Goal: Task Accomplishment & Management: Manage account settings

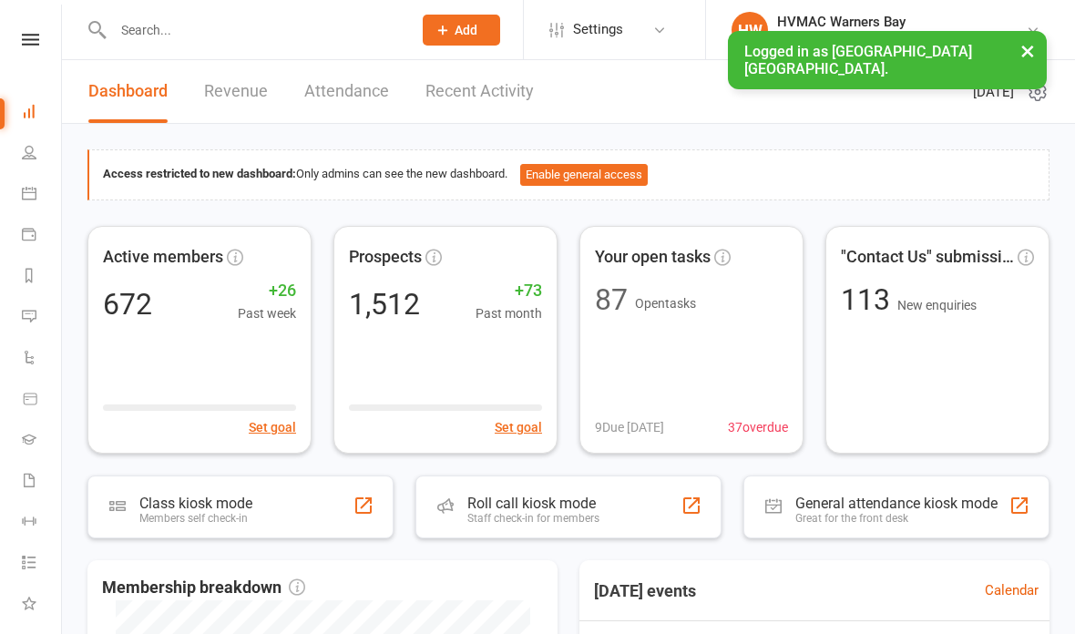
click at [165, 38] on input "text" at bounding box center [254, 30] width 292 height 26
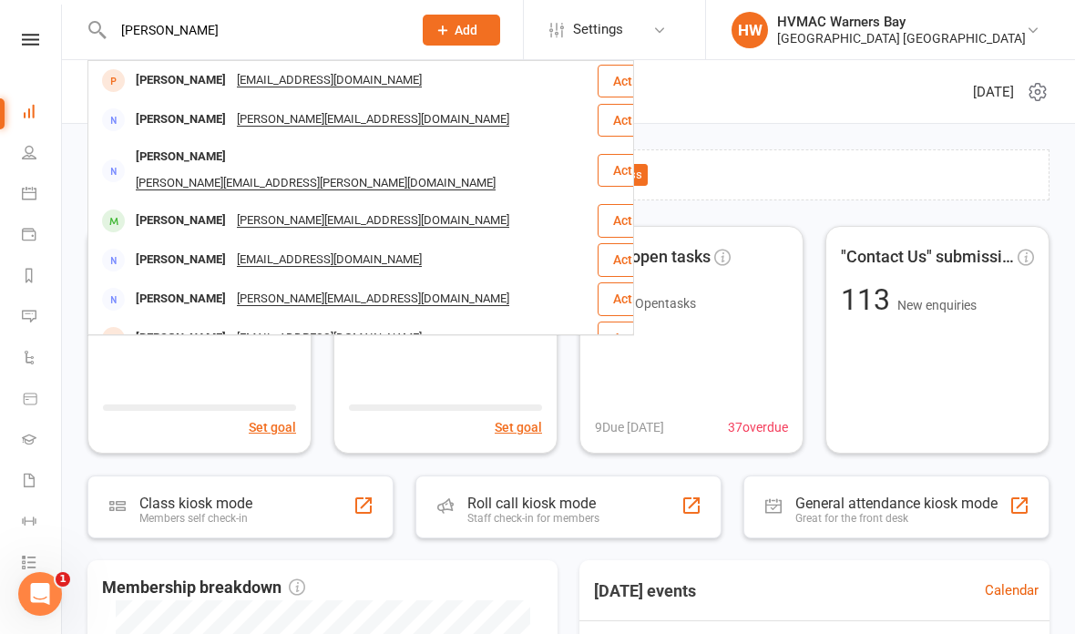
type input "[PERSON_NAME]"
click at [183, 80] on div "[PERSON_NAME]" at bounding box center [180, 80] width 101 height 26
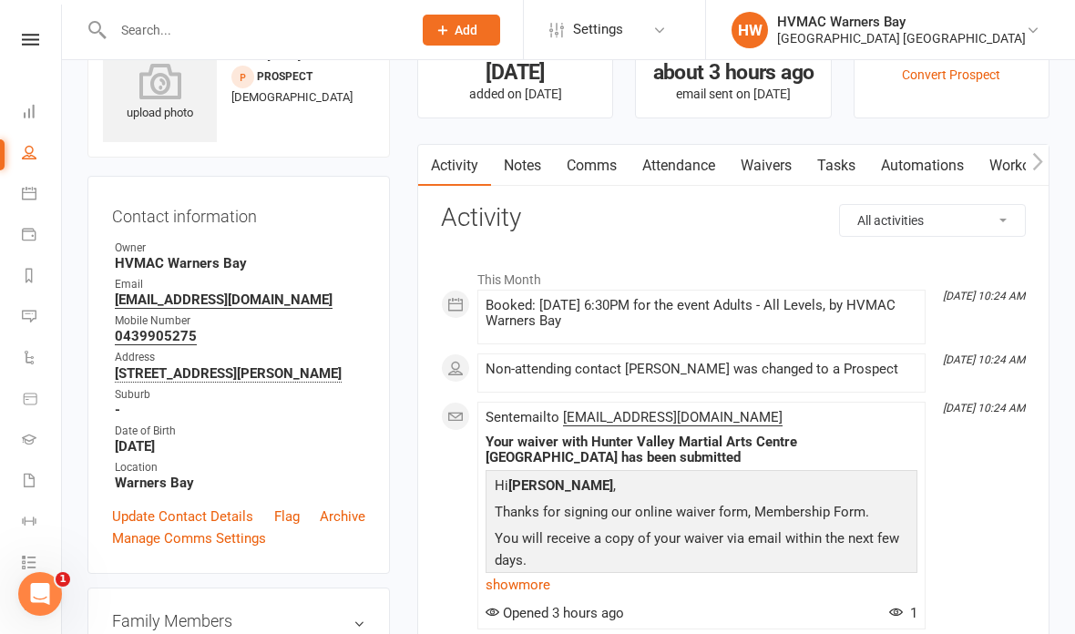
scroll to position [63, 0]
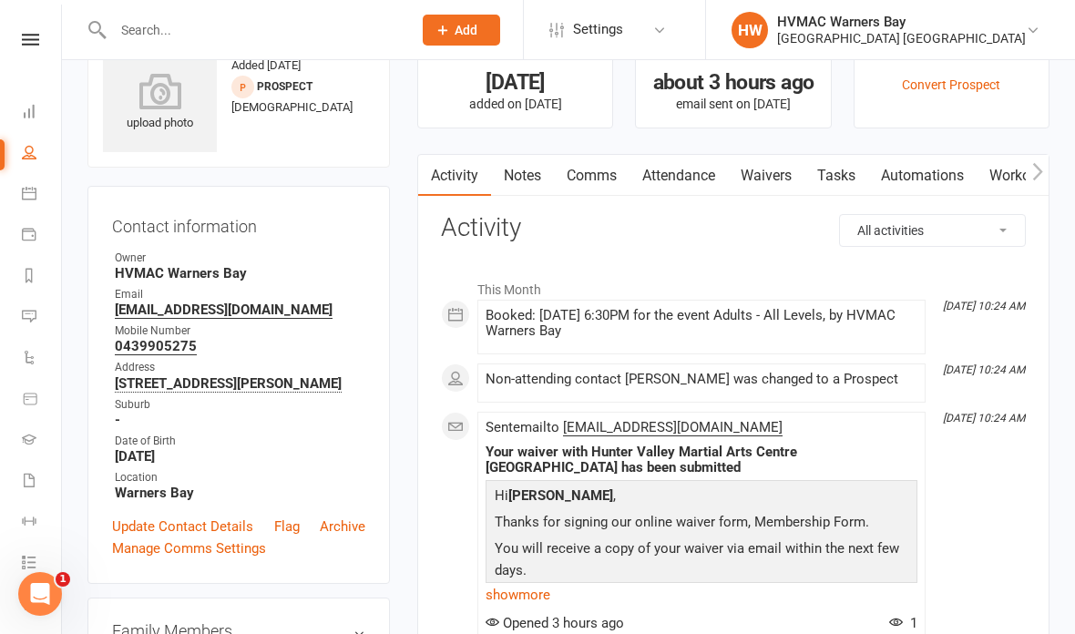
click at [147, 40] on input "text" at bounding box center [254, 30] width 292 height 26
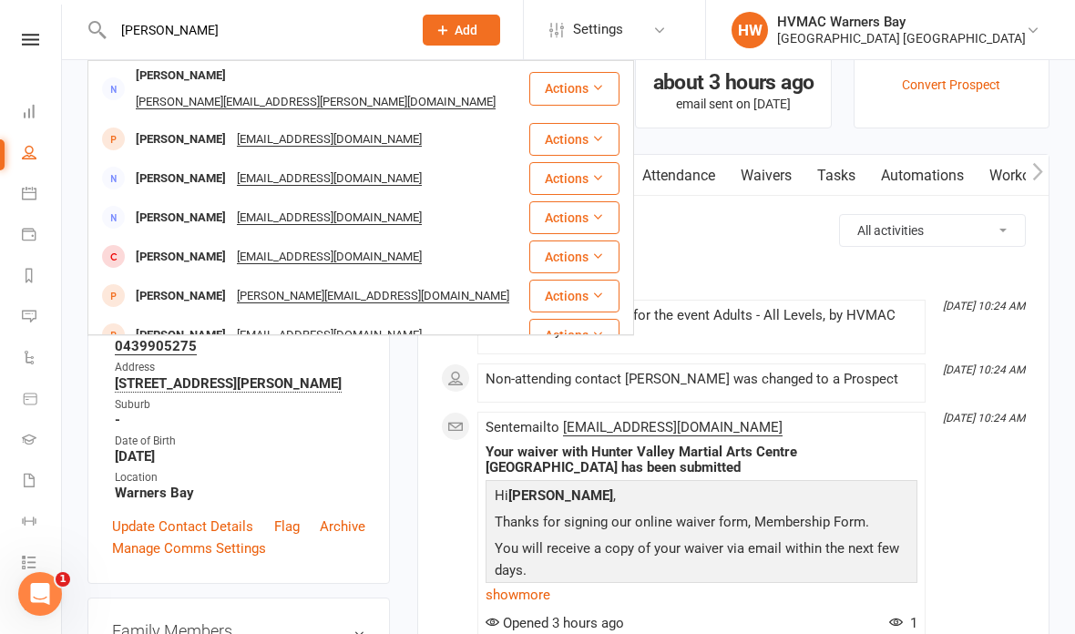
scroll to position [298, 0]
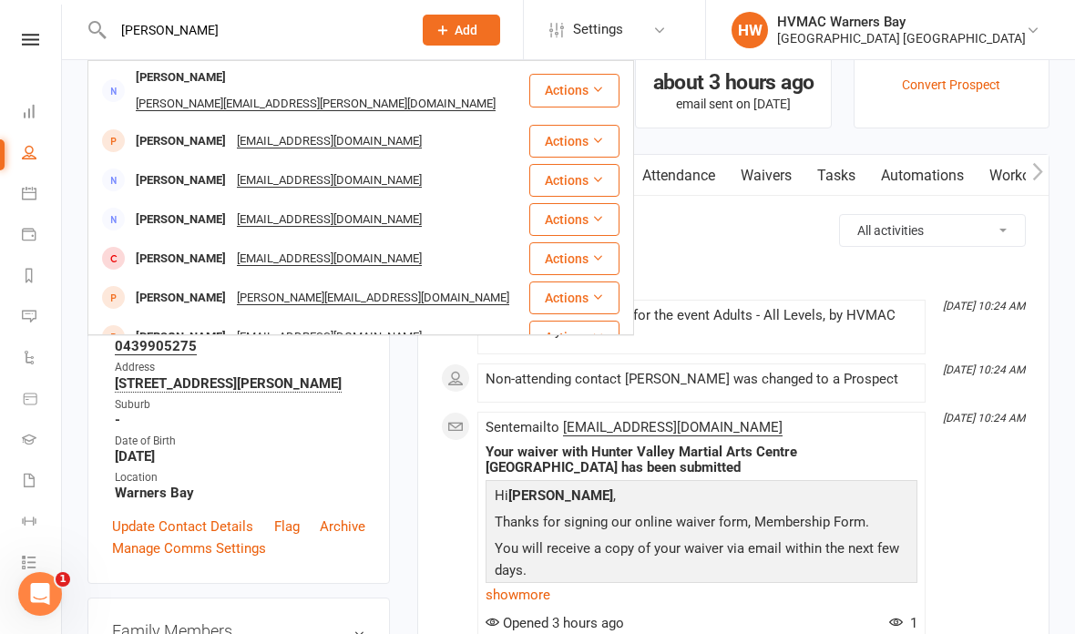
type input "[PERSON_NAME]"
click at [292, 129] on div "[EMAIL_ADDRESS][DOMAIN_NAME]" at bounding box center [330, 142] width 196 height 26
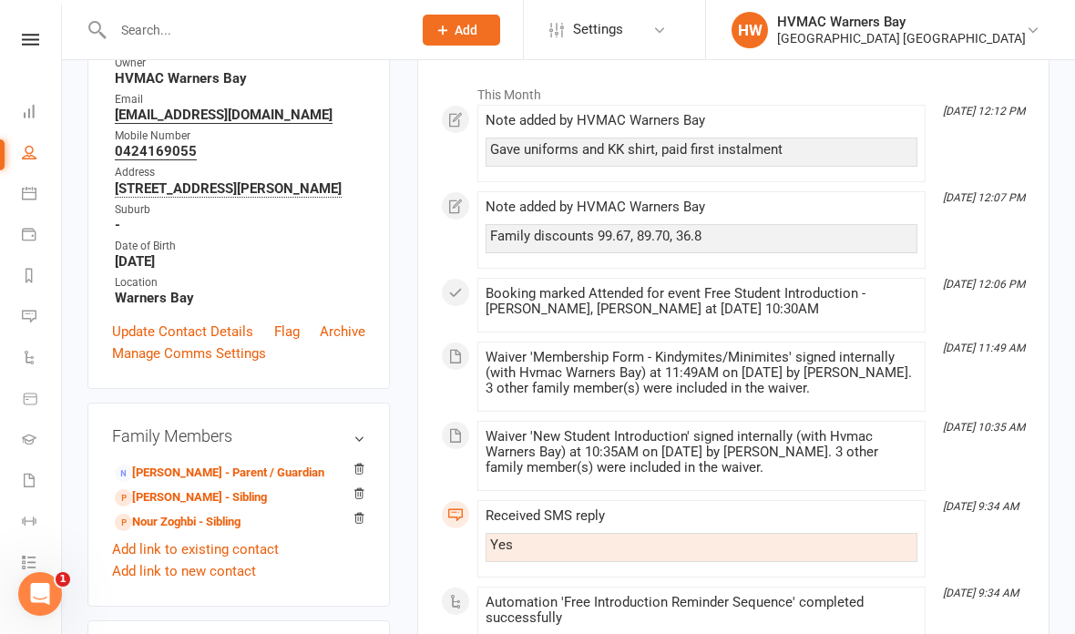
scroll to position [267, 0]
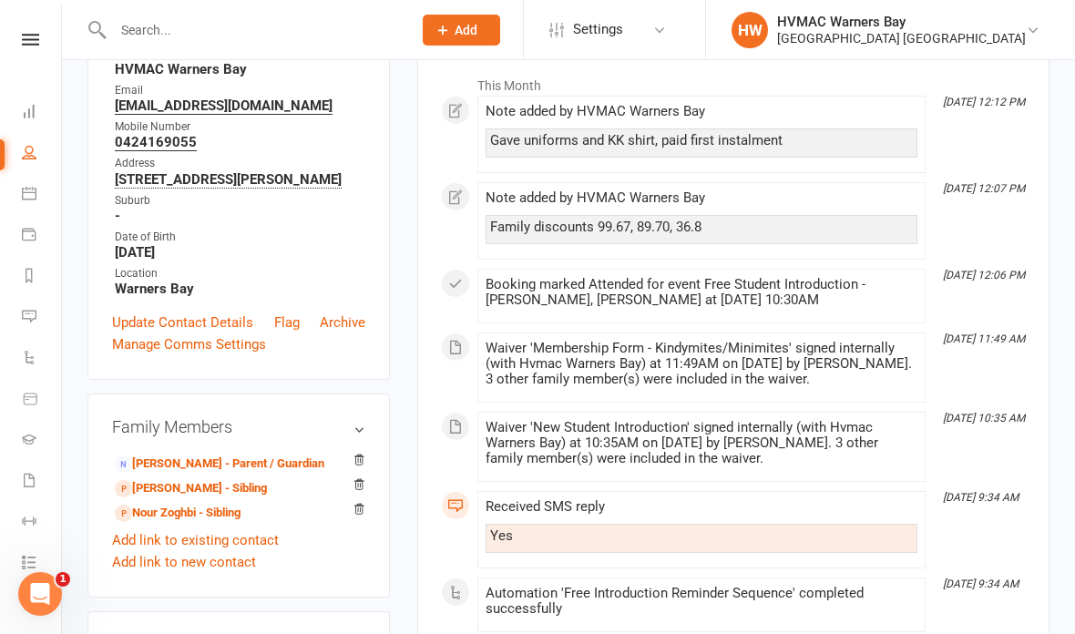
click at [200, 36] on input "text" at bounding box center [254, 30] width 292 height 26
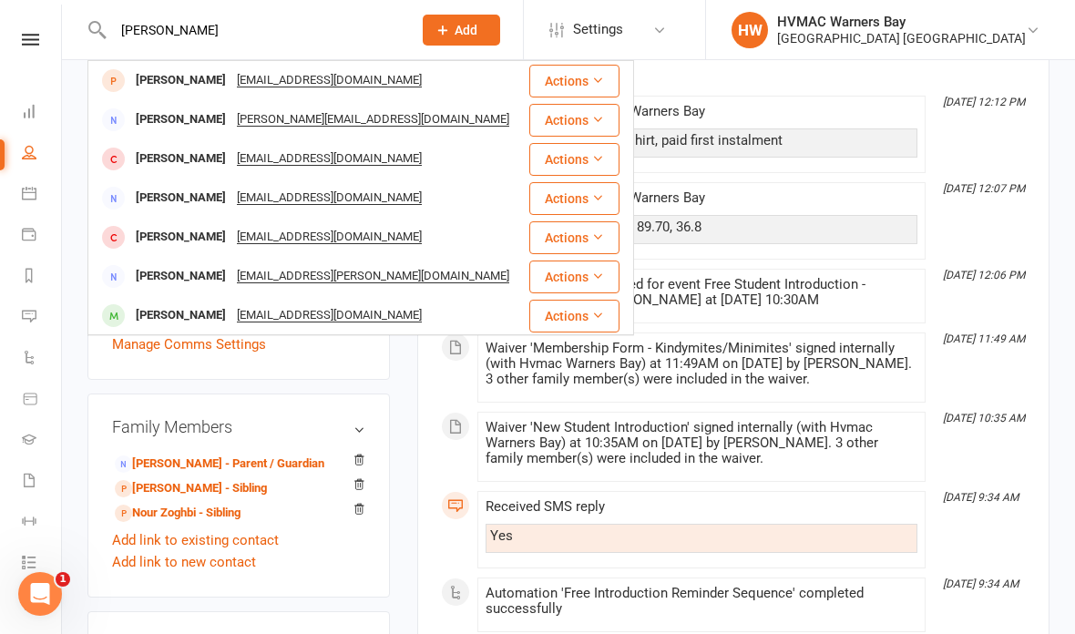
type input "[PERSON_NAME]"
click at [228, 84] on div "[PERSON_NAME]" at bounding box center [180, 80] width 101 height 26
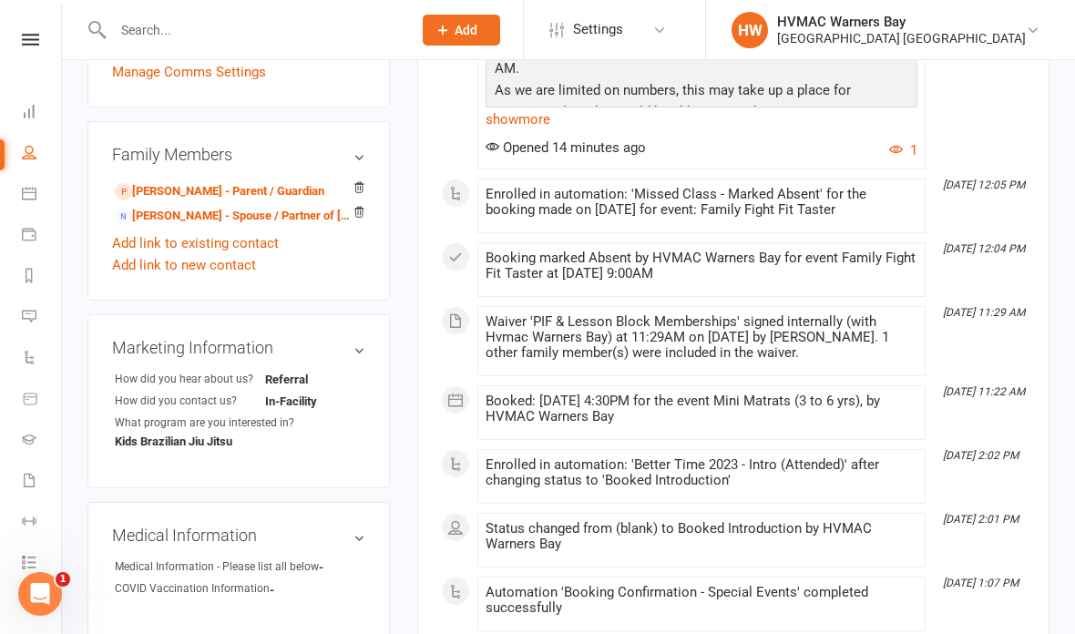
scroll to position [539, 0]
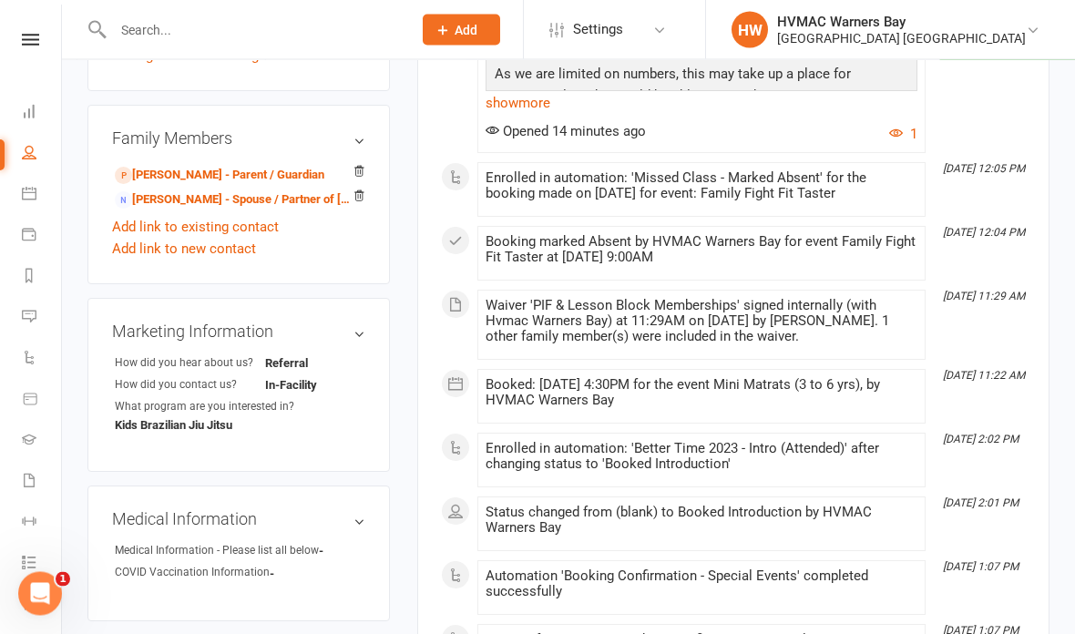
click at [224, 29] on input "text" at bounding box center [254, 30] width 292 height 26
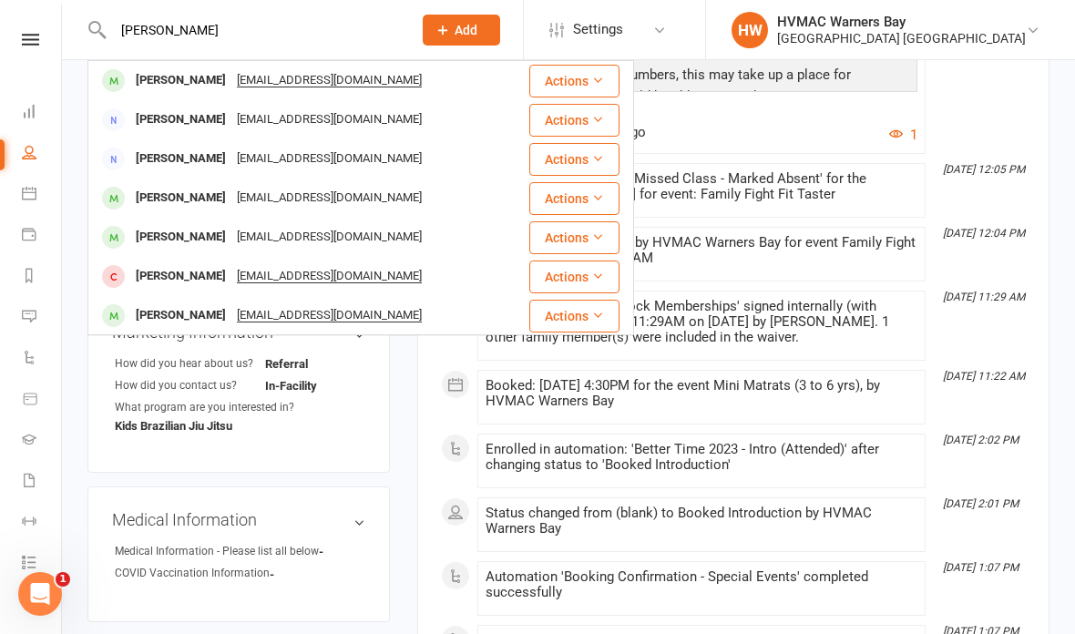
type input "[PERSON_NAME]"
click at [297, 85] on div "[EMAIL_ADDRESS][DOMAIN_NAME]" at bounding box center [330, 80] width 196 height 26
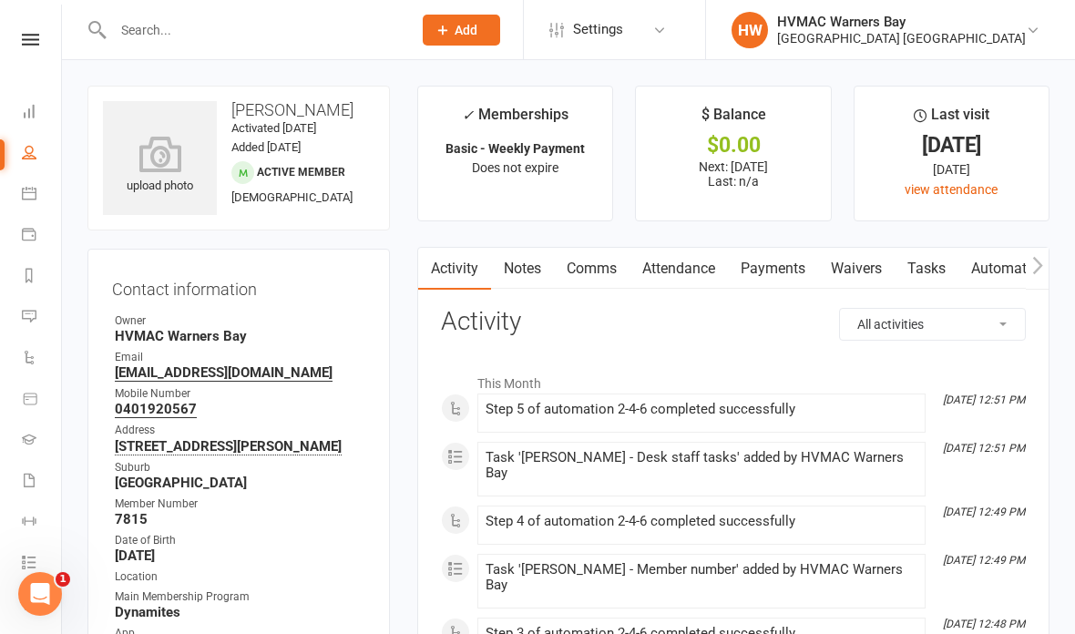
click at [155, 34] on input "text" at bounding box center [254, 30] width 292 height 26
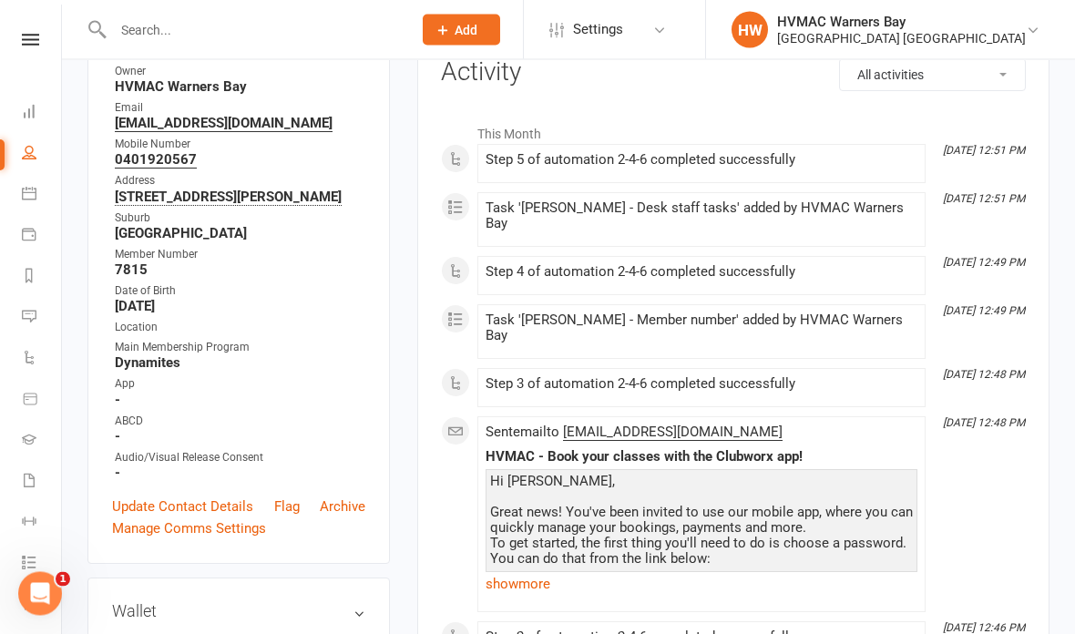
scroll to position [250, 0]
click at [238, 518] on link "Update Contact Details" at bounding box center [182, 507] width 141 height 22
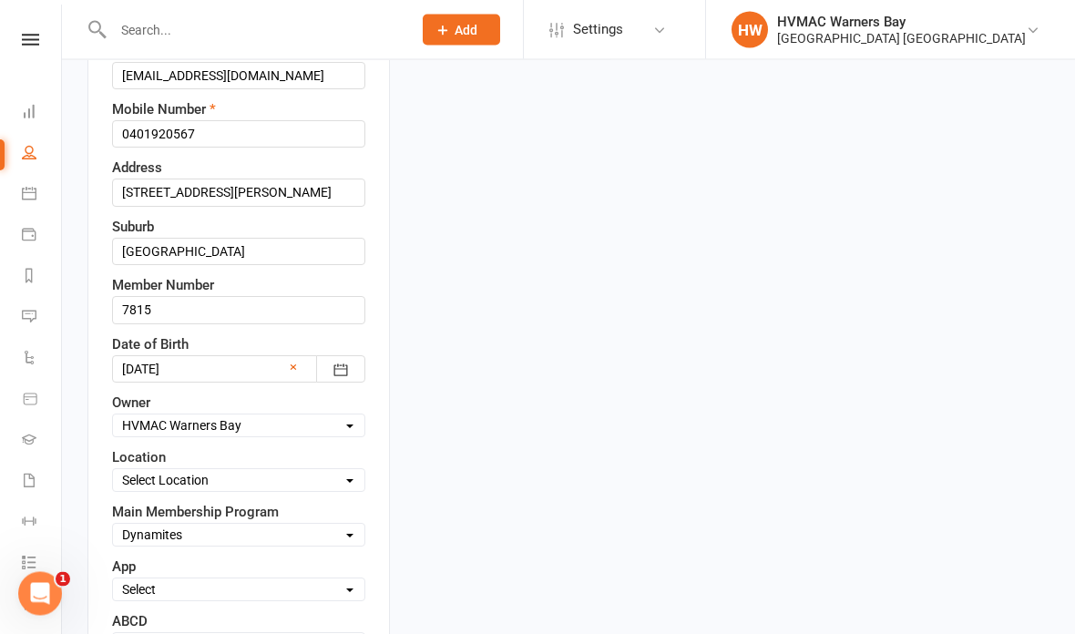
scroll to position [376, 0]
click at [293, 540] on select "Select Minimites Dynamites Kindymites Dragons Adults Fight Fit BJJ Kobudo Kinde…" at bounding box center [239, 535] width 252 height 20
select select "Dragons"
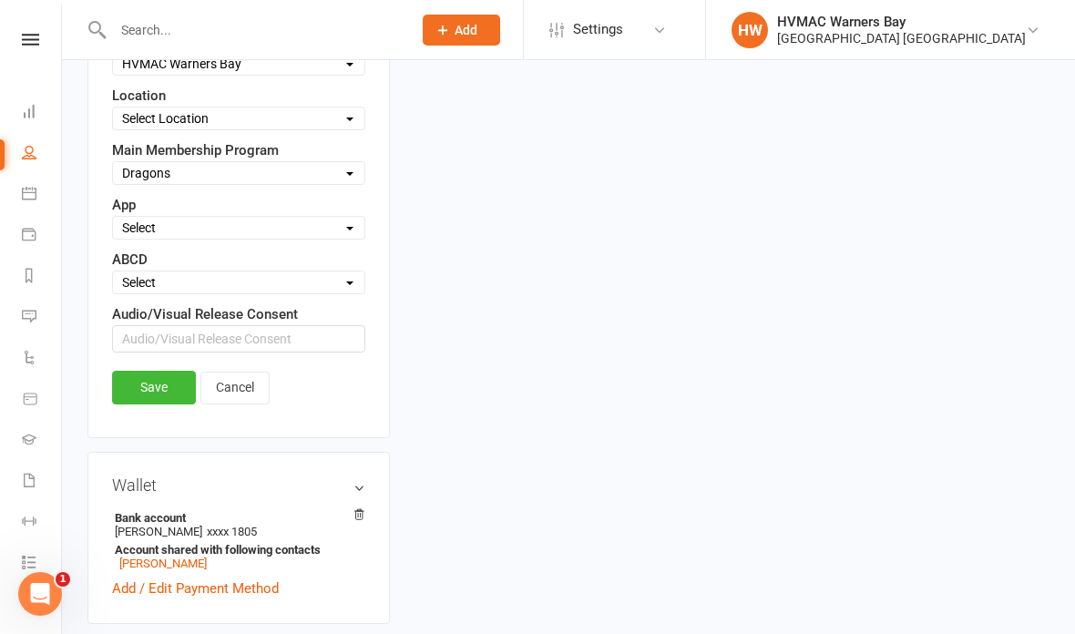
scroll to position [758, 0]
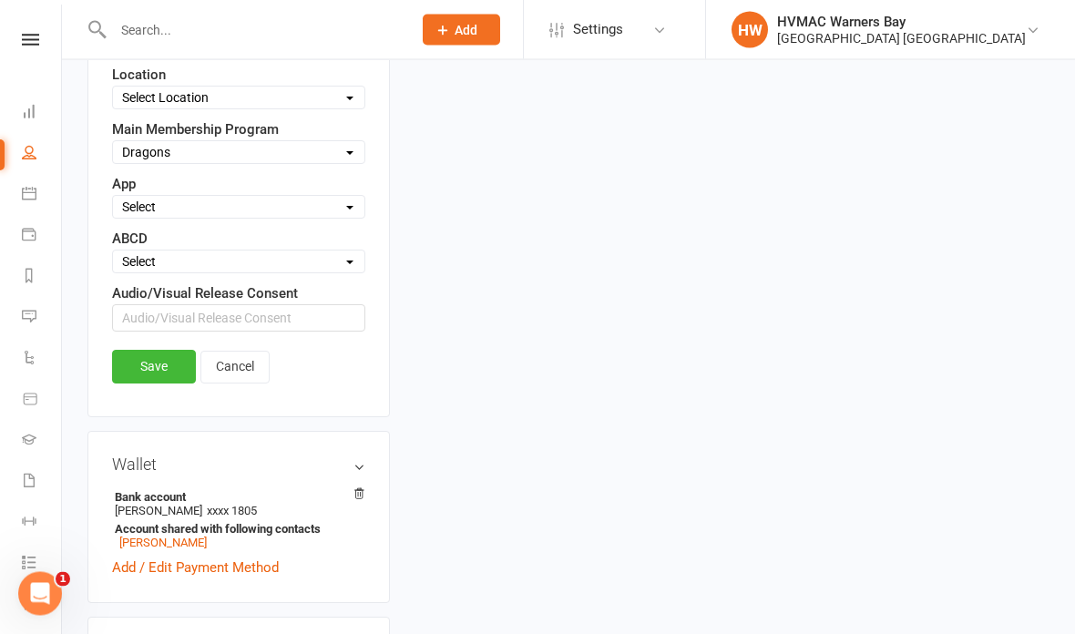
click at [211, 267] on select "Select A B C D" at bounding box center [239, 262] width 252 height 20
select select "B"
click at [142, 375] on link "Save" at bounding box center [154, 366] width 84 height 33
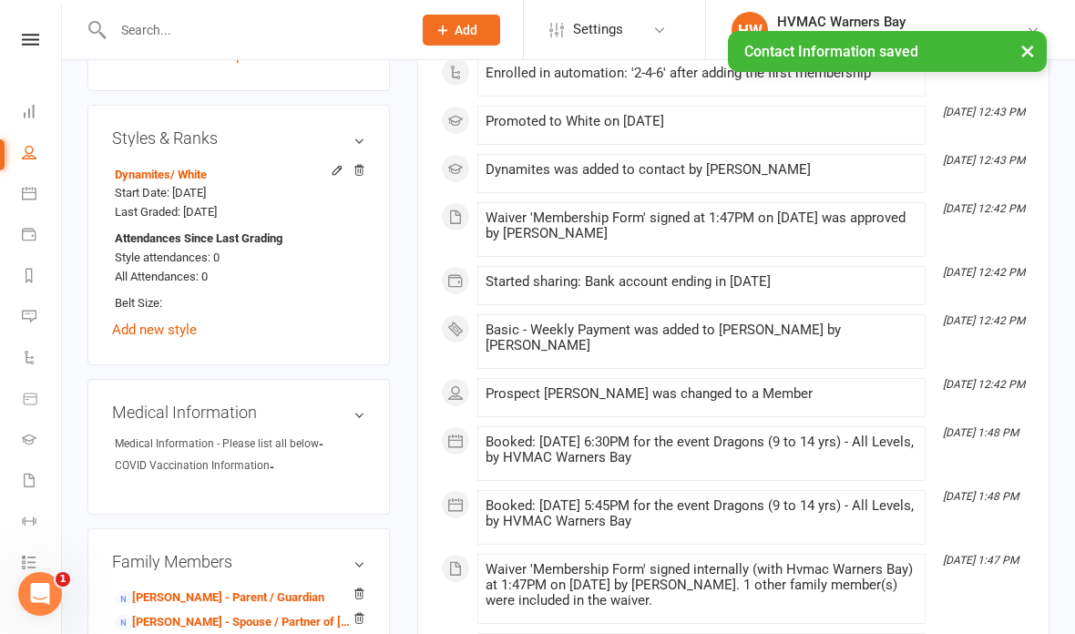
scroll to position [1107, 0]
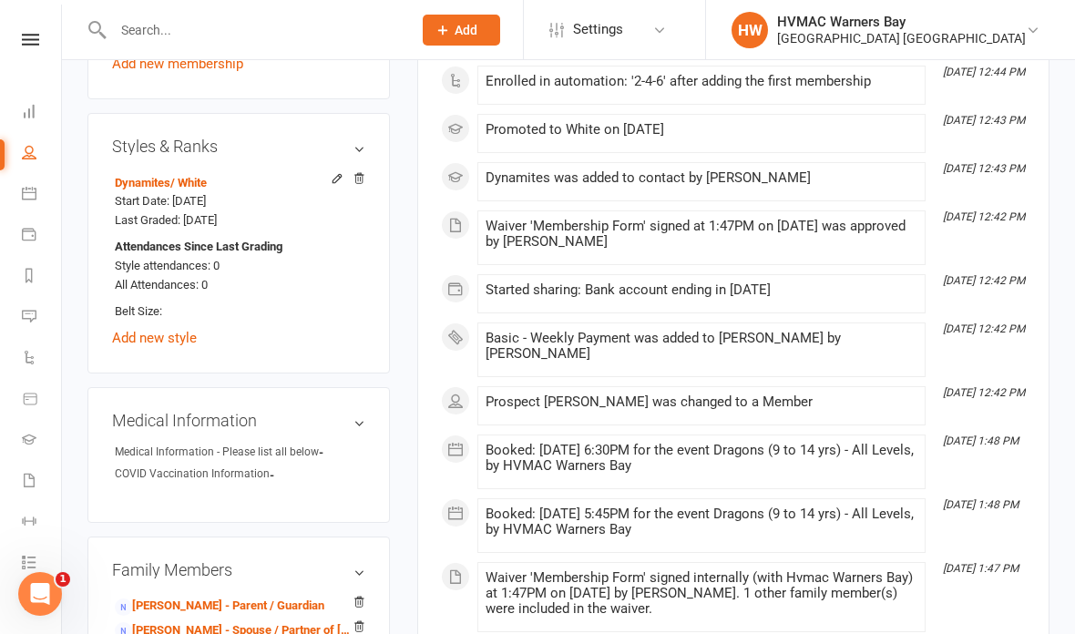
click at [356, 185] on icon at bounding box center [359, 178] width 13 height 13
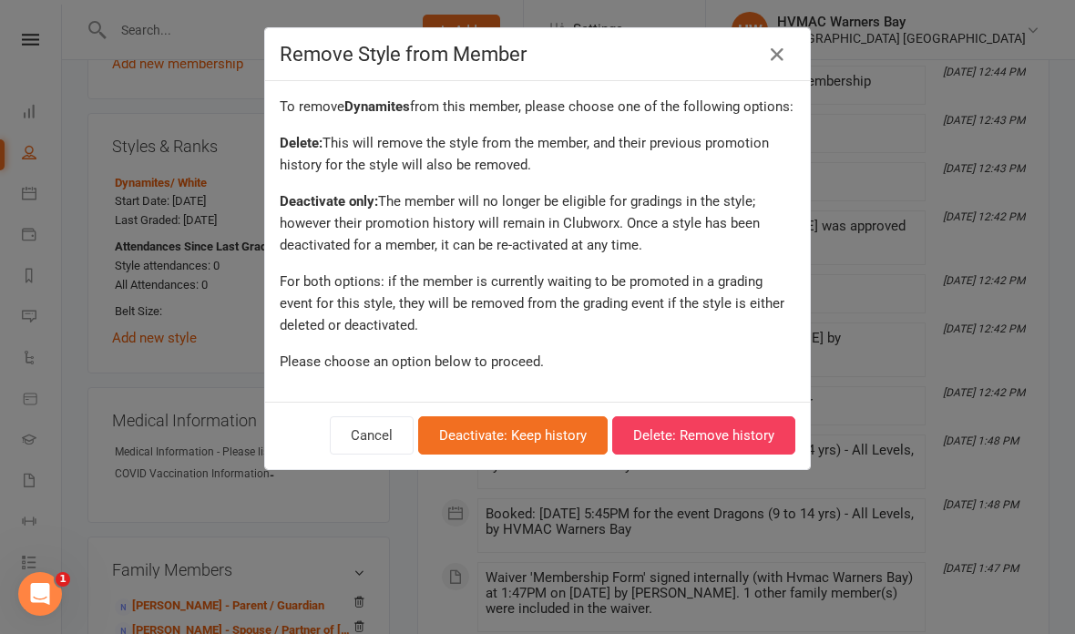
click at [720, 437] on button "Delete: Remove history" at bounding box center [703, 436] width 183 height 38
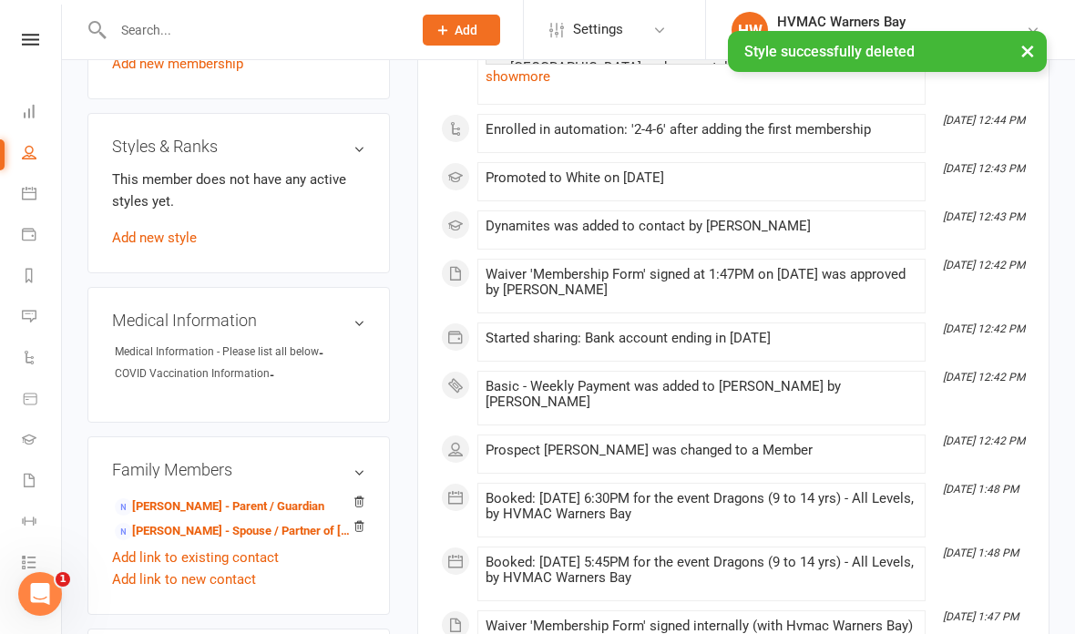
click at [162, 246] on link "Add new style" at bounding box center [154, 238] width 85 height 16
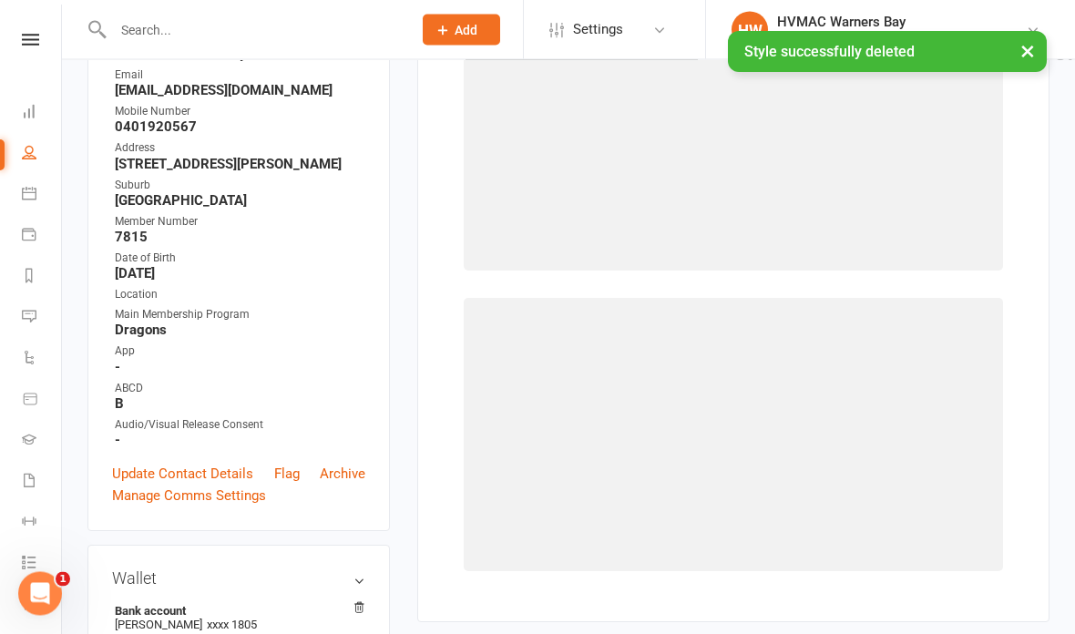
scroll to position [155, 0]
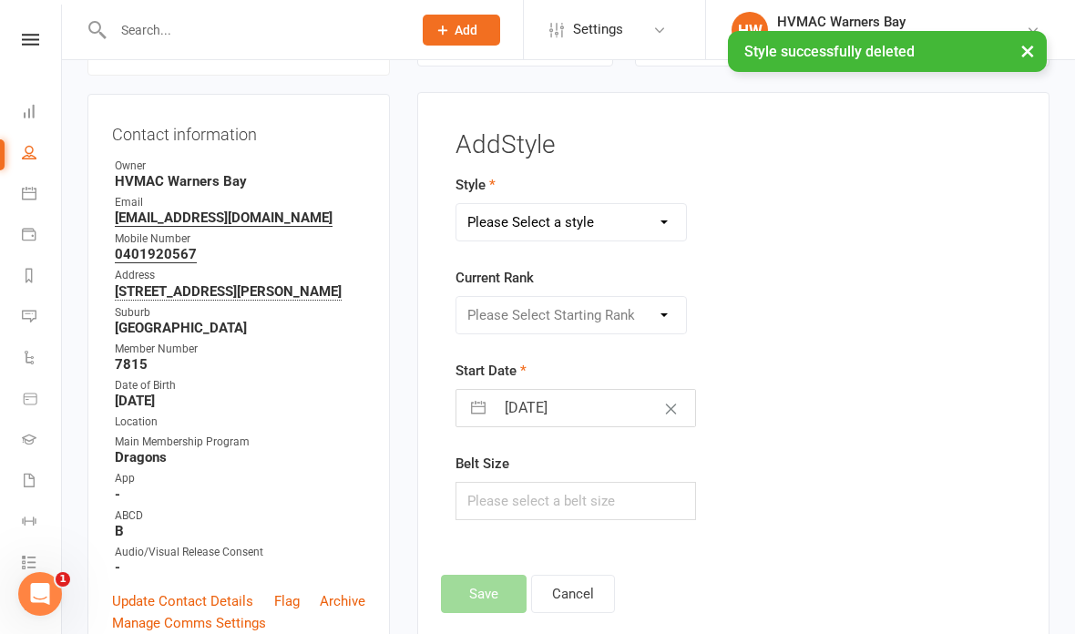
click at [602, 219] on select "Please Select a style Brazilian Jiu Jitsu Dragons & Adults Dynamites Fight Fit …" at bounding box center [572, 222] width 230 height 36
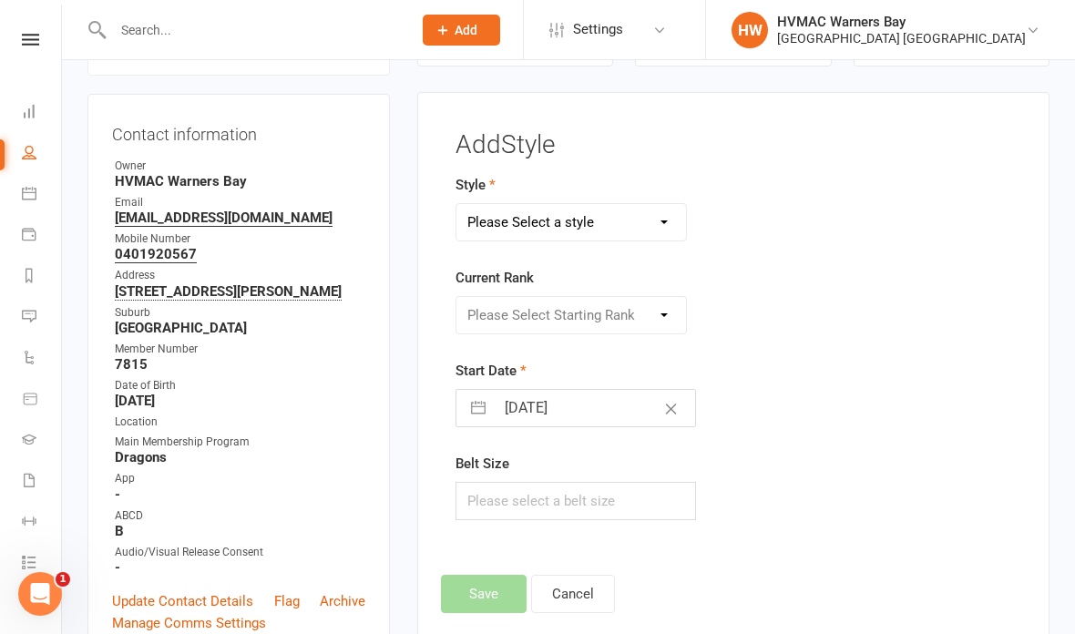
select select "1278"
click at [598, 319] on select "Please Select Starting Rank White 10th Kyu 9th Kyu 8th Kyu - Yellow 7th Kyu - O…" at bounding box center [572, 315] width 230 height 36
select select "12529"
click at [487, 590] on button "Save" at bounding box center [484, 594] width 86 height 38
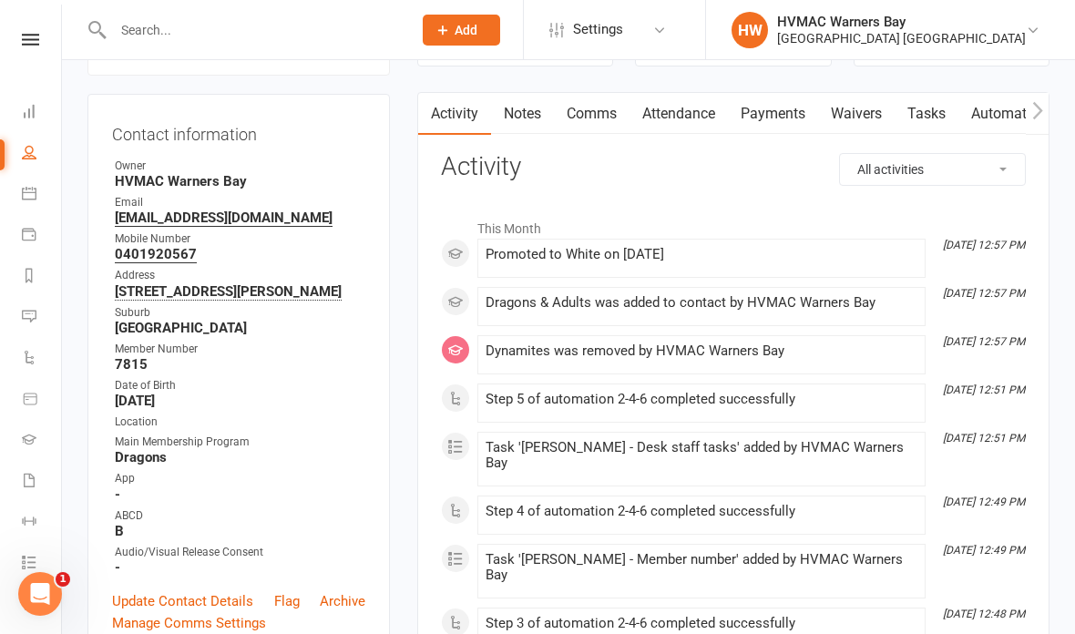
click at [259, 25] on input "text" at bounding box center [254, 30] width 292 height 26
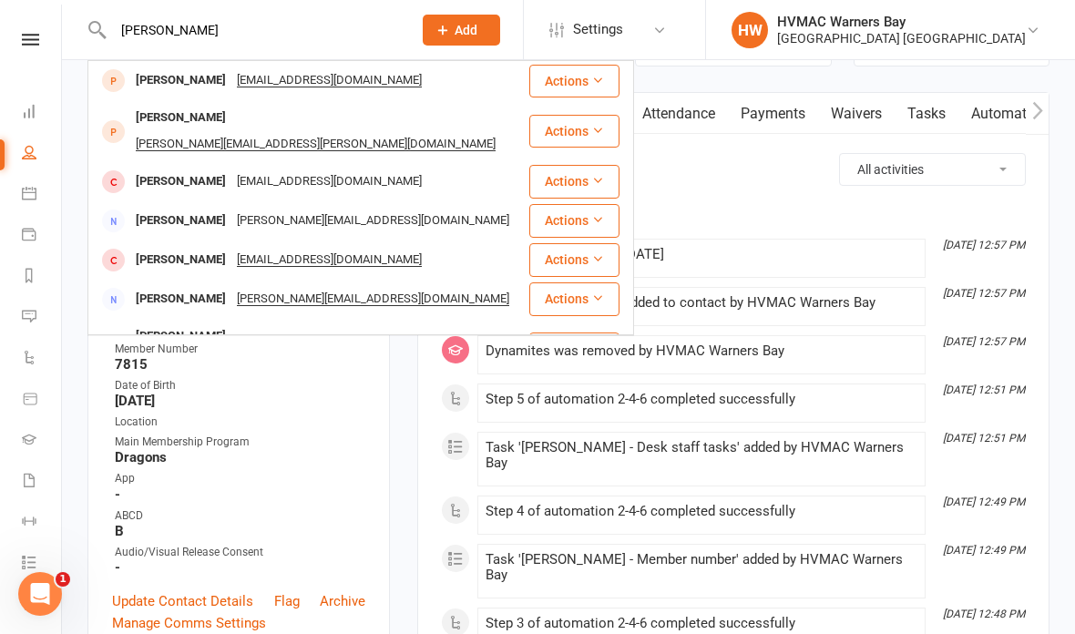
type input "[PERSON_NAME]"
click at [276, 90] on div "[EMAIL_ADDRESS][DOMAIN_NAME]" at bounding box center [330, 80] width 196 height 26
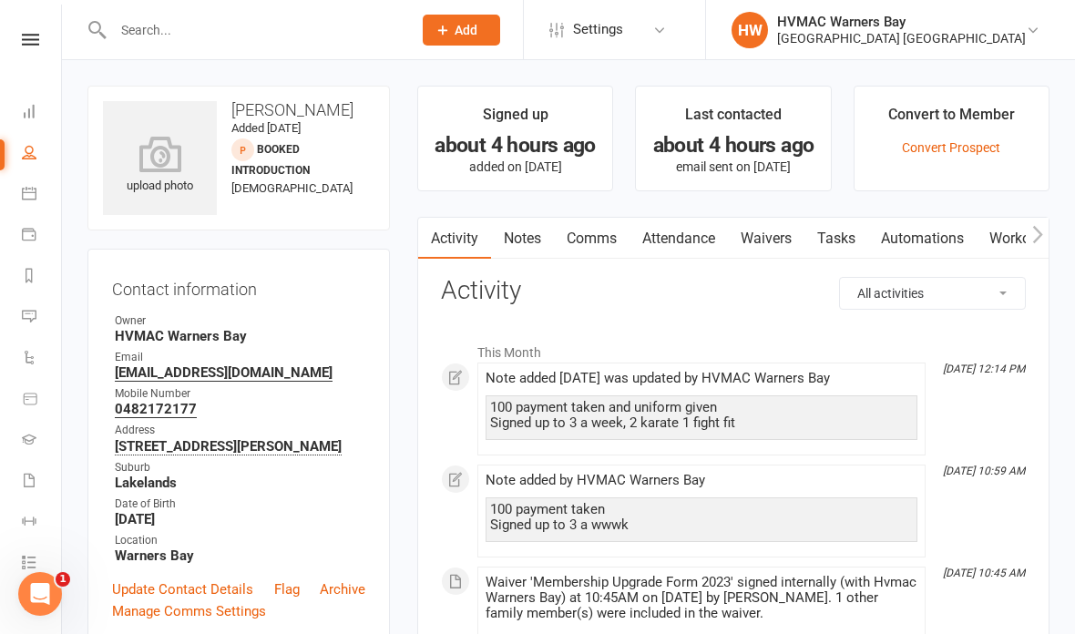
click at [207, 38] on input "text" at bounding box center [254, 30] width 292 height 26
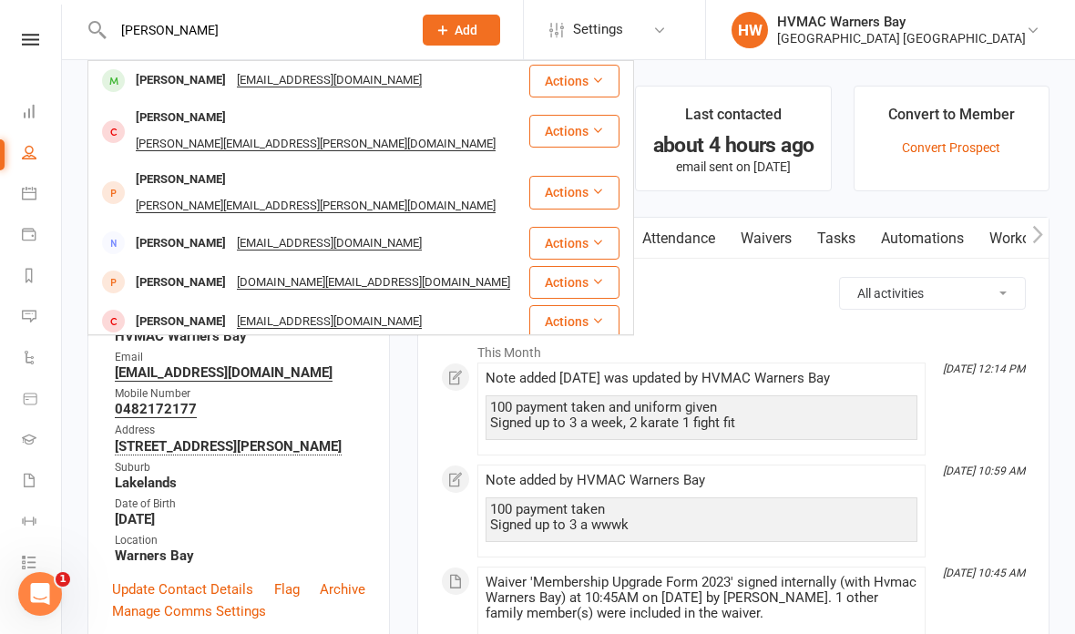
type input "[PERSON_NAME]"
click at [317, 63] on div "[PERSON_NAME] [EMAIL_ADDRESS][DOMAIN_NAME]" at bounding box center [308, 80] width 438 height 37
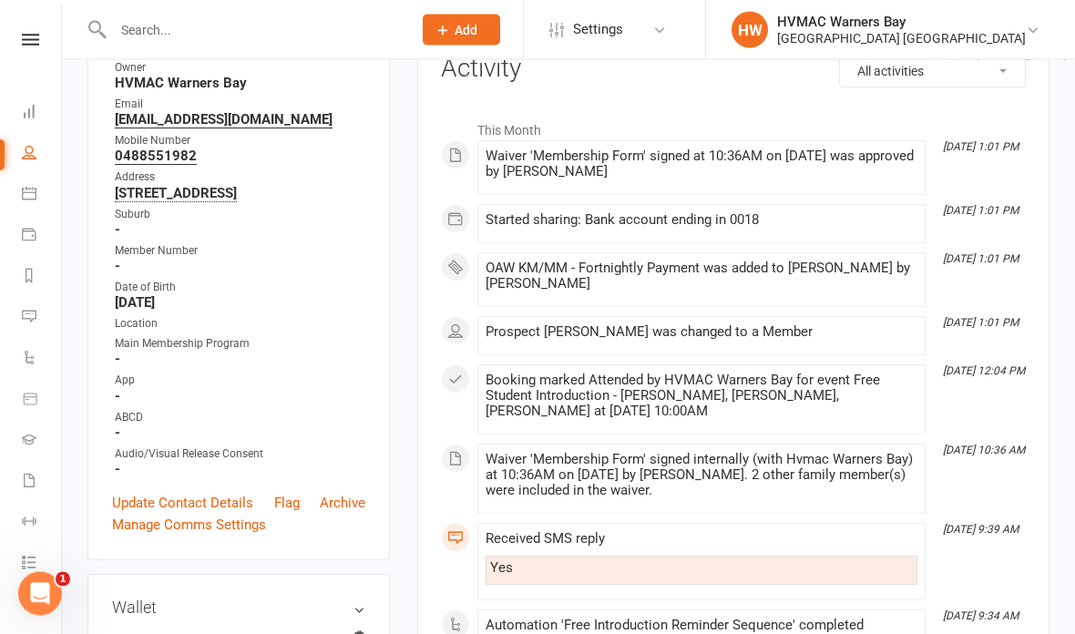
scroll to position [253, 0]
click at [221, 504] on link "Update Contact Details" at bounding box center [182, 503] width 141 height 22
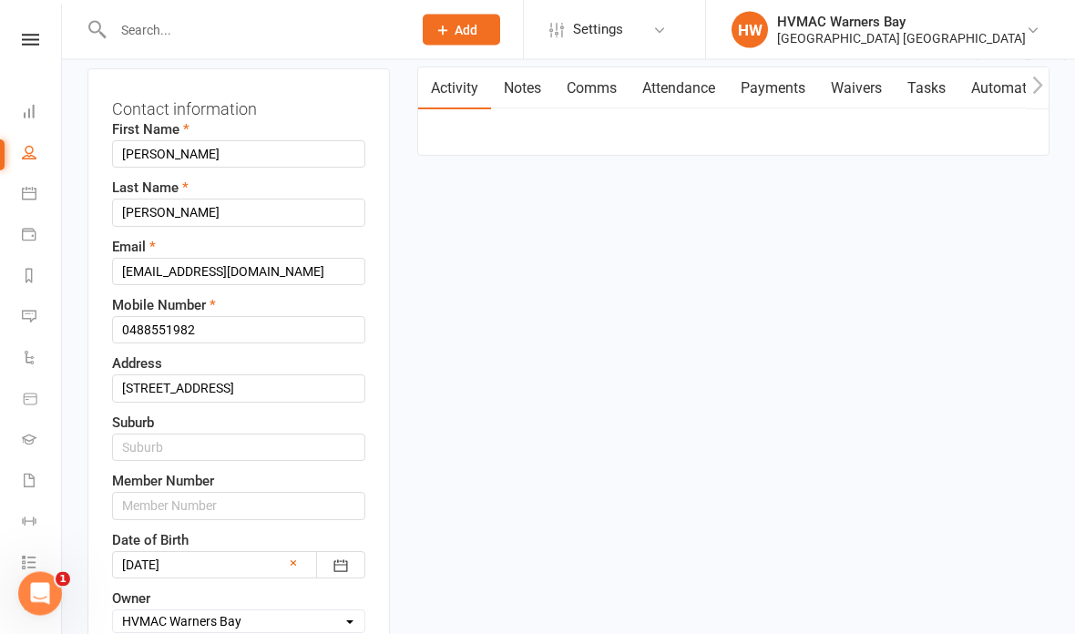
scroll to position [183, 0]
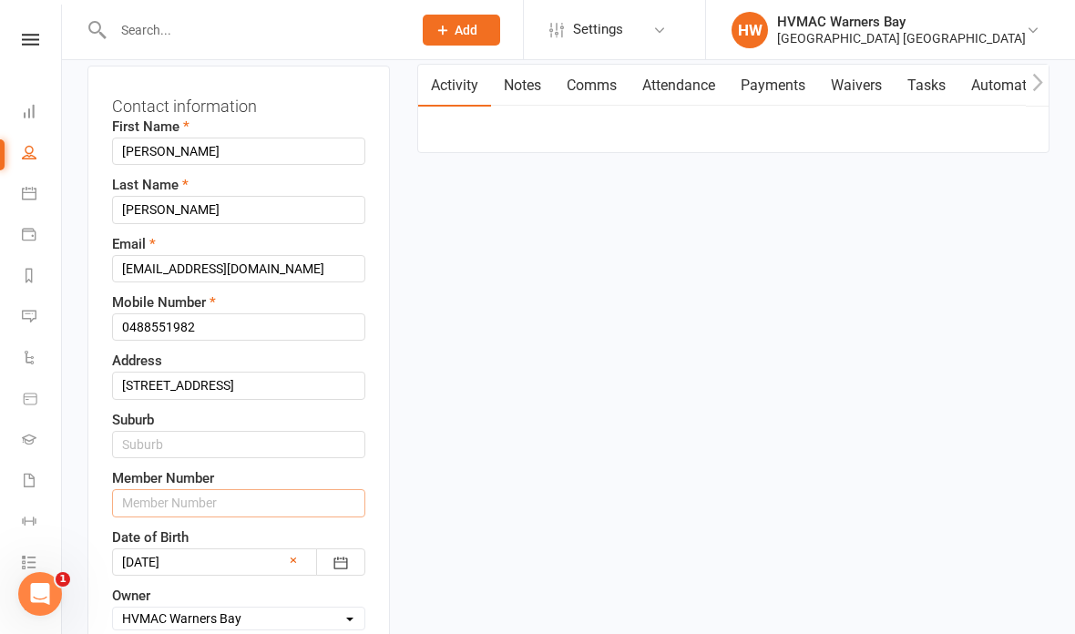
click at [194, 514] on input "text" at bounding box center [238, 502] width 253 height 27
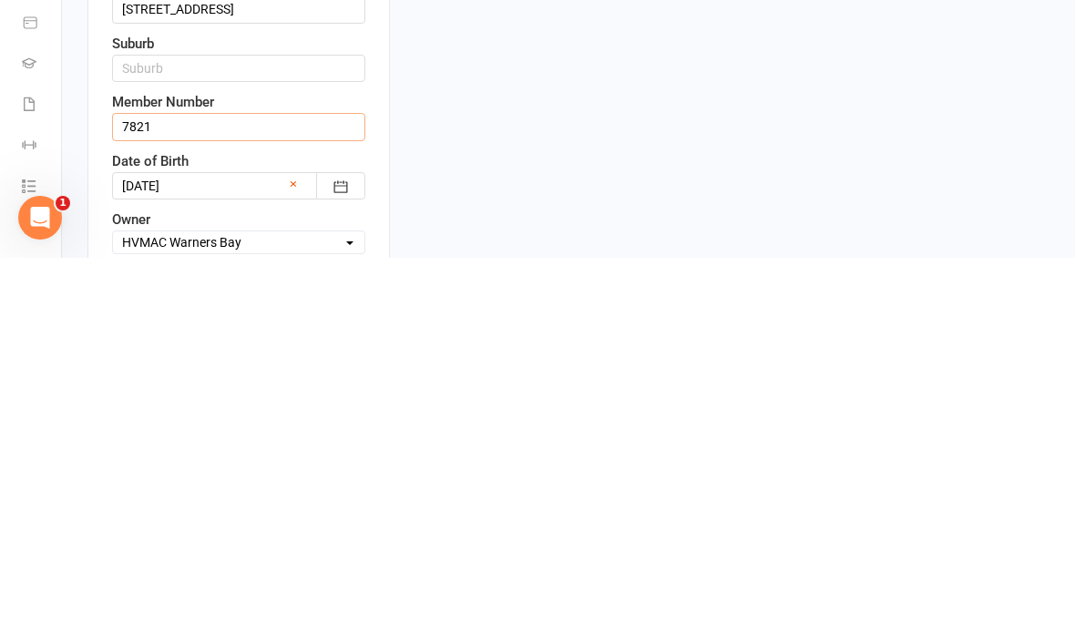
type input "7821"
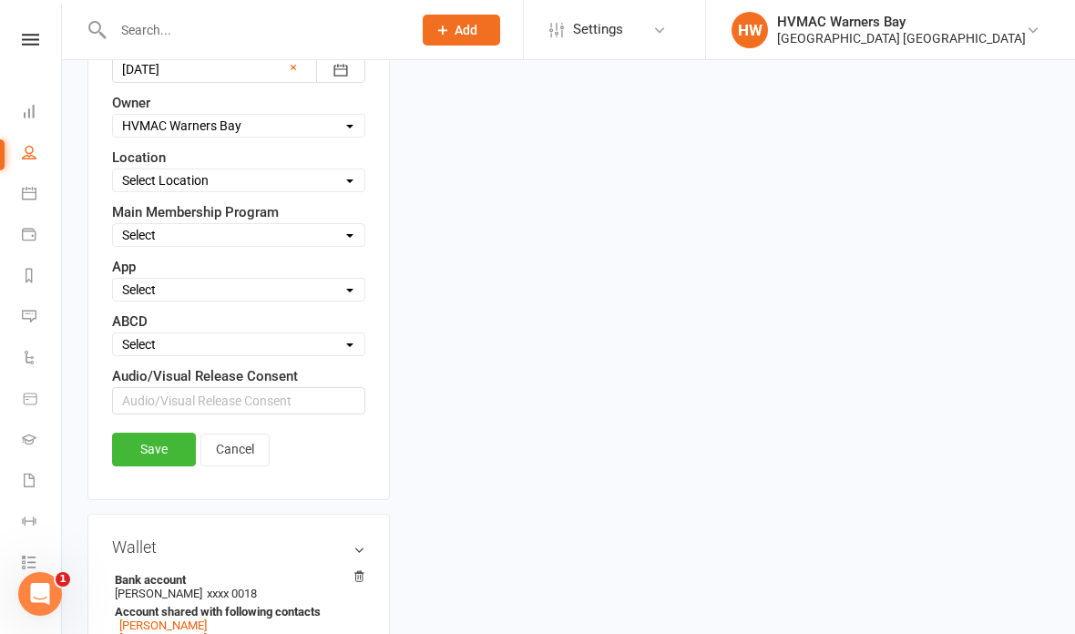
click at [314, 236] on select "Select Minimites Dynamites Kindymites Dragons Adults Fight Fit BJJ Kobudo Kinde…" at bounding box center [239, 235] width 252 height 20
select select "Kindymites"
click at [284, 355] on select "Select A B C D" at bounding box center [239, 344] width 252 height 20
select select "B"
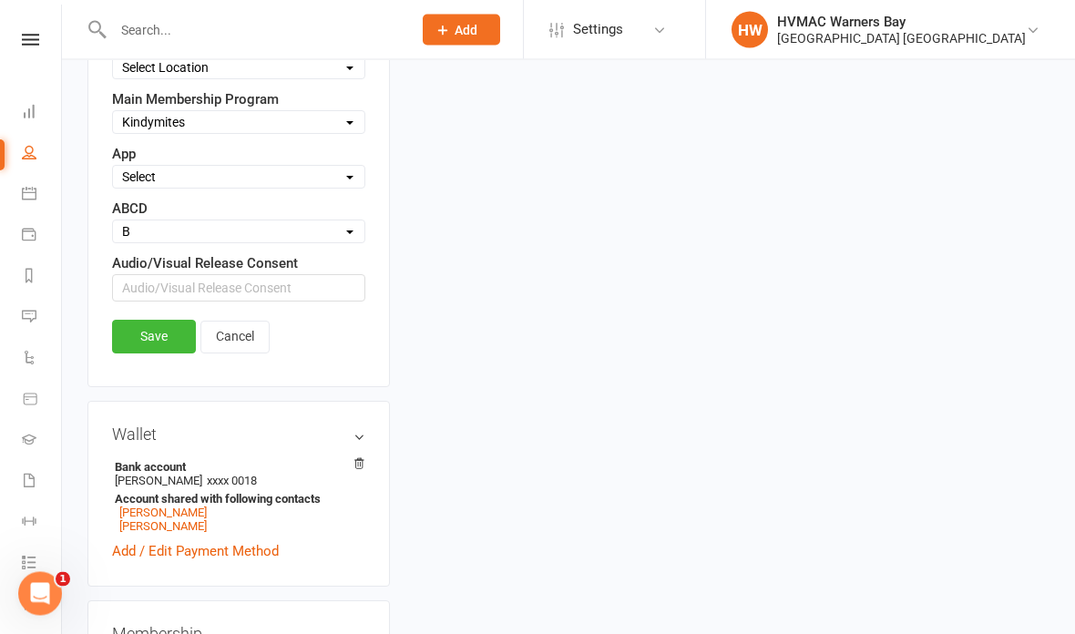
click at [154, 351] on link "Save" at bounding box center [154, 337] width 84 height 33
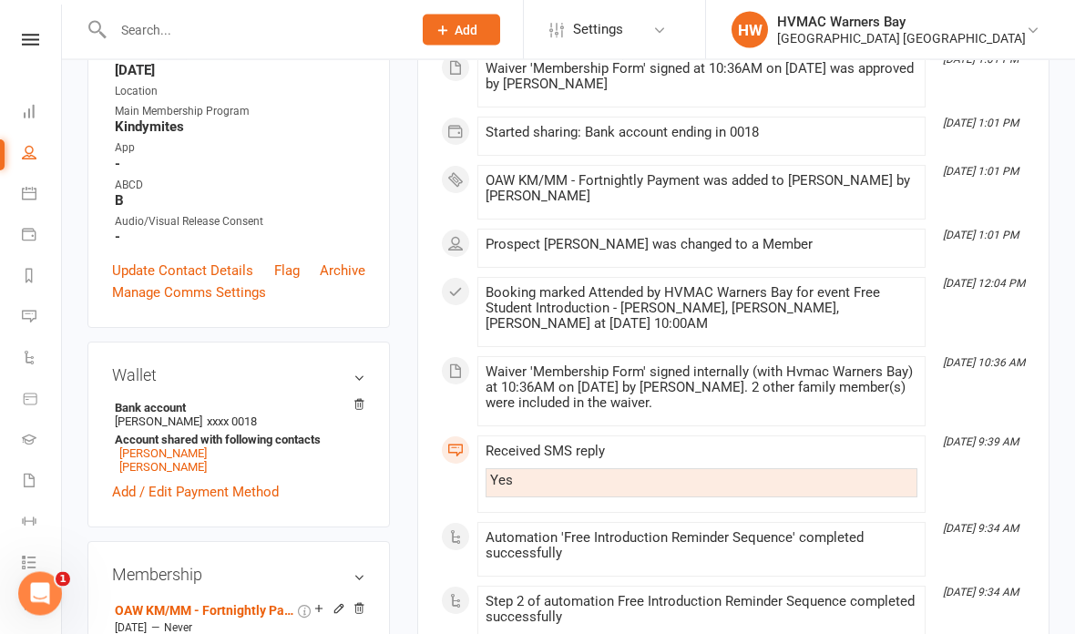
scroll to position [486, 0]
click at [180, 474] on link "[PERSON_NAME]" at bounding box center [162, 467] width 87 height 14
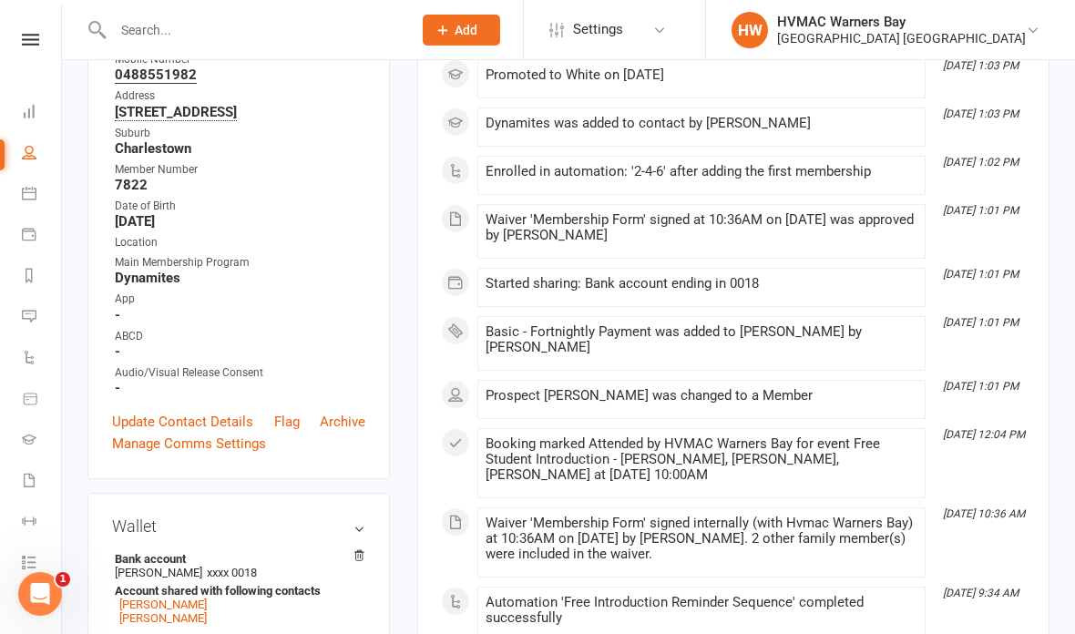
click at [221, 438] on link "Manage Comms Settings" at bounding box center [189, 444] width 154 height 22
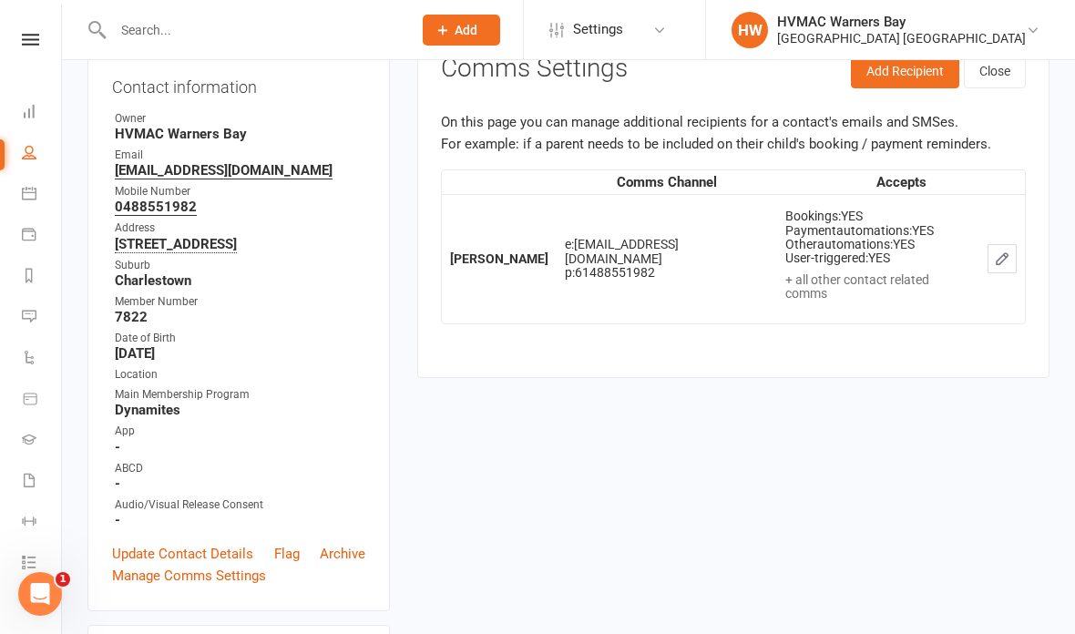
scroll to position [155, 0]
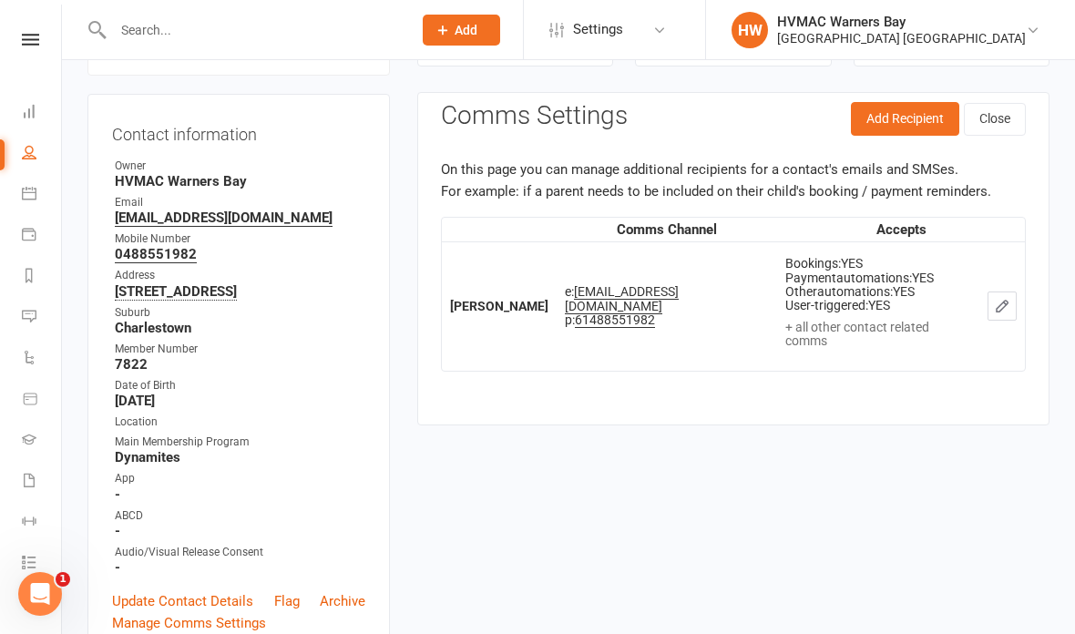
click at [994, 114] on button "Close" at bounding box center [995, 119] width 62 height 33
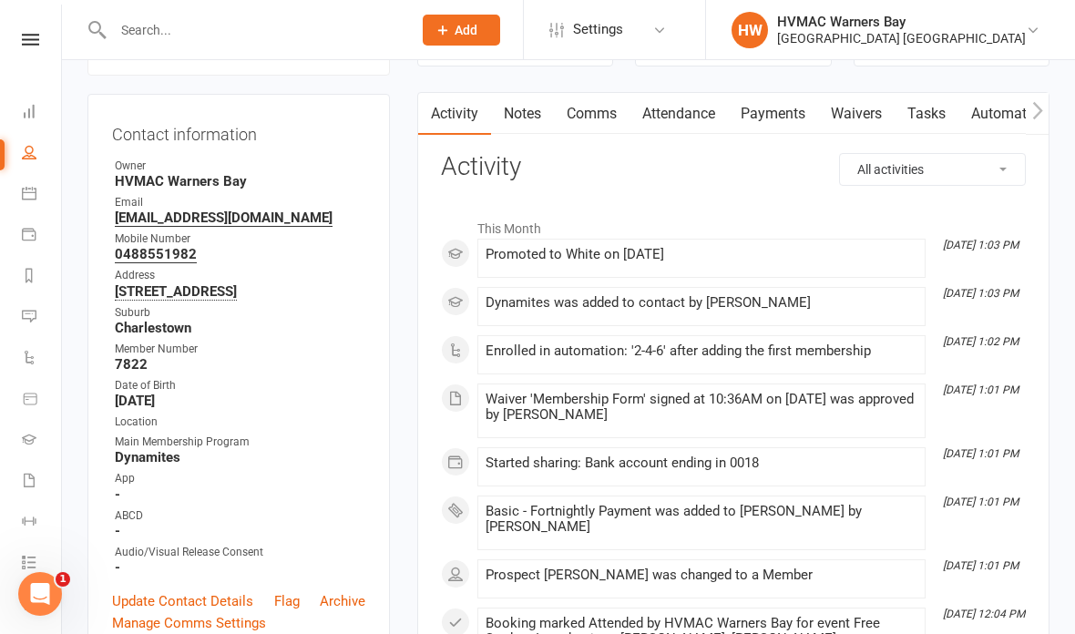
click at [214, 596] on link "Update Contact Details" at bounding box center [182, 602] width 141 height 22
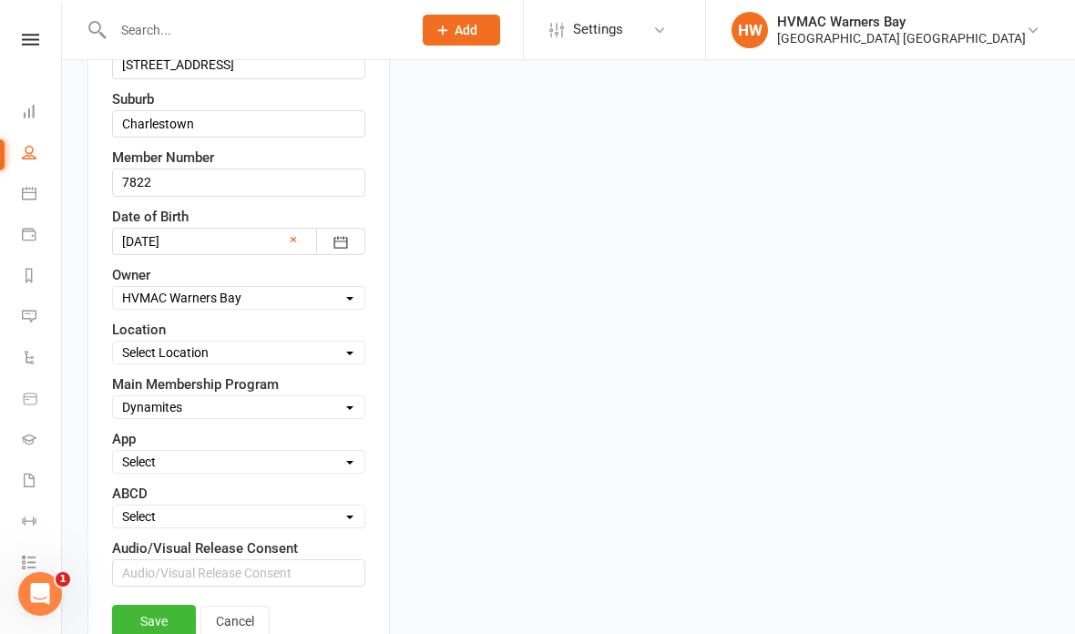
scroll to position [509, 0]
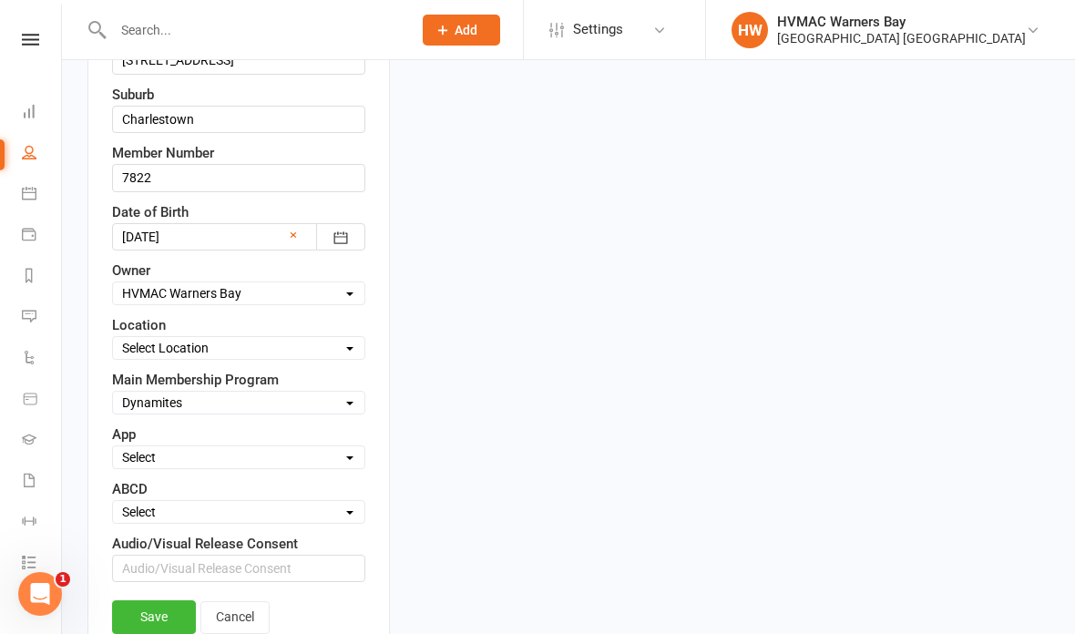
click at [225, 517] on select "Select A B C D" at bounding box center [239, 512] width 252 height 20
click at [199, 516] on select "Select A B C D" at bounding box center [239, 512] width 252 height 20
select select "B"
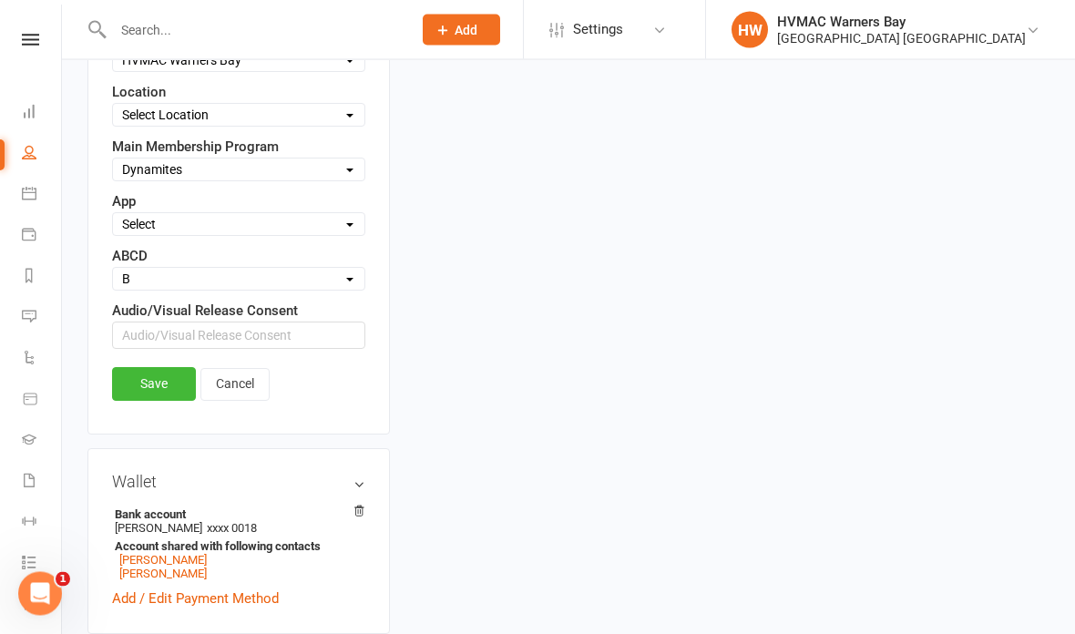
click at [162, 393] on link "Save" at bounding box center [154, 384] width 84 height 33
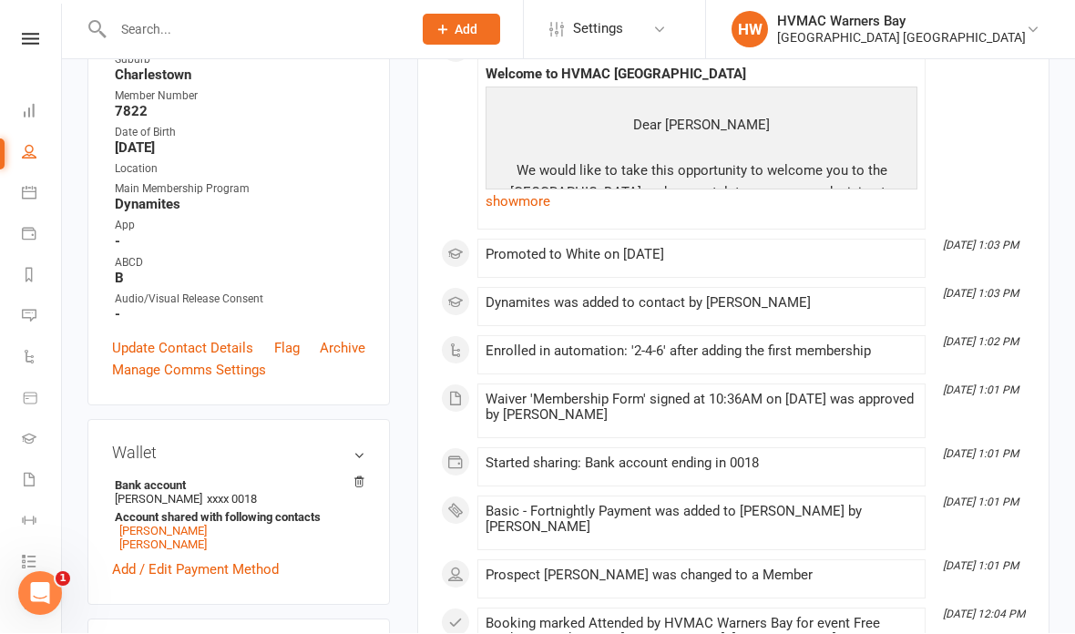
scroll to position [408, 0]
click at [189, 538] on link "[PERSON_NAME]" at bounding box center [162, 531] width 87 height 14
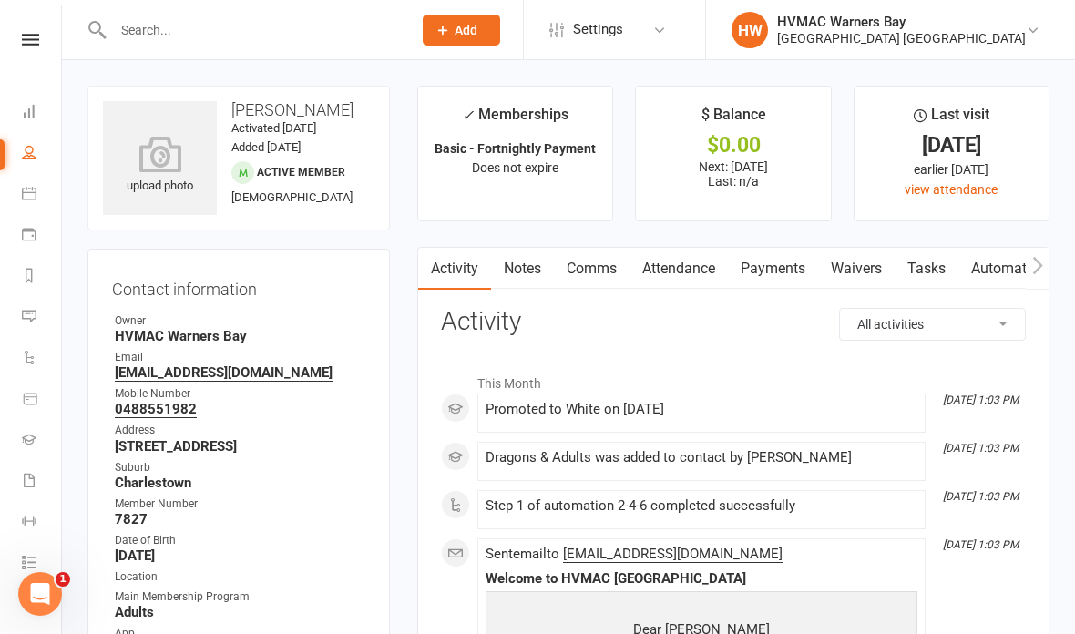
scroll to position [26, 0]
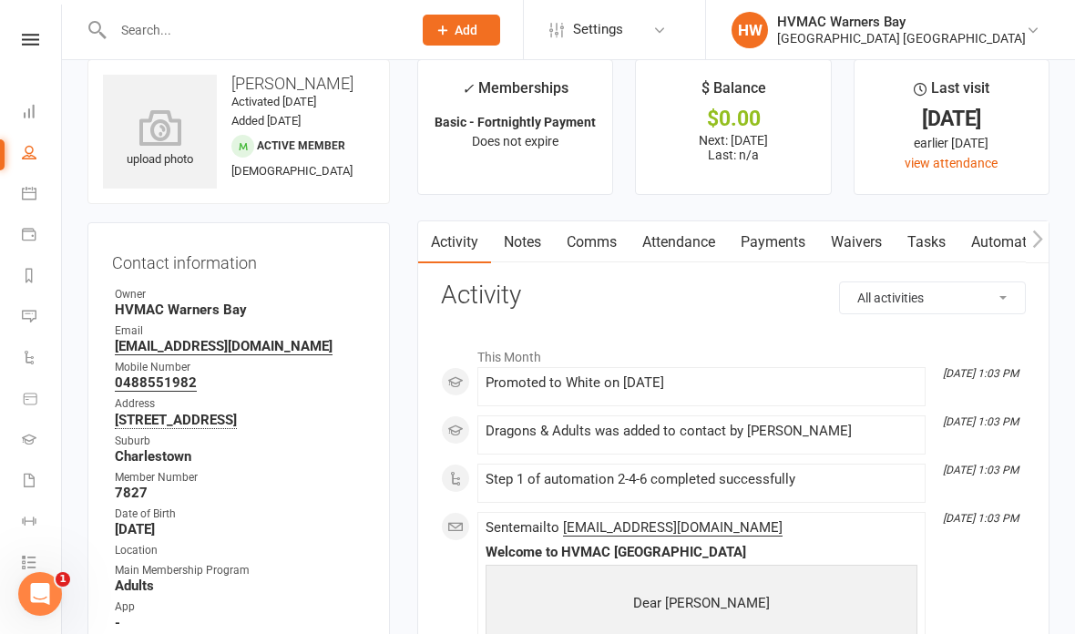
click at [142, 42] on input "text" at bounding box center [254, 30] width 292 height 26
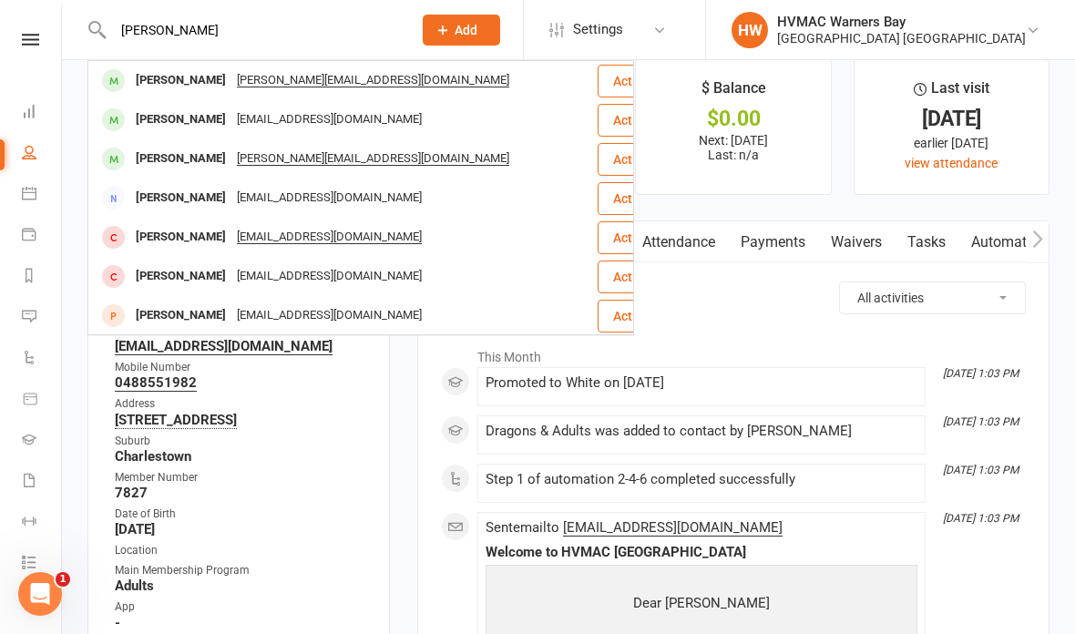
type input "[PERSON_NAME]"
click at [265, 85] on div "[PERSON_NAME][EMAIL_ADDRESS][DOMAIN_NAME]" at bounding box center [373, 80] width 283 height 26
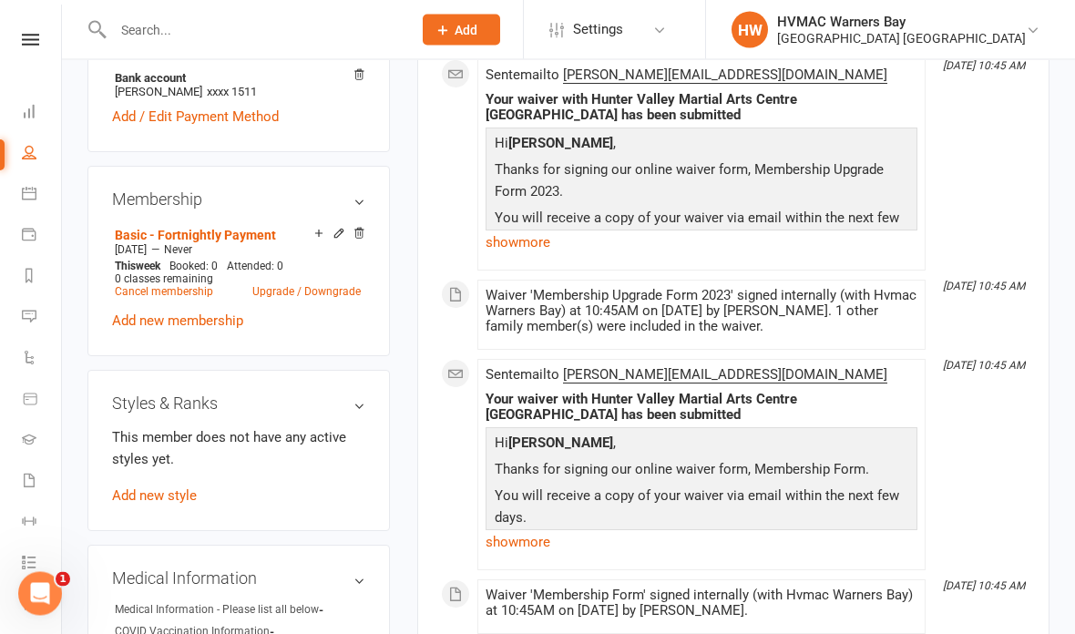
scroll to position [887, 0]
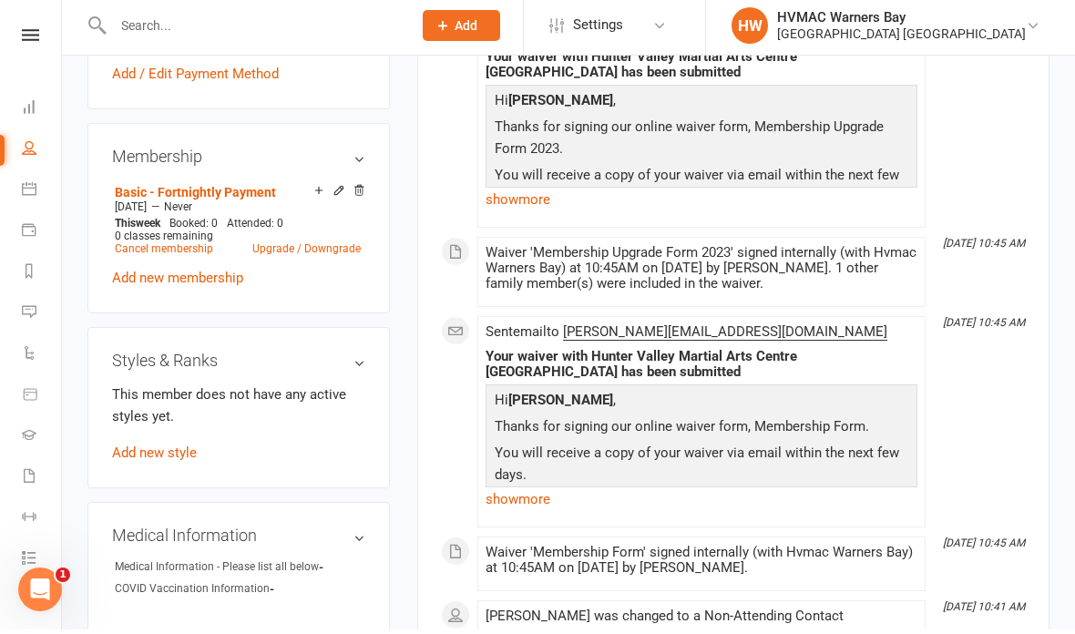
click at [164, 449] on link "Add new style" at bounding box center [154, 457] width 85 height 16
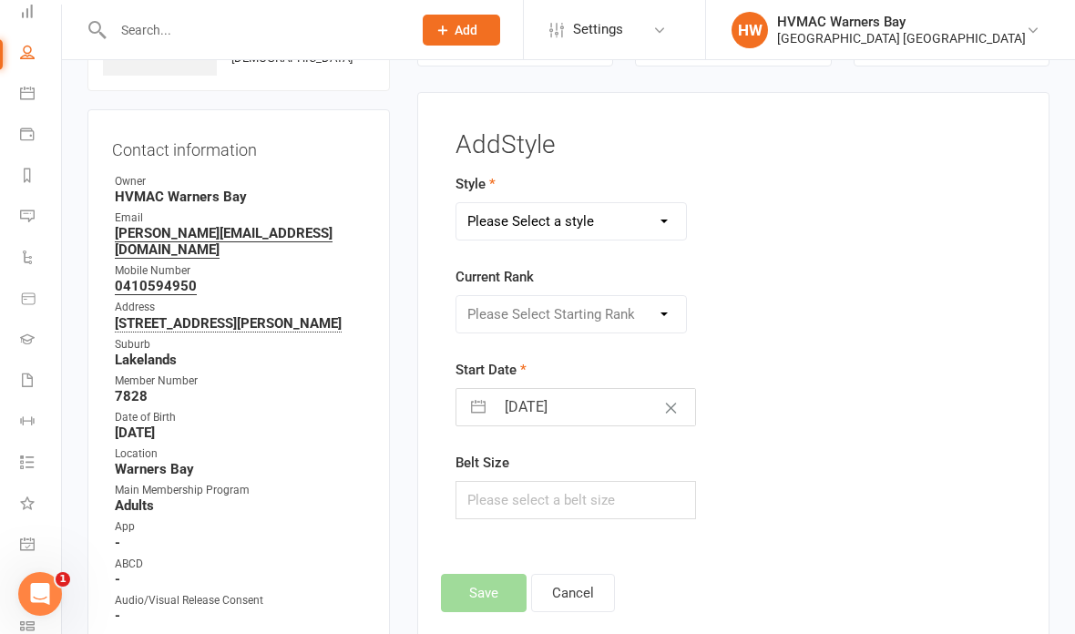
scroll to position [100, 2]
click at [32, 103] on link "Calendar" at bounding box center [40, 95] width 41 height 41
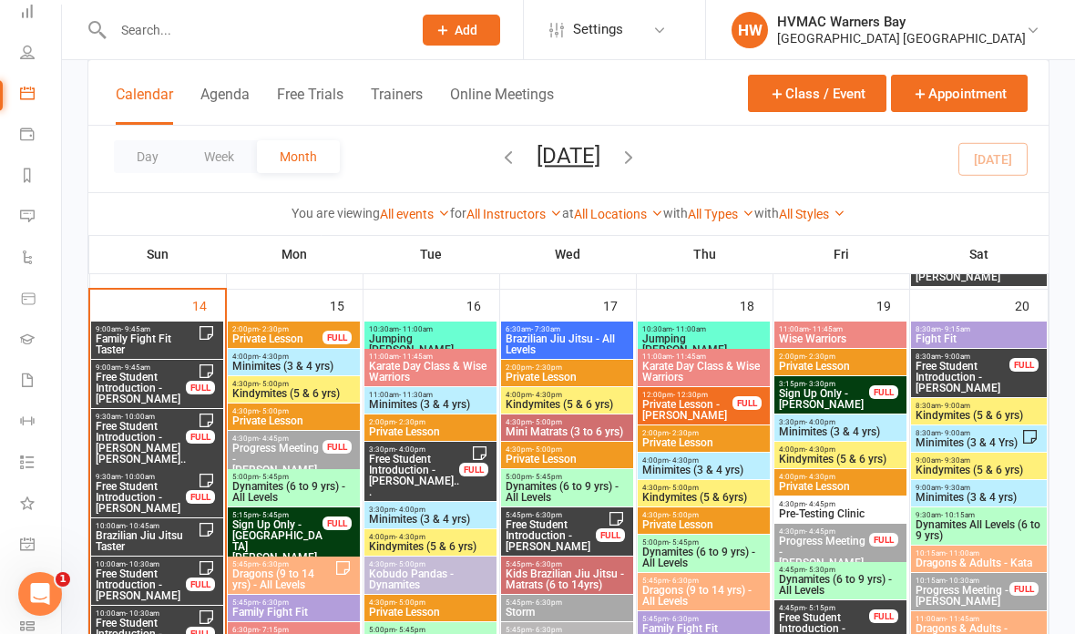
scroll to position [1935, 0]
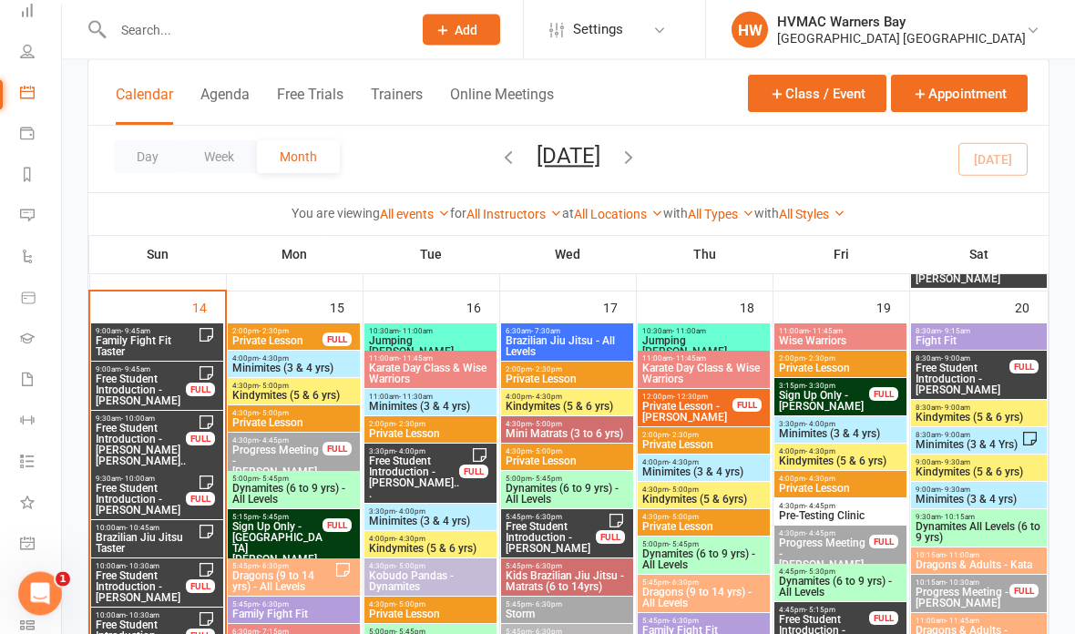
click at [171, 336] on span "Family Fight Fit Taster" at bounding box center [146, 347] width 103 height 22
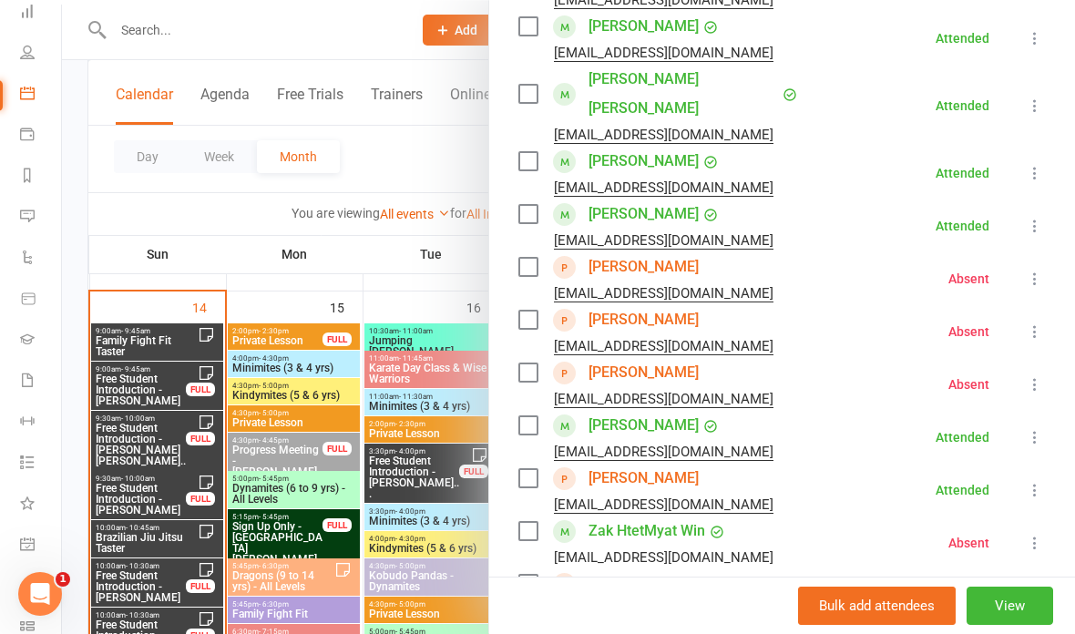
scroll to position [380, 0]
click at [1028, 270] on icon at bounding box center [1035, 279] width 18 height 18
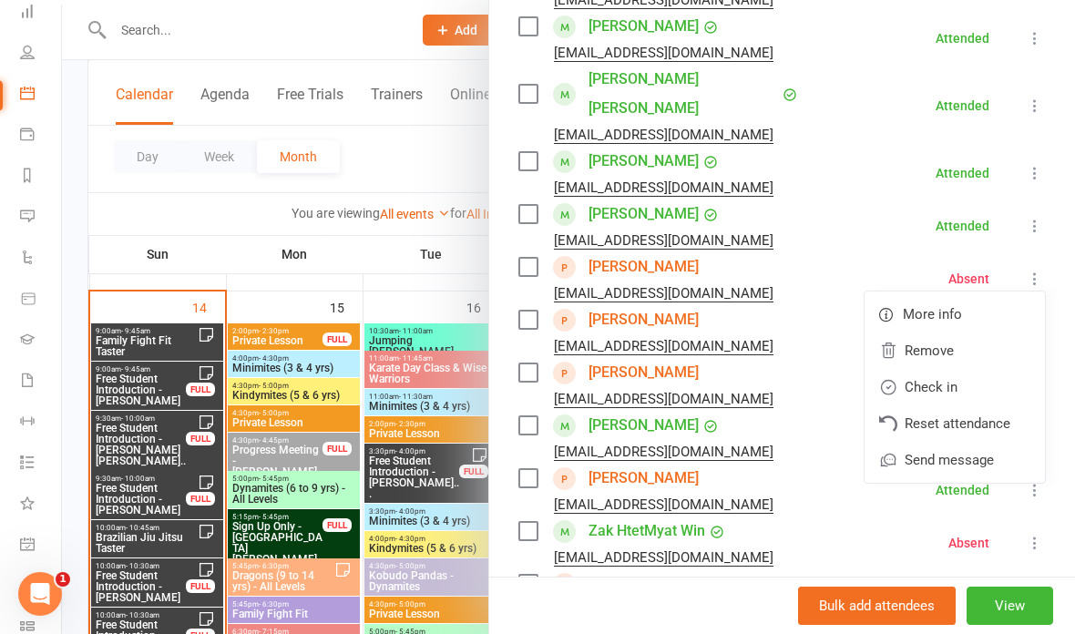
click at [947, 333] on link "Remove" at bounding box center [955, 351] width 180 height 36
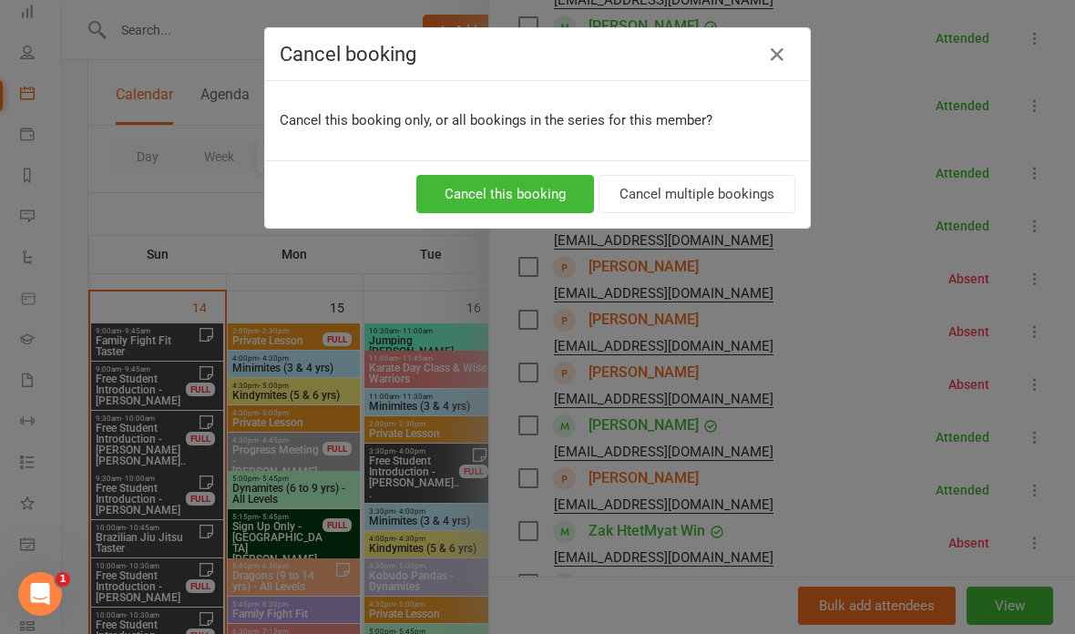
click at [531, 191] on button "Cancel this booking" at bounding box center [506, 194] width 178 height 38
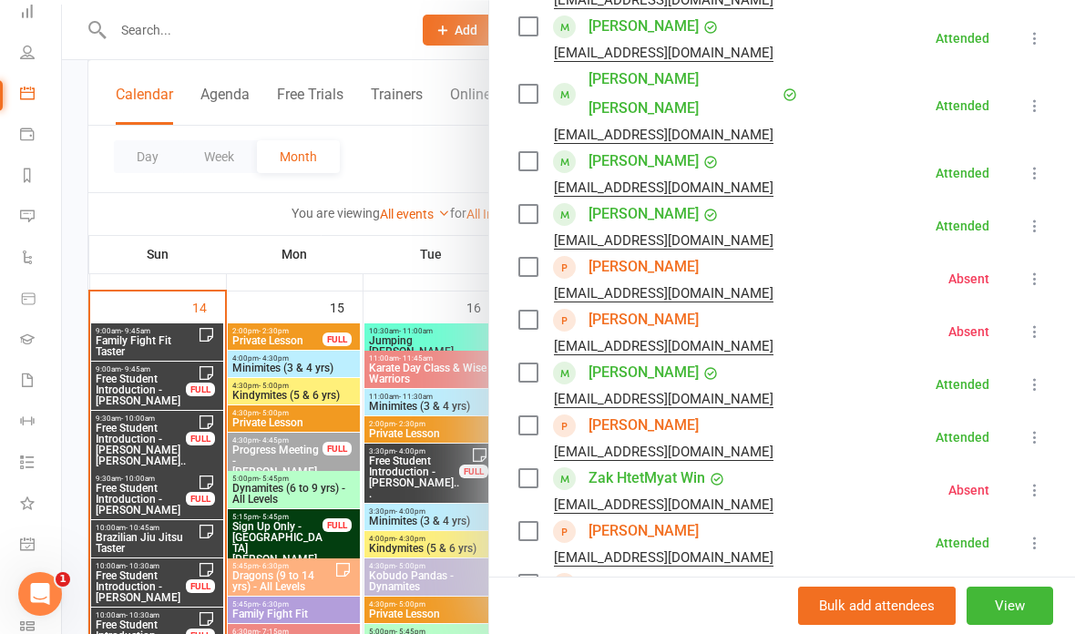
click at [1036, 270] on icon at bounding box center [1035, 279] width 18 height 18
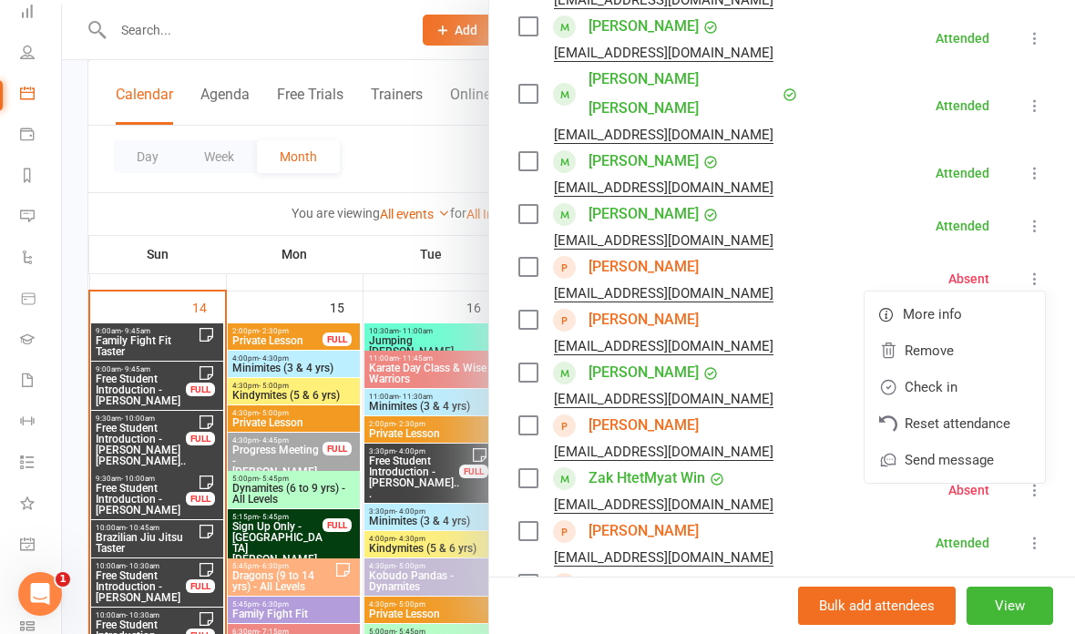
click at [930, 333] on link "Remove" at bounding box center [955, 351] width 180 height 36
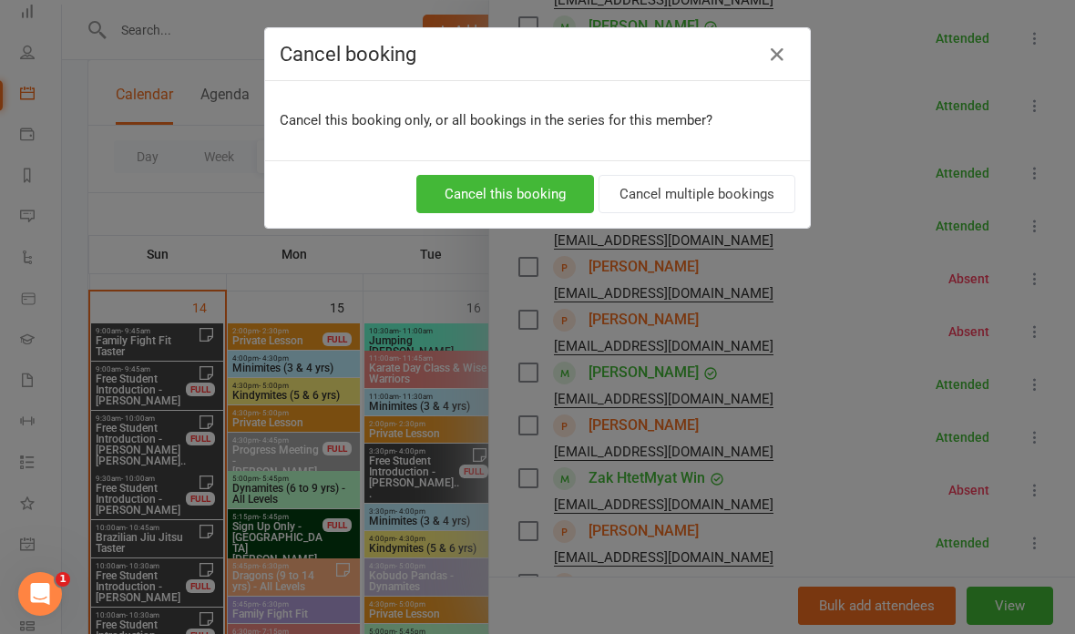
click at [522, 191] on button "Cancel this booking" at bounding box center [506, 194] width 178 height 38
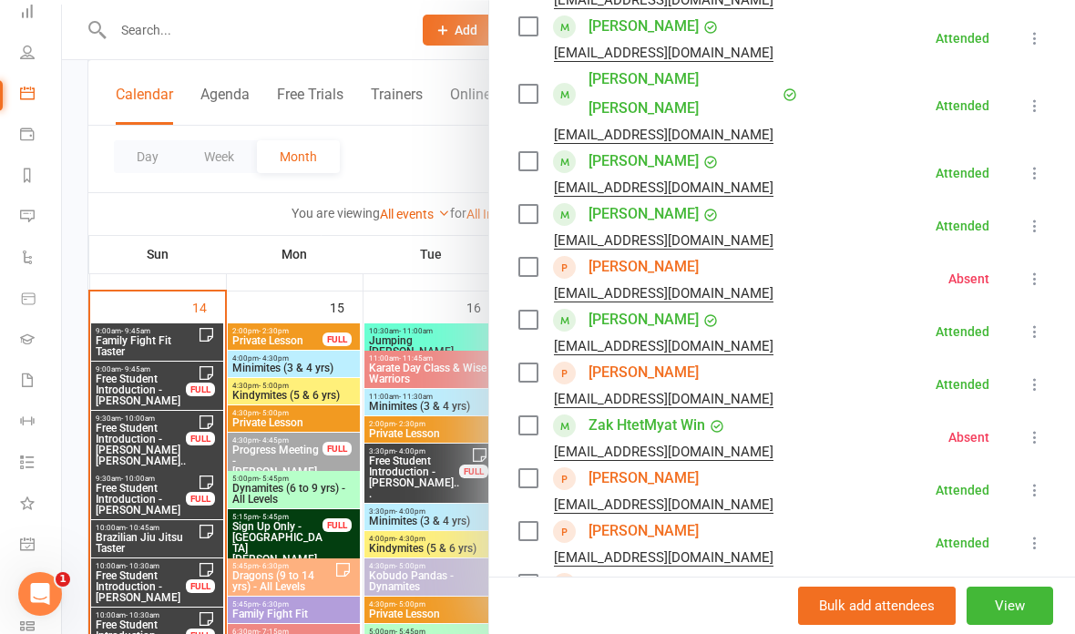
click at [1044, 479] on button at bounding box center [1035, 490] width 22 height 22
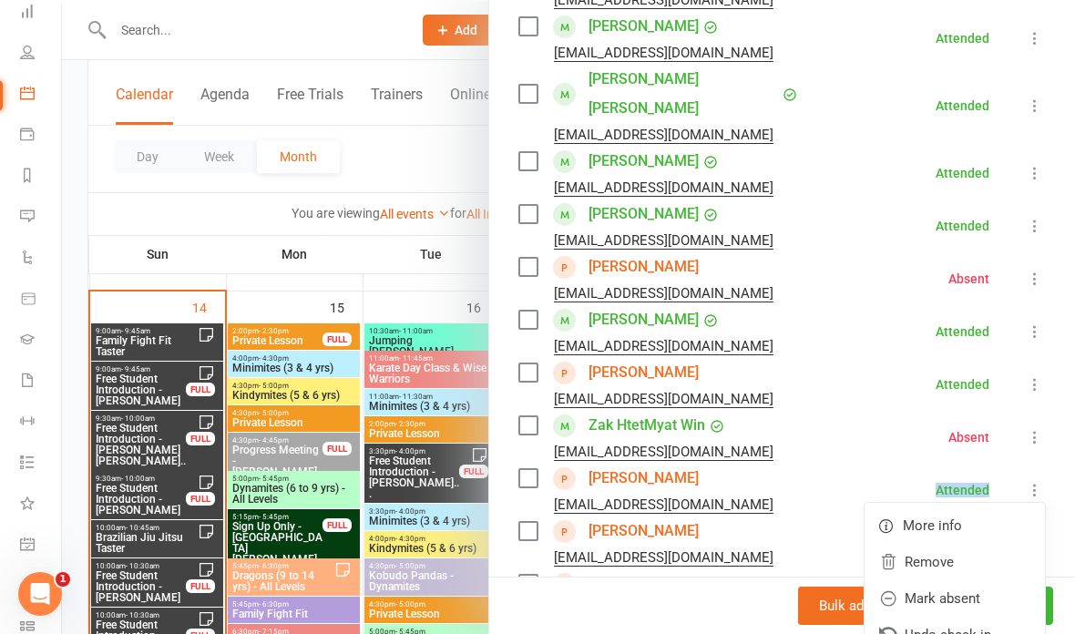
click at [882, 411] on li "Zak HtetMyat Win [EMAIL_ADDRESS][DOMAIN_NAME] Absent More info Remove Check in …" at bounding box center [783, 437] width 528 height 53
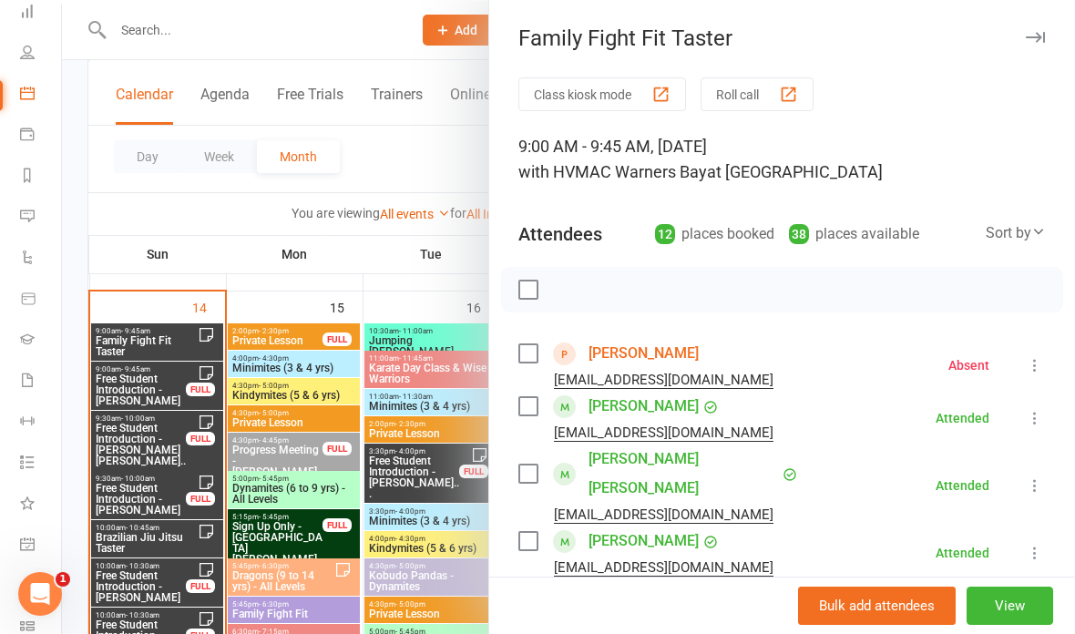
scroll to position [0, 0]
click at [1049, 26] on div "Family Fight Fit Taster" at bounding box center [782, 39] width 586 height 26
click at [1035, 36] on icon "button" at bounding box center [1035, 37] width 19 height 11
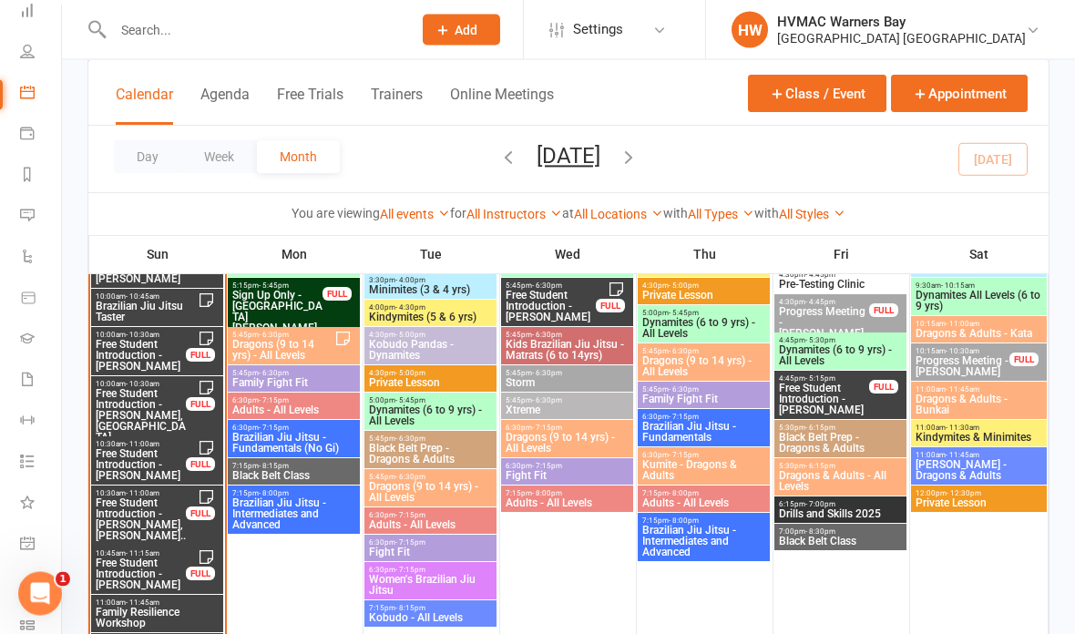
scroll to position [2167, 0]
click at [160, 309] on span "Brazilian Jiu Jitsu Taster" at bounding box center [146, 312] width 103 height 22
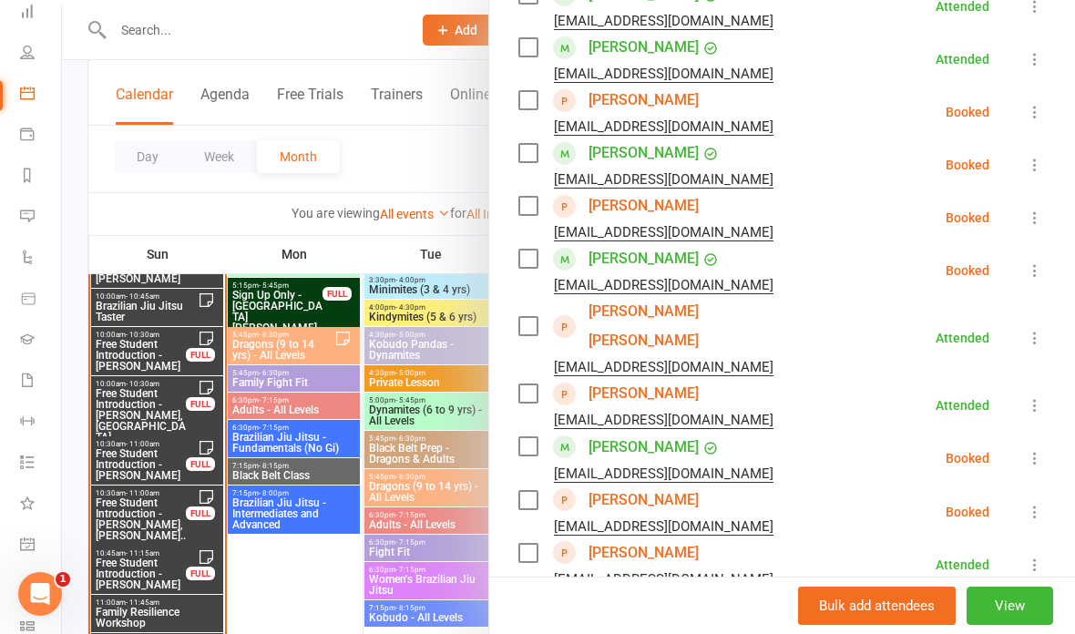
scroll to position [882, 0]
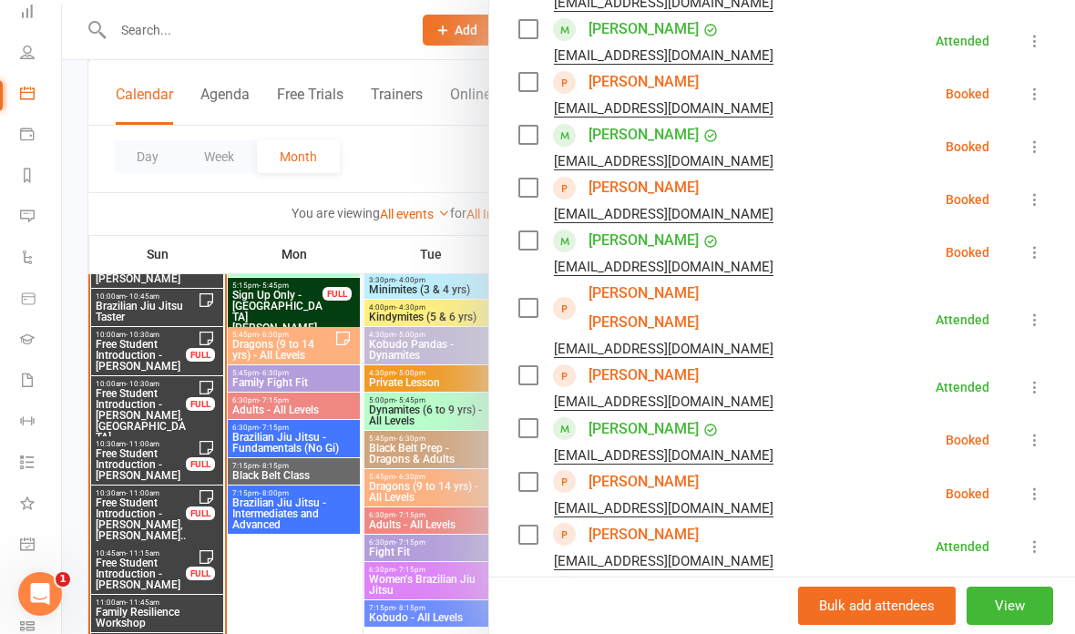
click at [649, 279] on link "[PERSON_NAME] [PERSON_NAME]" at bounding box center [694, 308] width 210 height 58
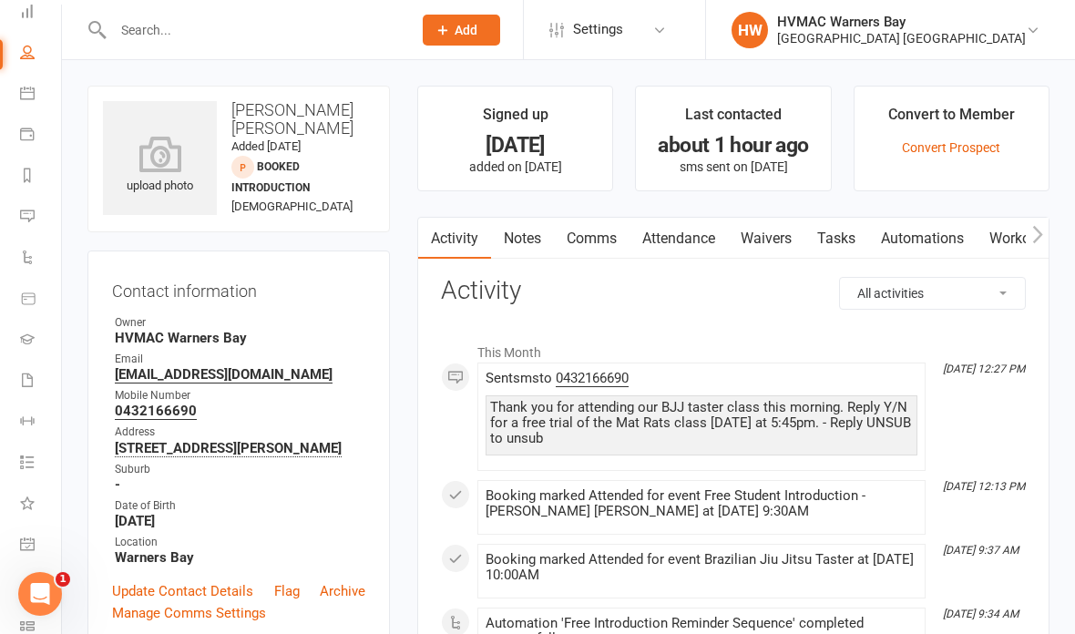
click at [28, 104] on link "Calendar" at bounding box center [40, 95] width 41 height 41
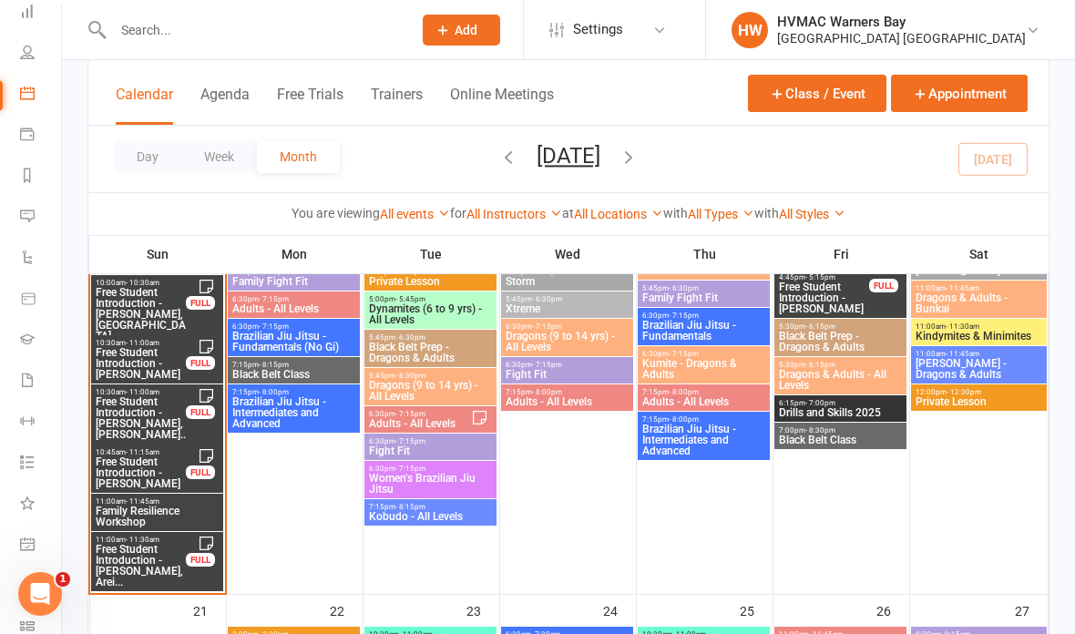
scroll to position [2306, 0]
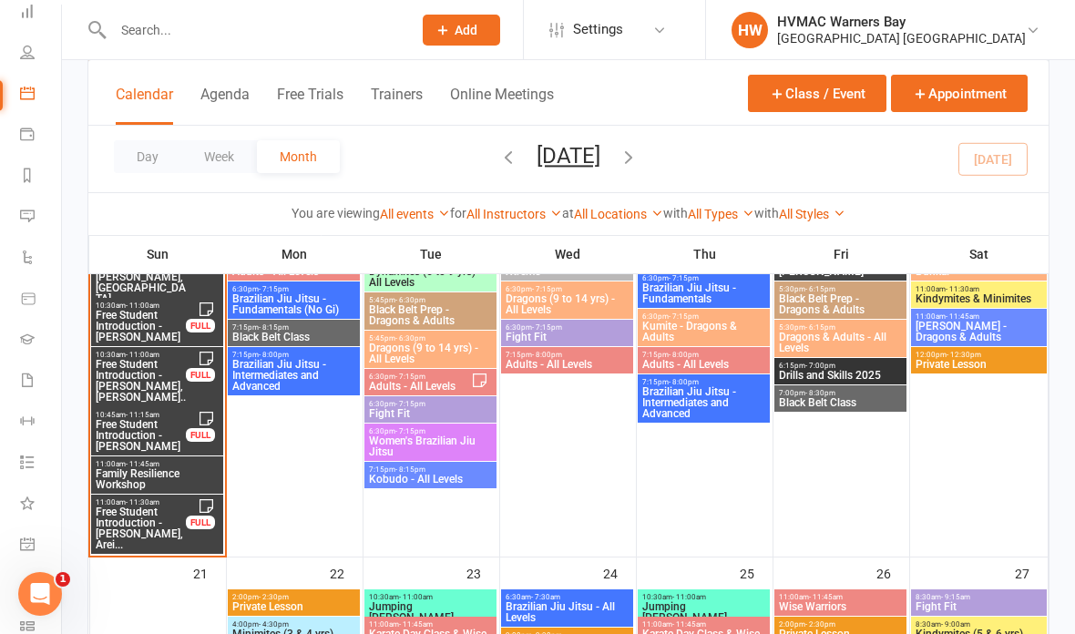
click at [149, 481] on span "Family Resilience Workshop" at bounding box center [157, 479] width 125 height 22
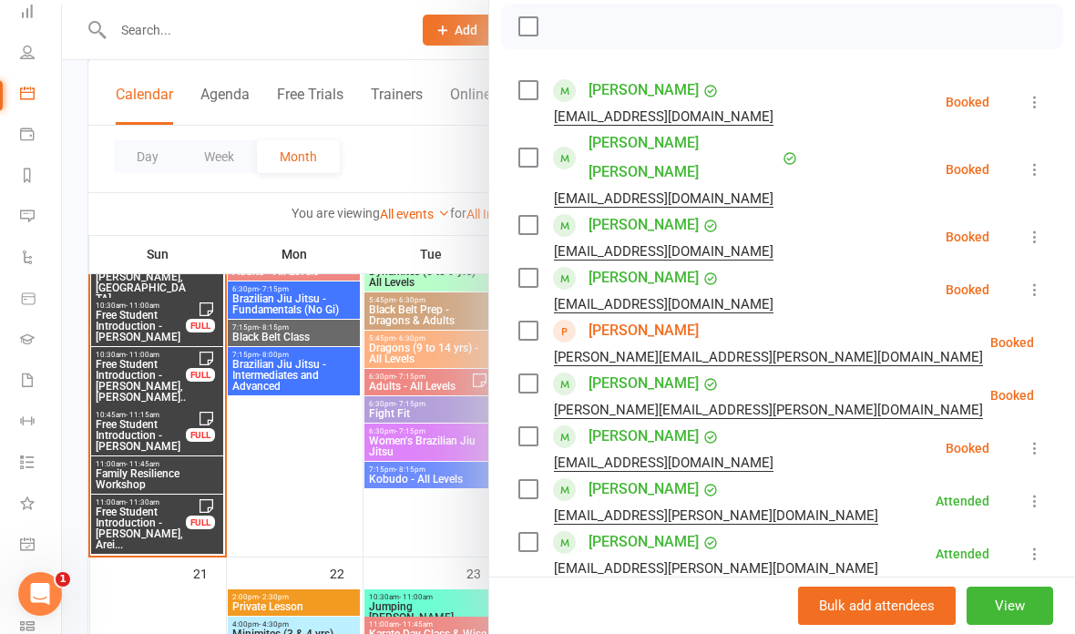
scroll to position [279, 0]
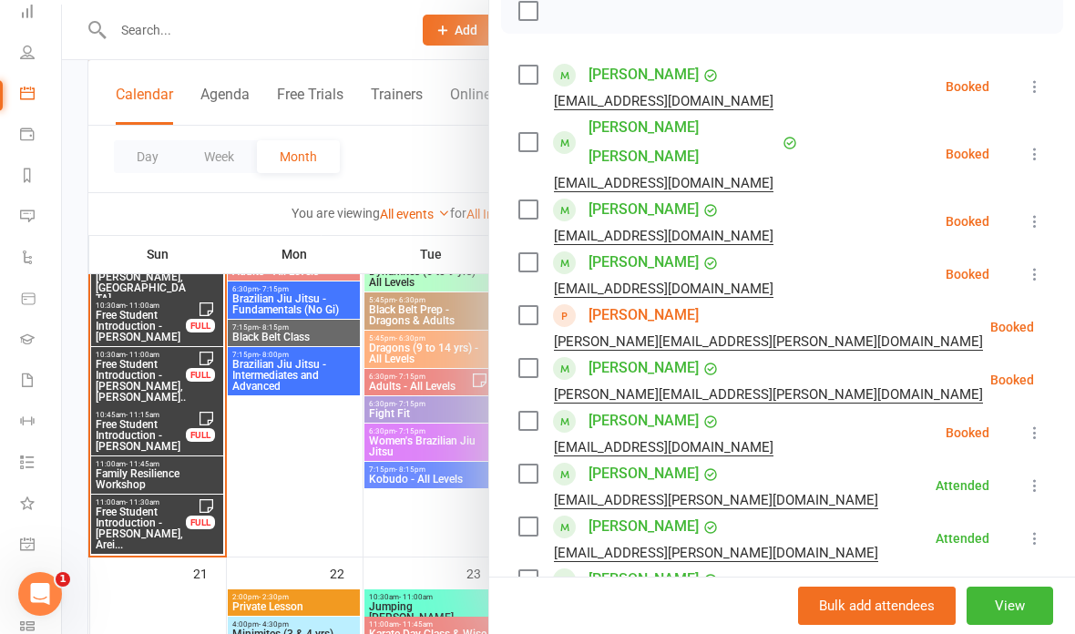
click at [1034, 424] on icon at bounding box center [1035, 433] width 18 height 18
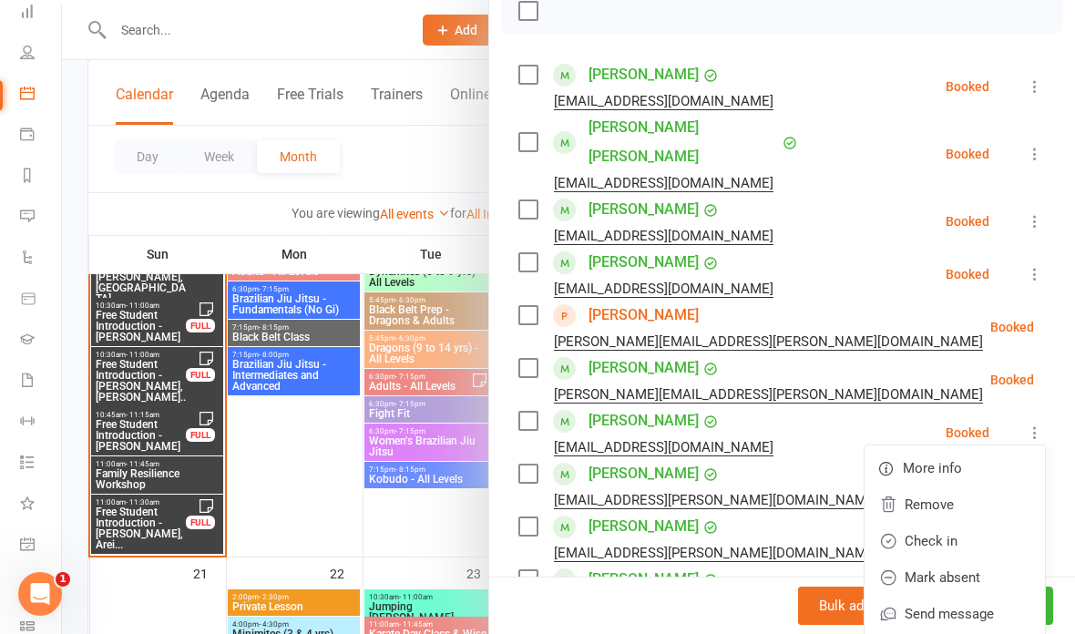
click at [861, 252] on li "[PERSON_NAME] [EMAIL_ADDRESS][DOMAIN_NAME] Booked More info Remove Check in Mar…" at bounding box center [783, 274] width 528 height 53
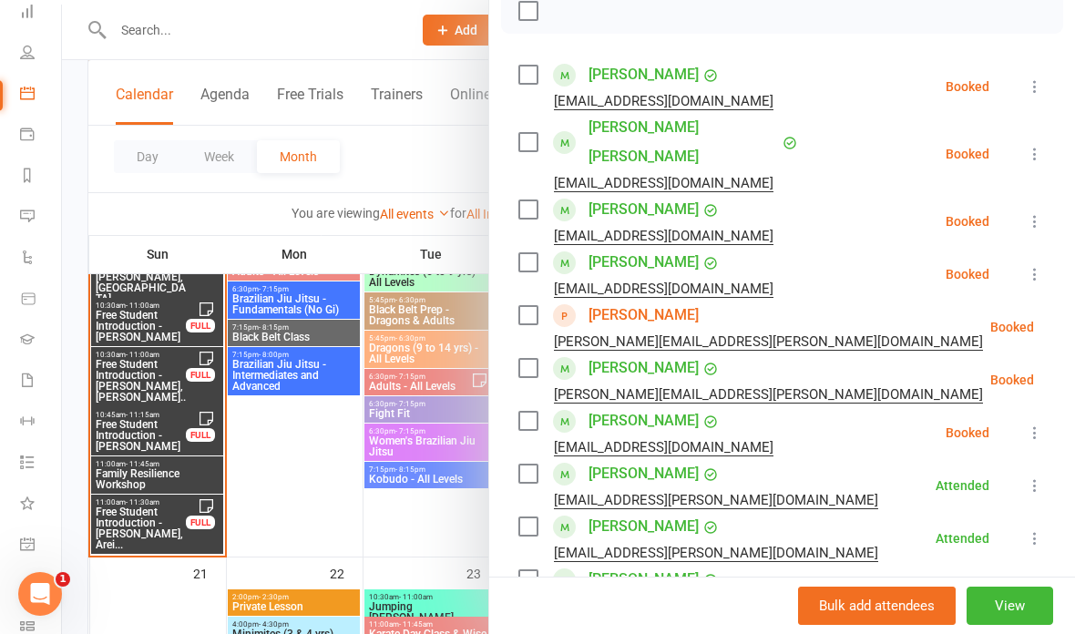
click at [1034, 87] on icon at bounding box center [1035, 86] width 18 height 18
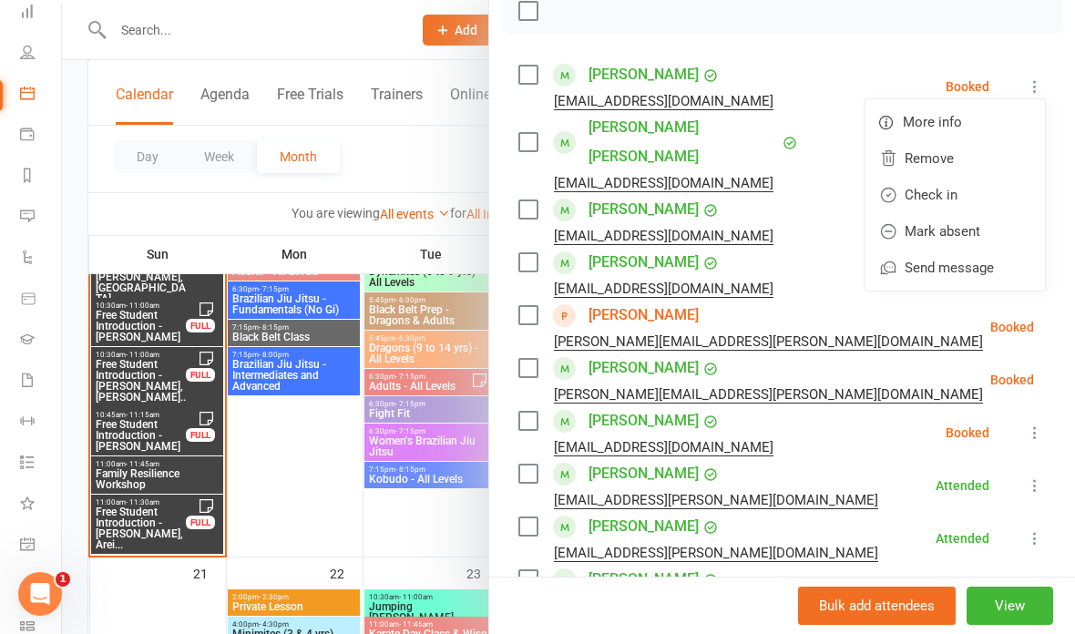
click at [925, 198] on link "Check in" at bounding box center [955, 195] width 180 height 36
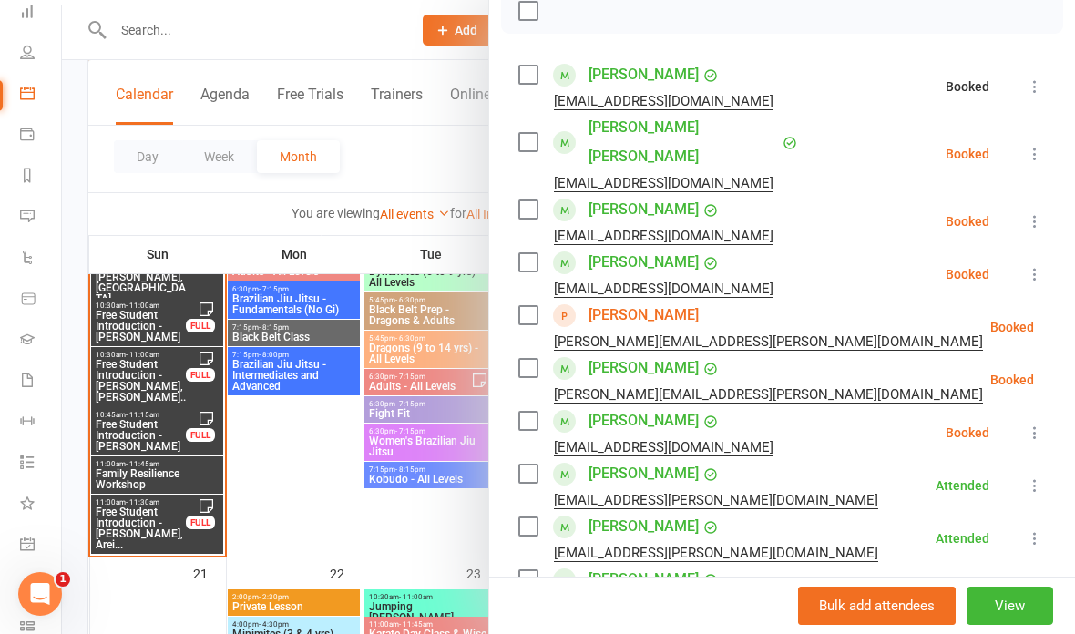
click at [1046, 130] on div "Class kiosk mode Roll call 11:00 AM - 11:45 AM, [DATE] with HVMAC Warners Bay a…" at bounding box center [782, 558] width 586 height 1518
click at [1032, 145] on icon at bounding box center [1035, 154] width 18 height 18
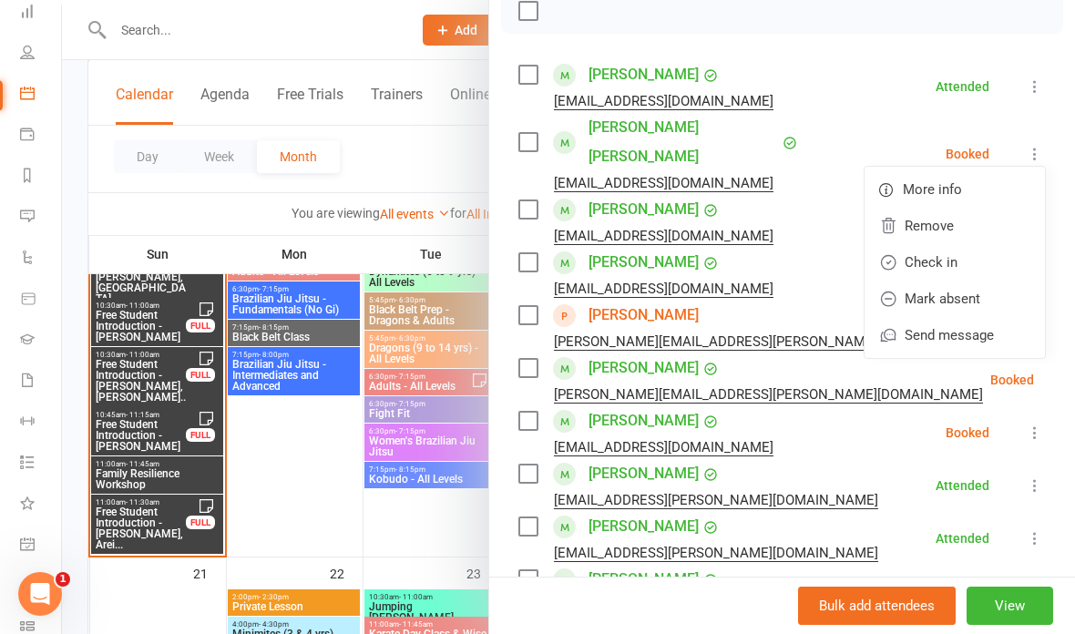
click at [931, 252] on link "Check in" at bounding box center [955, 262] width 180 height 36
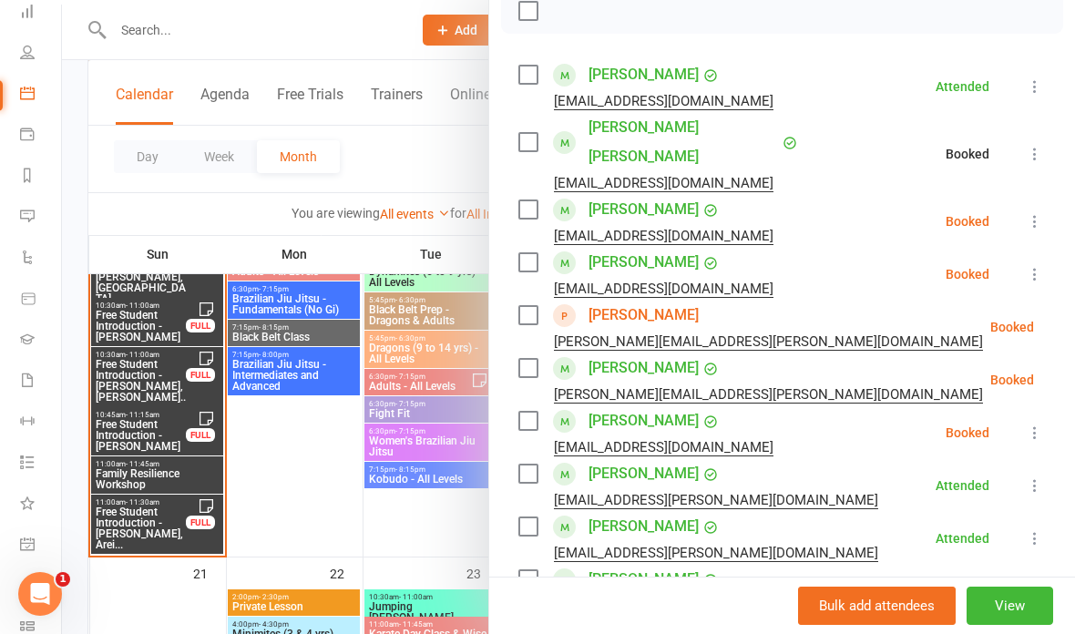
click at [1031, 212] on icon at bounding box center [1035, 221] width 18 height 18
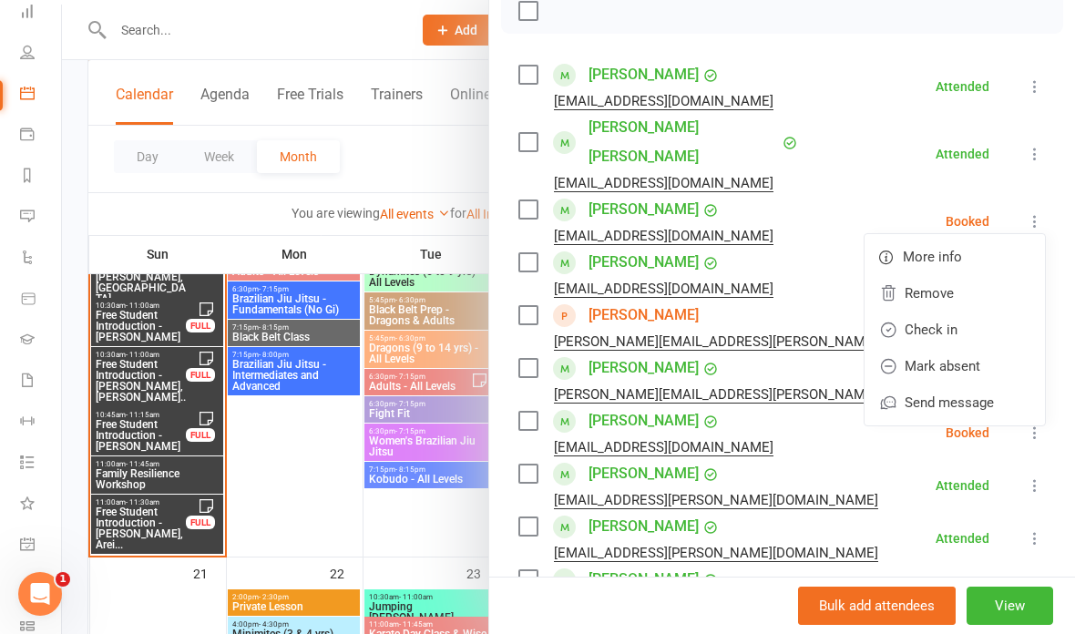
click at [926, 312] on link "Check in" at bounding box center [955, 330] width 180 height 36
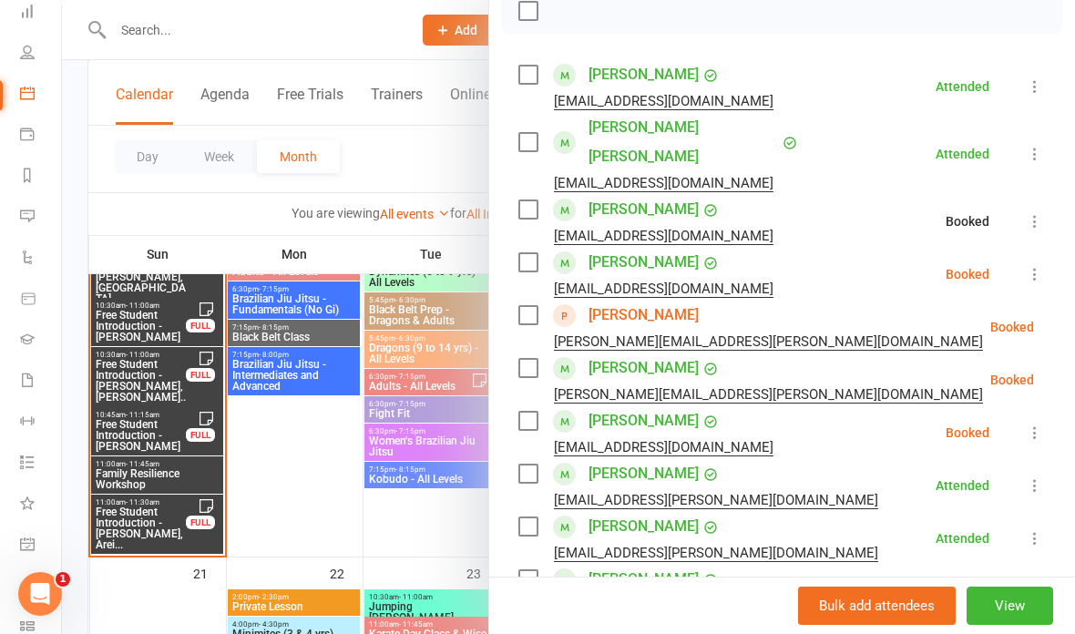
click at [1039, 265] on icon at bounding box center [1035, 274] width 18 height 18
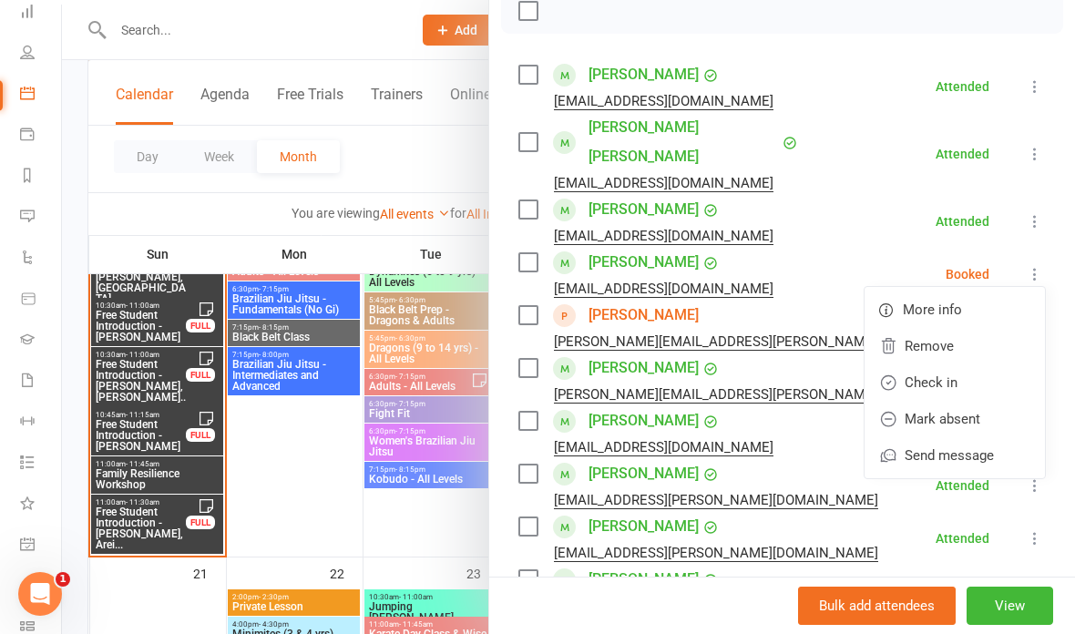
click at [936, 365] on link "Check in" at bounding box center [955, 383] width 180 height 36
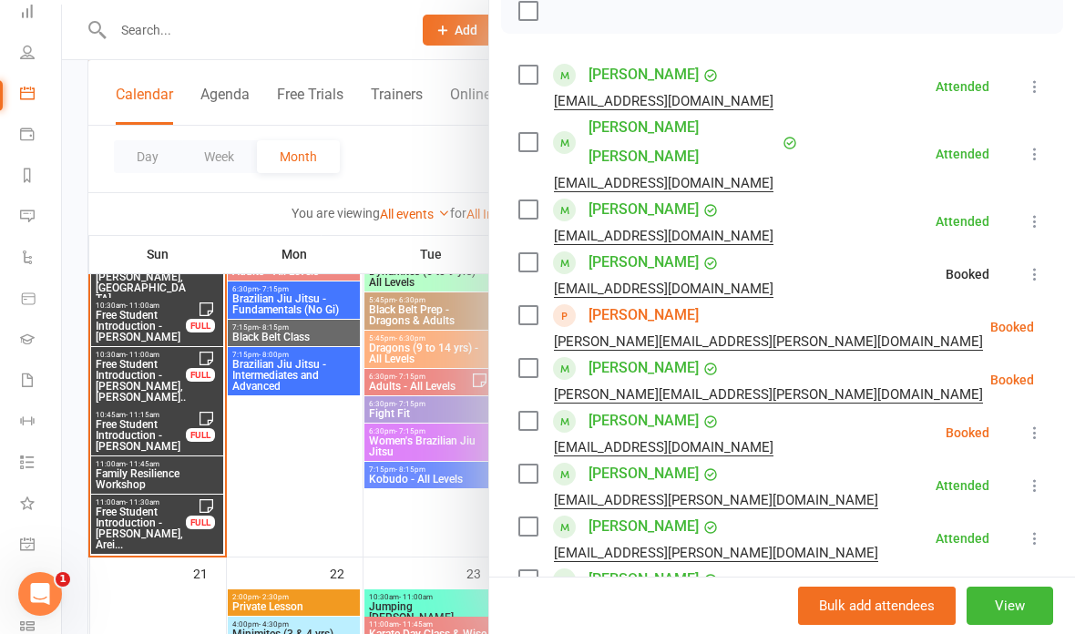
click at [1071, 318] on icon at bounding box center [1080, 327] width 18 height 18
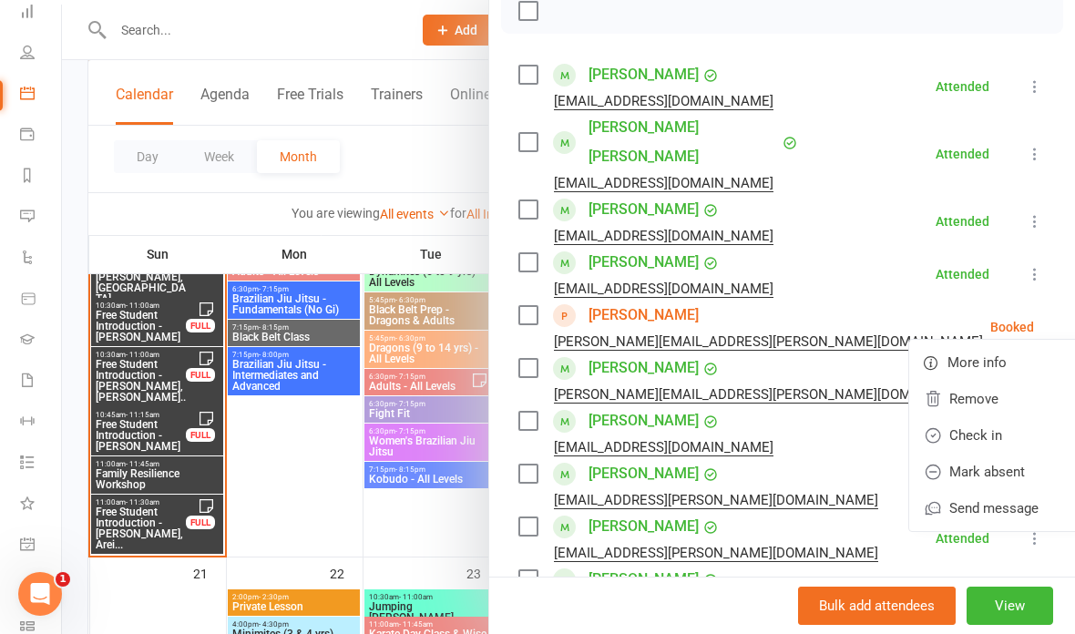
click at [925, 381] on link "Remove" at bounding box center [1000, 399] width 180 height 36
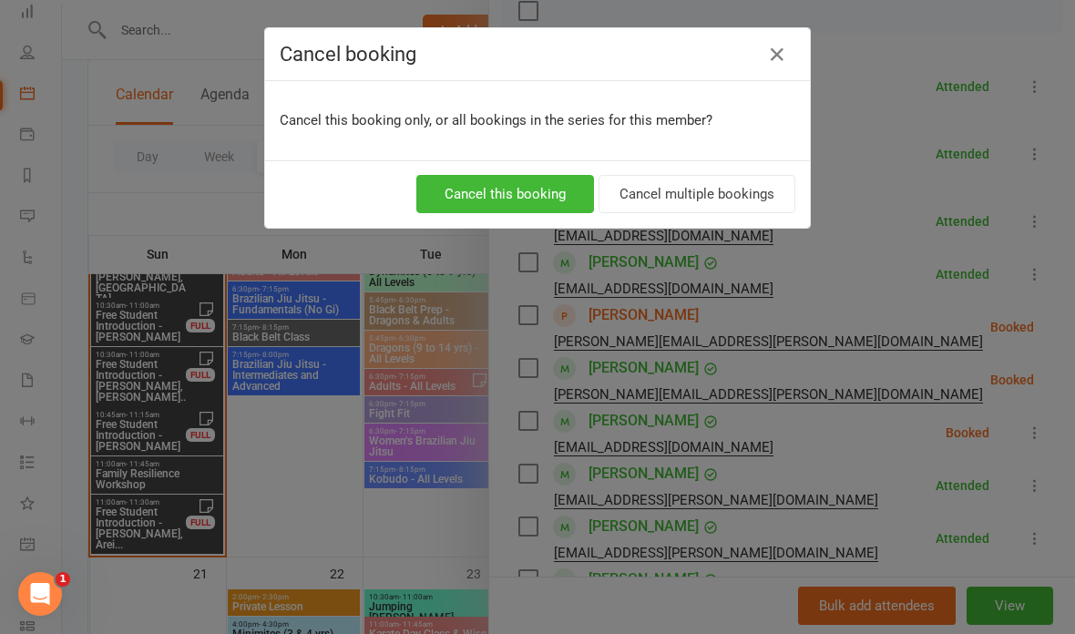
click at [528, 194] on button "Cancel this booking" at bounding box center [506, 194] width 178 height 38
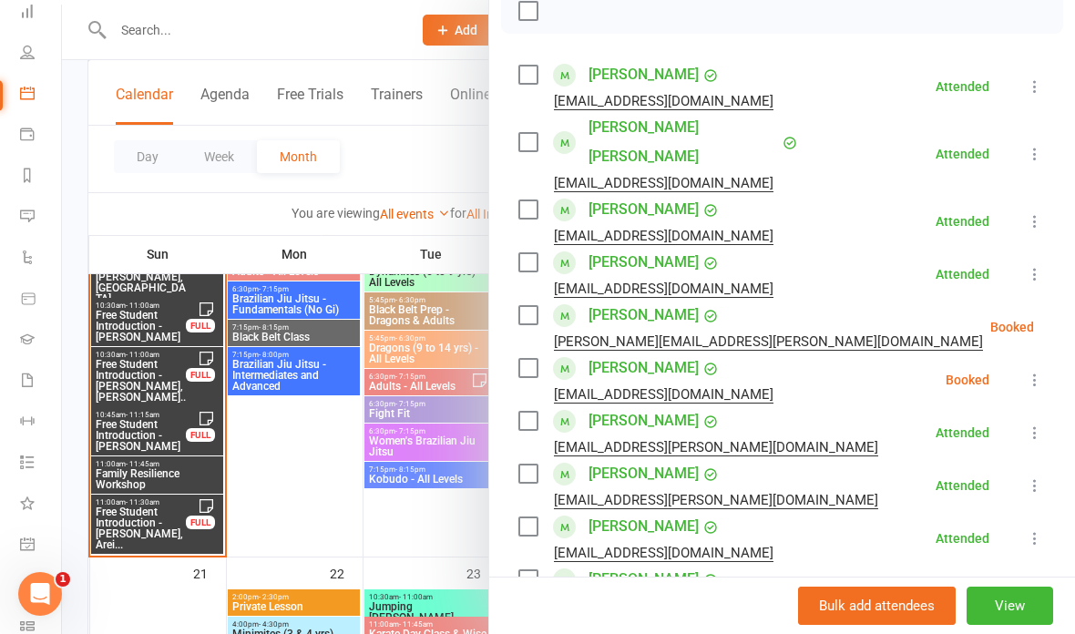
click at [1071, 318] on icon at bounding box center [1080, 327] width 18 height 18
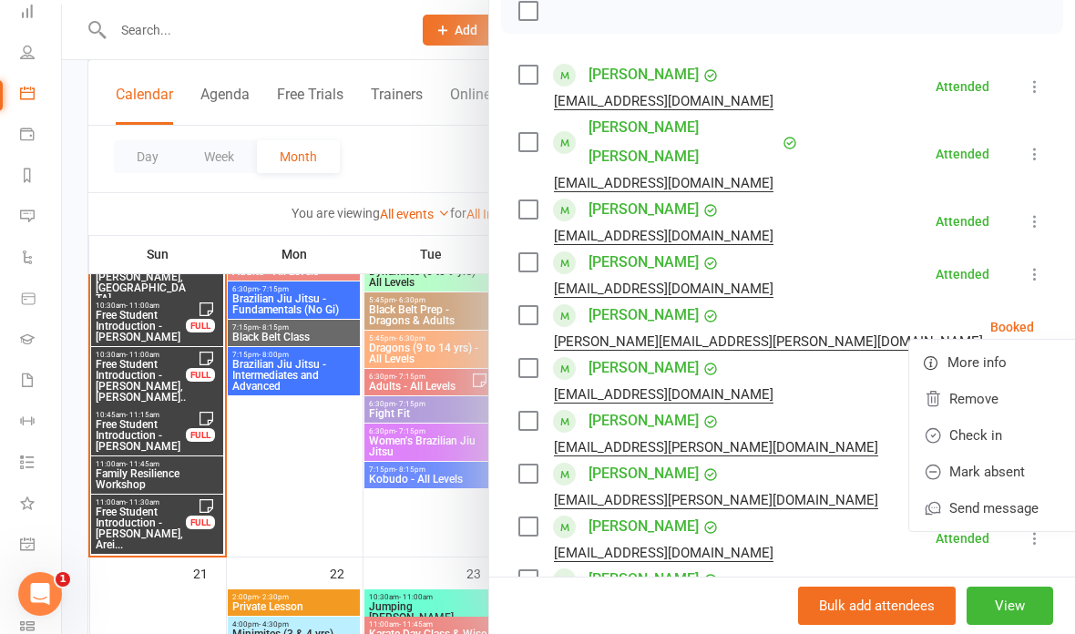
click at [927, 381] on link "Remove" at bounding box center [1000, 399] width 180 height 36
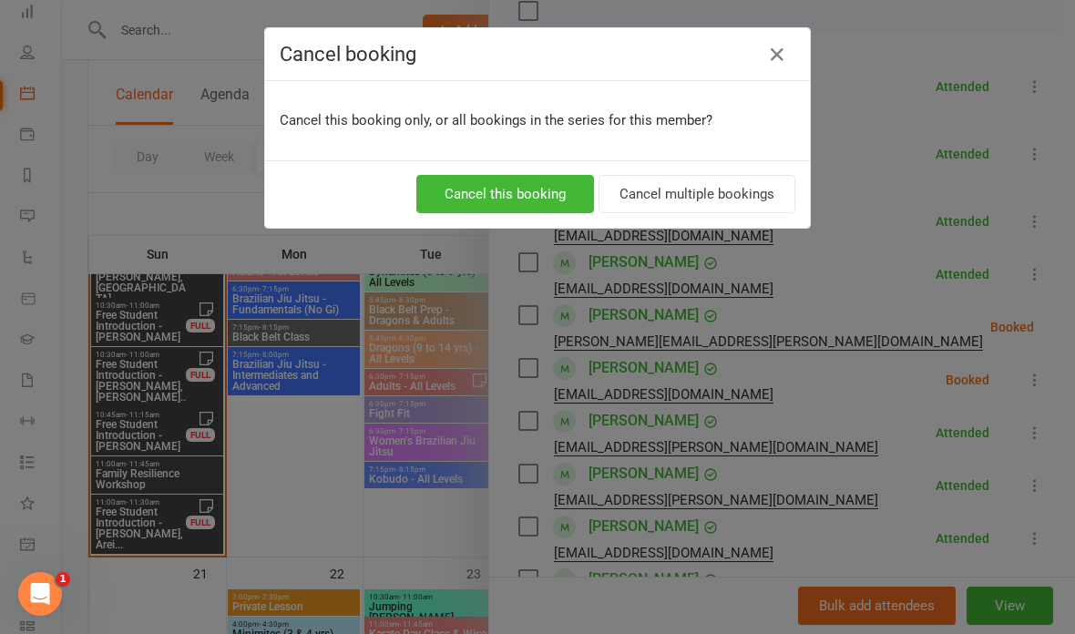
click at [544, 199] on button "Cancel this booking" at bounding box center [506, 194] width 178 height 38
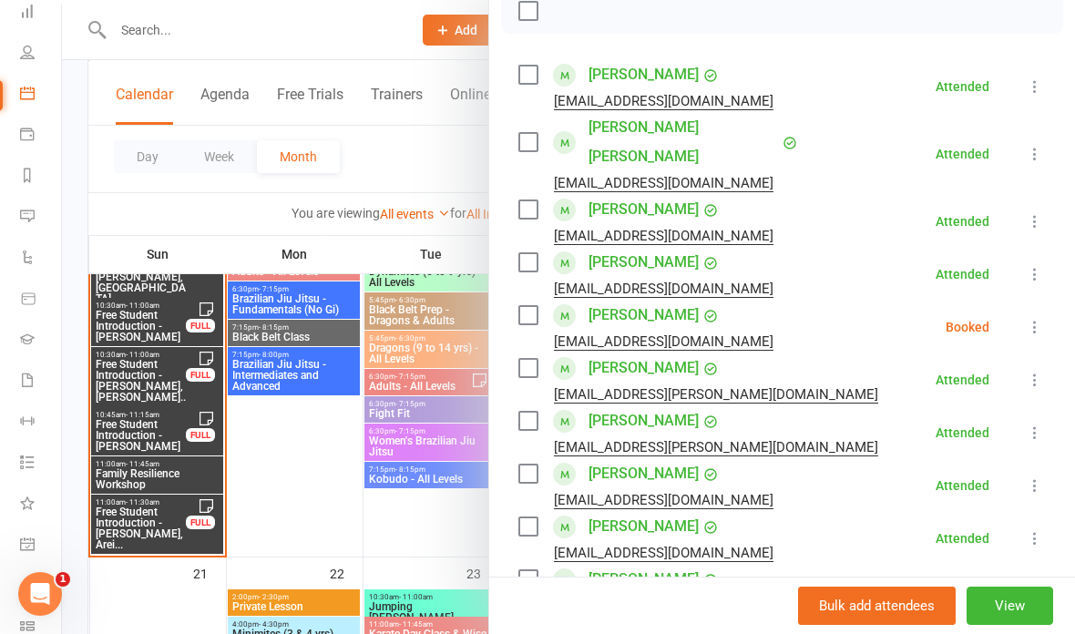
click at [1029, 318] on icon at bounding box center [1035, 327] width 18 height 18
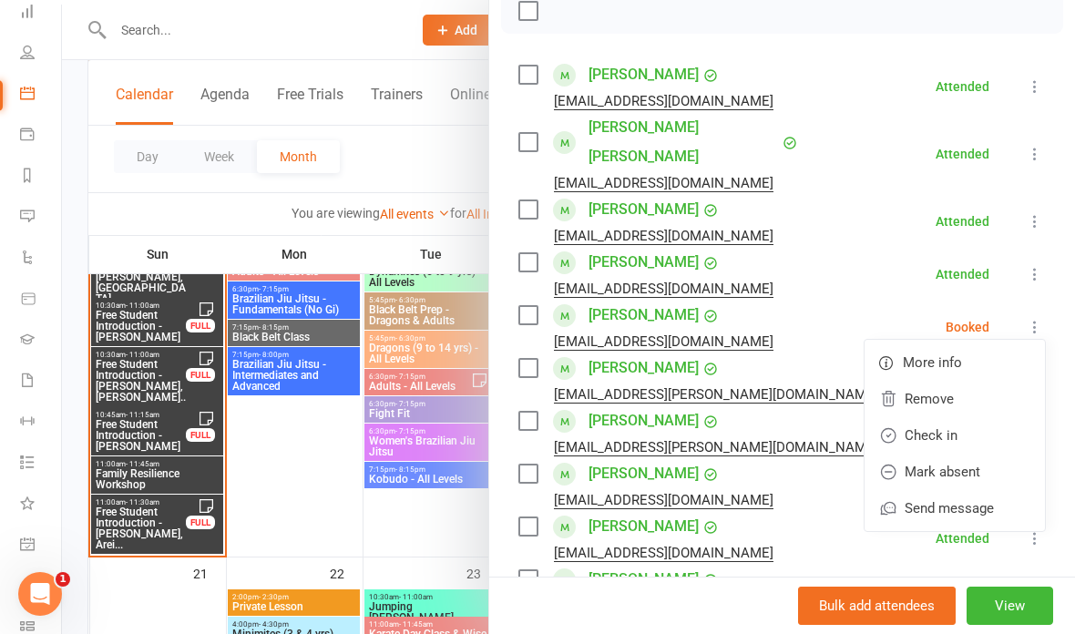
click at [921, 381] on link "Remove" at bounding box center [955, 399] width 180 height 36
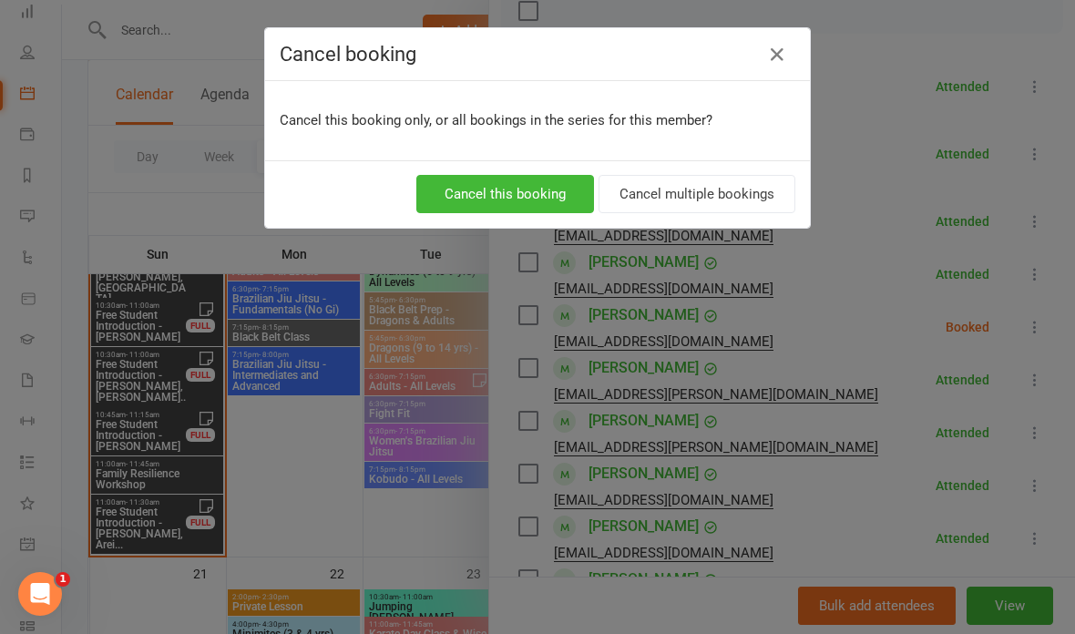
click at [509, 194] on button "Cancel this booking" at bounding box center [506, 194] width 178 height 38
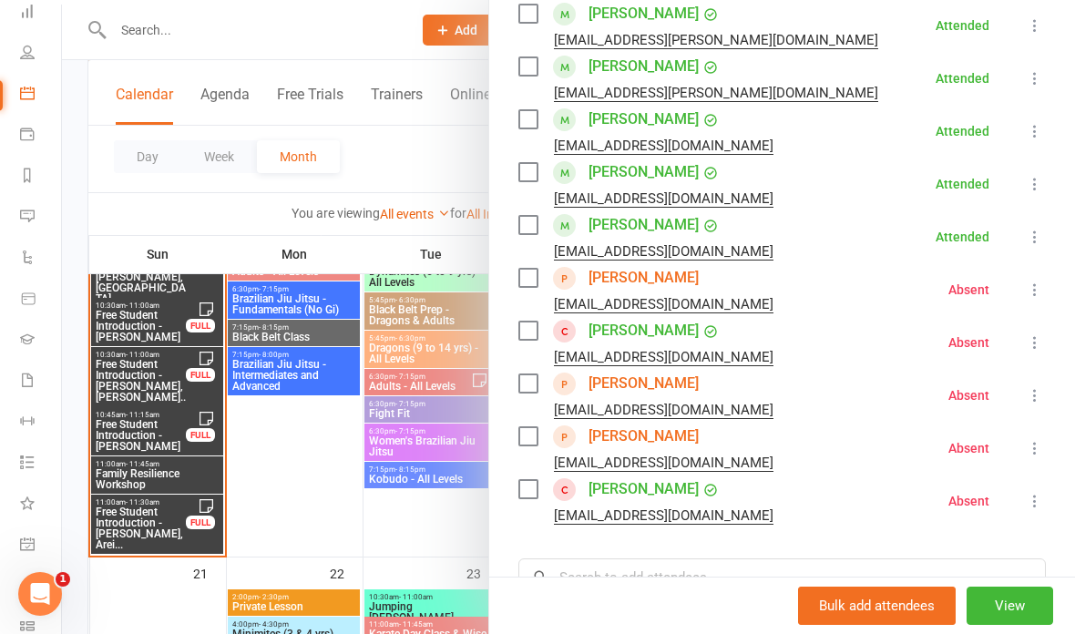
scroll to position [582, 0]
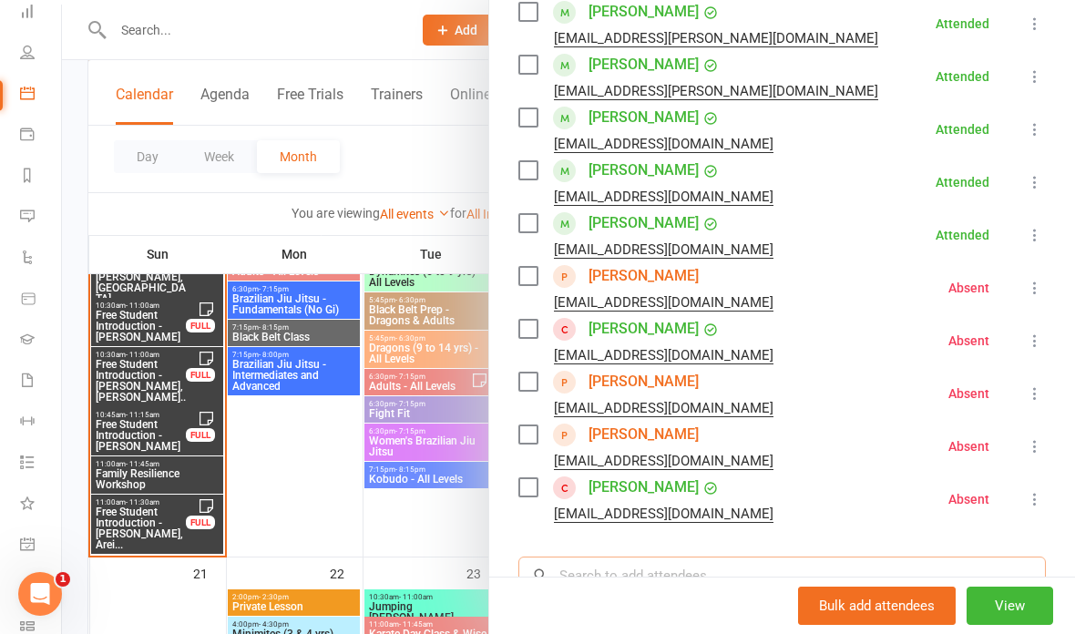
click at [623, 557] on input "search" at bounding box center [783, 576] width 528 height 38
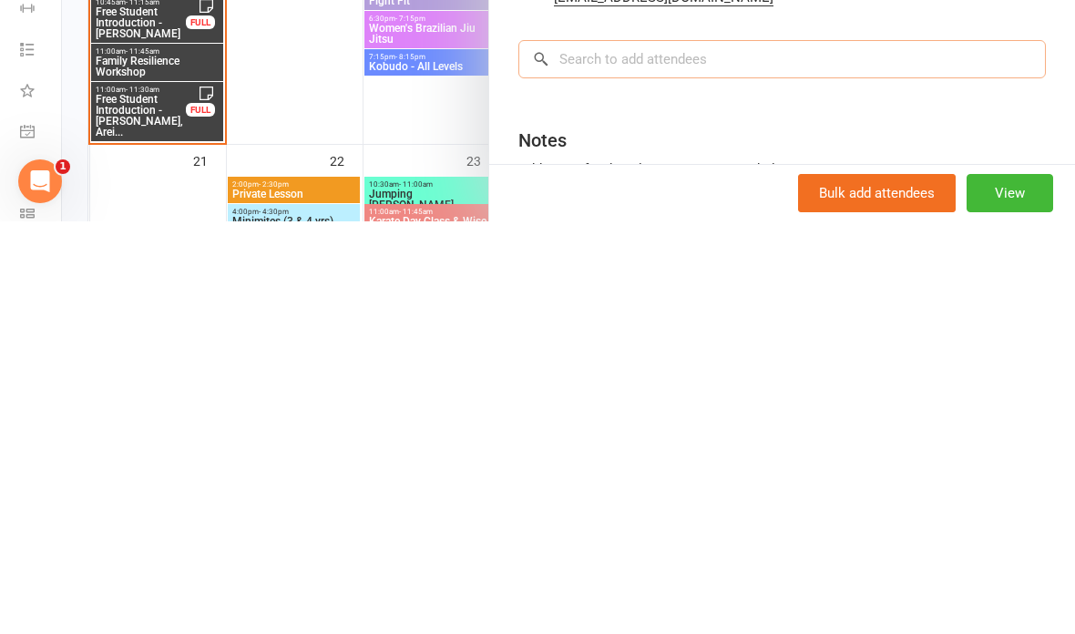
scroll to position [691, 0]
click at [599, 593] on textarea at bounding box center [783, 623] width 528 height 60
click at [579, 593] on textarea "[PERSON_NAME] all sick" at bounding box center [783, 623] width 528 height 60
type textarea "Sullivans all sick"
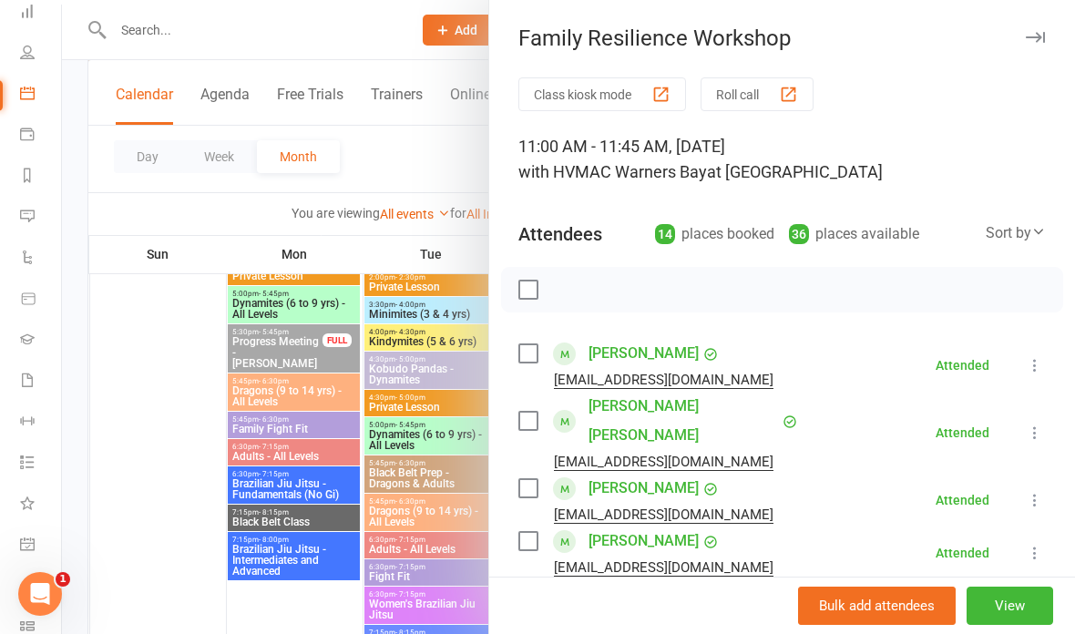
scroll to position [0, 0]
click at [1032, 38] on icon "button" at bounding box center [1035, 37] width 19 height 11
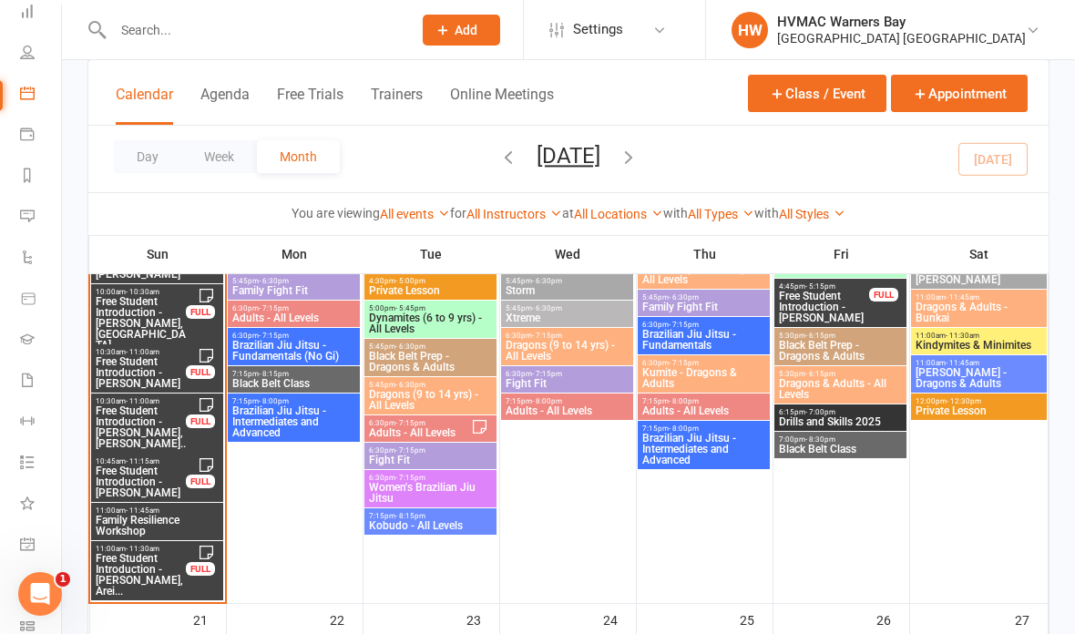
scroll to position [2251, 0]
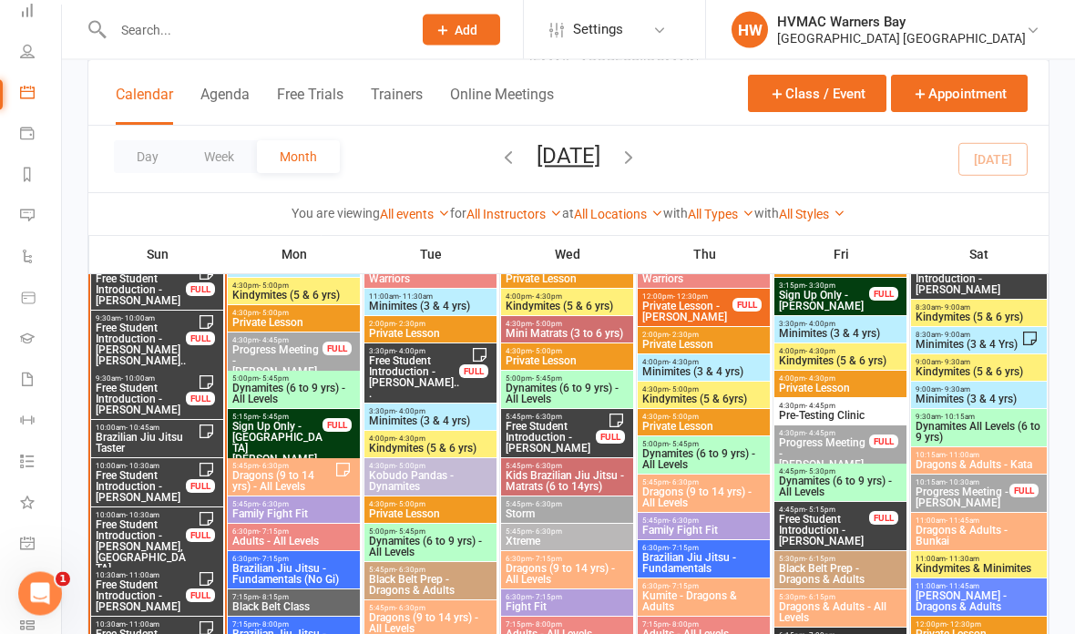
click at [136, 483] on span "Free Student Introduction - [PERSON_NAME]" at bounding box center [141, 487] width 92 height 33
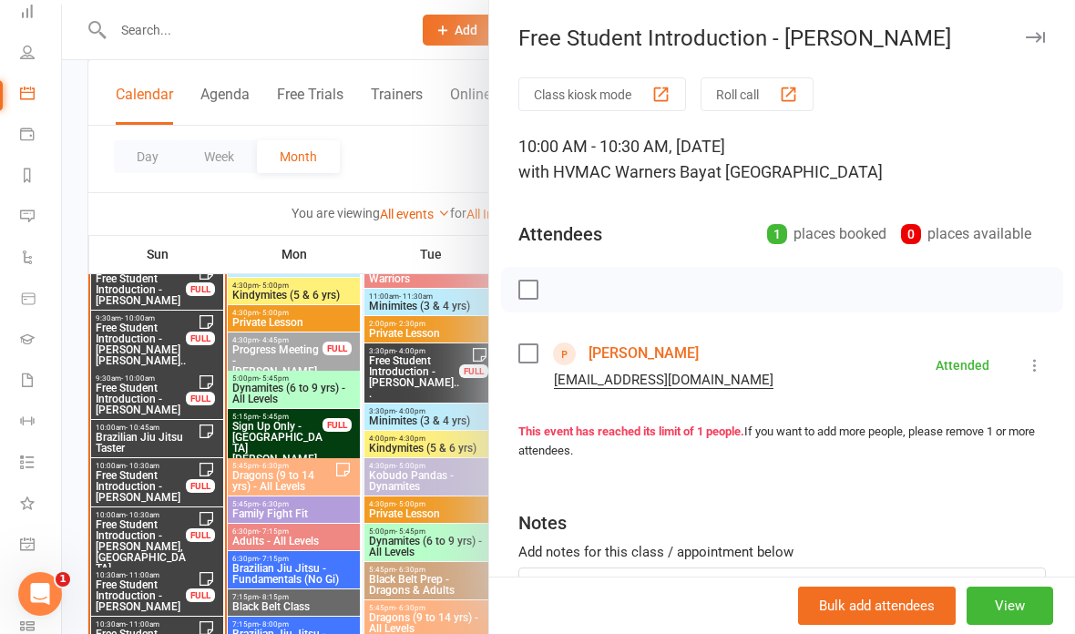
scroll to position [-1, 0]
click at [1041, 38] on icon "button" at bounding box center [1035, 37] width 19 height 11
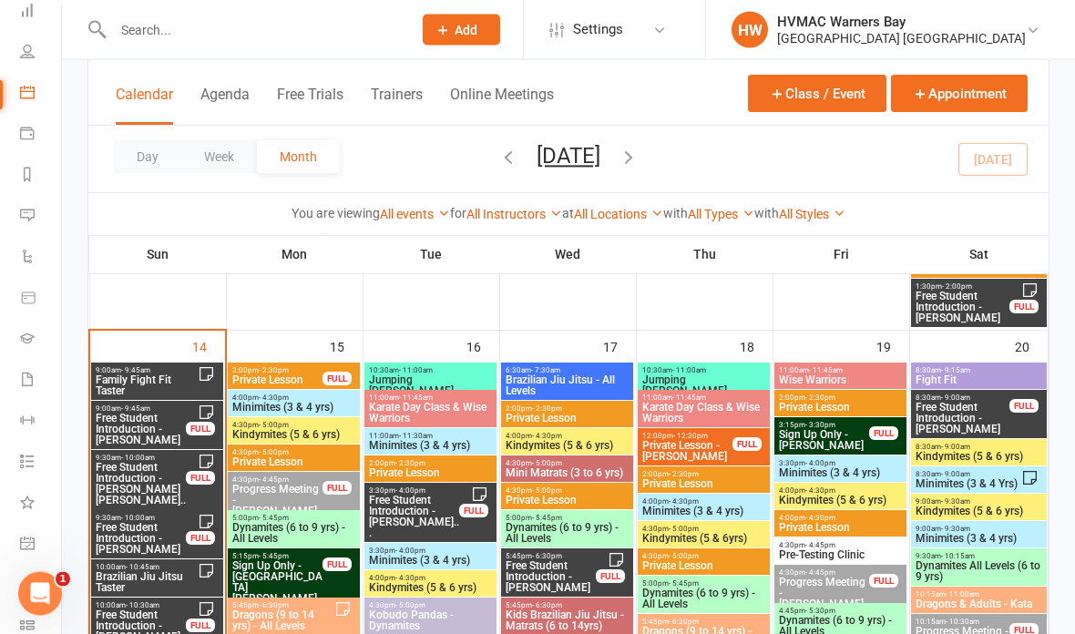
scroll to position [1897, 0]
click at [149, 375] on span "Family Fight Fit Taster" at bounding box center [146, 386] width 103 height 22
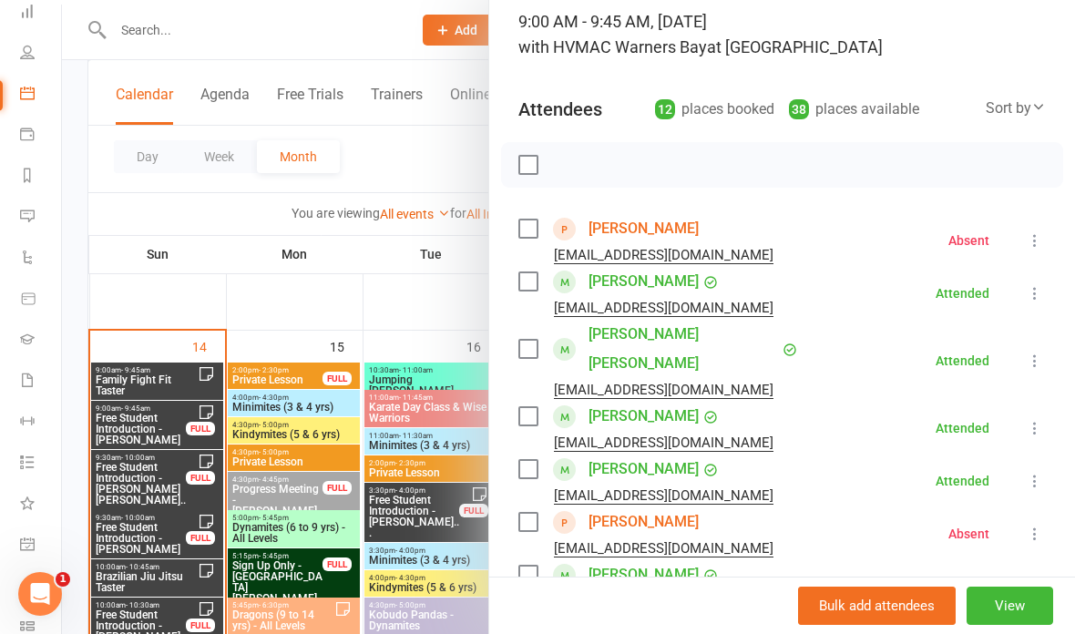
scroll to position [129, 0]
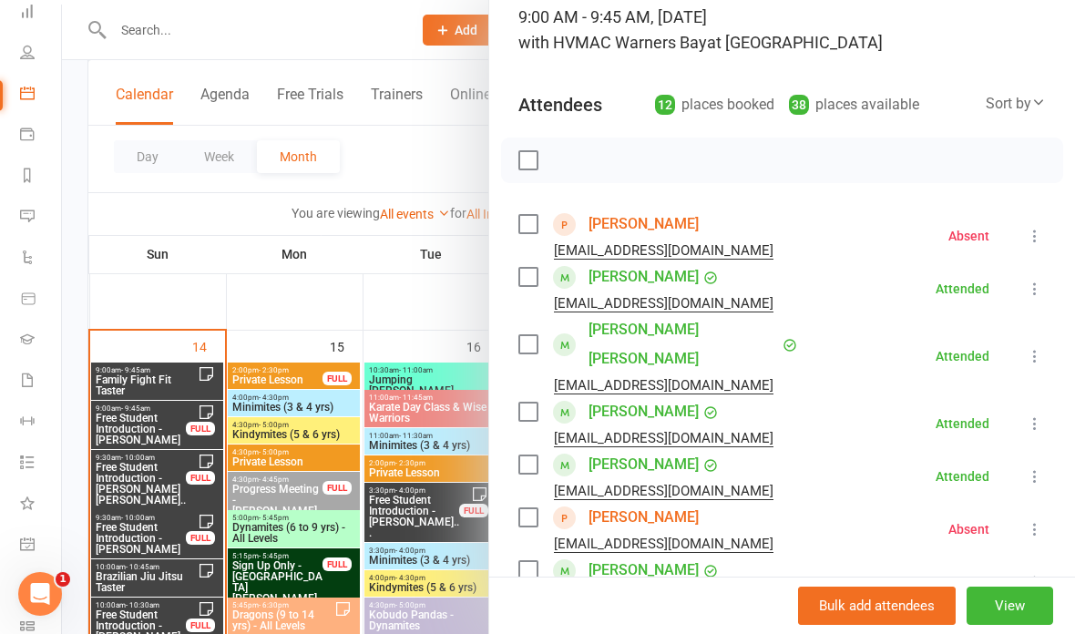
click at [629, 224] on link "[PERSON_NAME]" at bounding box center [644, 224] width 110 height 29
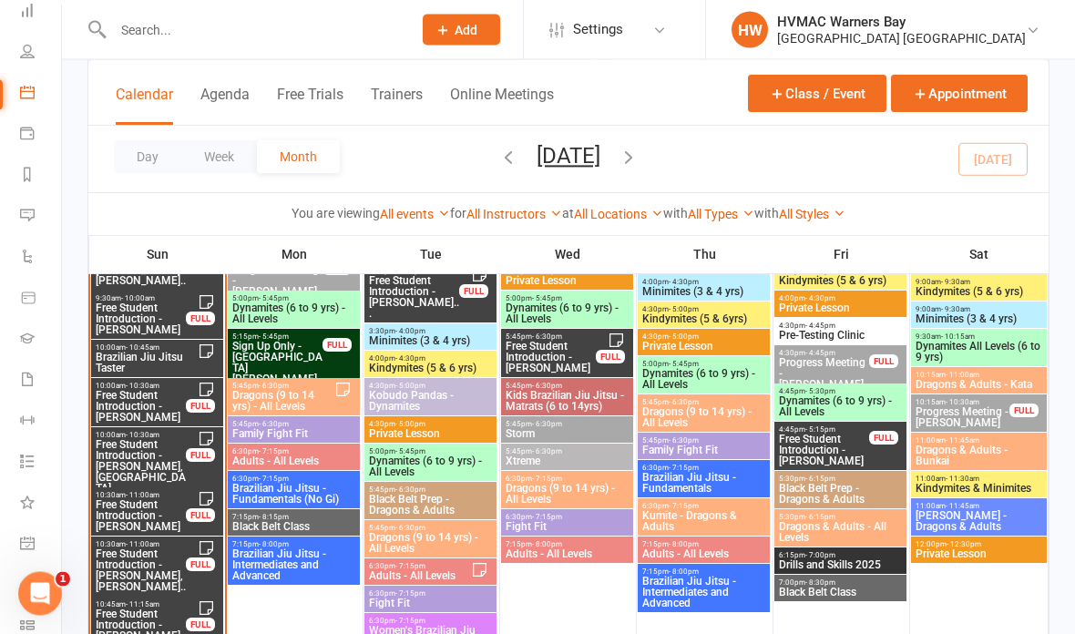
scroll to position [2116, 0]
click at [962, 92] on button "Appointment" at bounding box center [959, 93] width 137 height 37
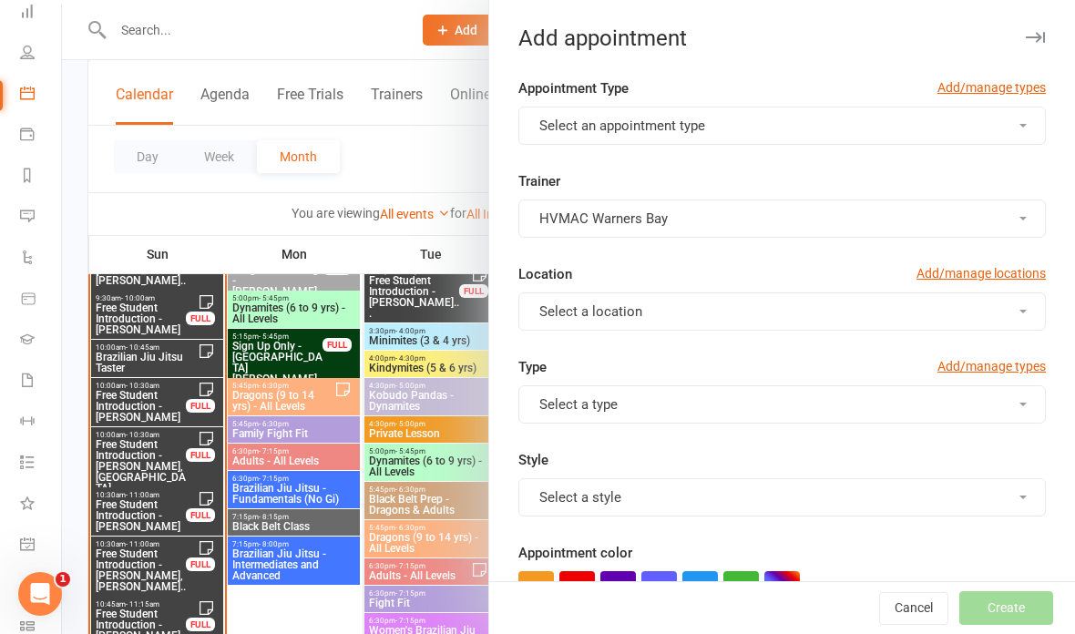
click at [1019, 126] on button "Select an appointment type" at bounding box center [783, 126] width 528 height 38
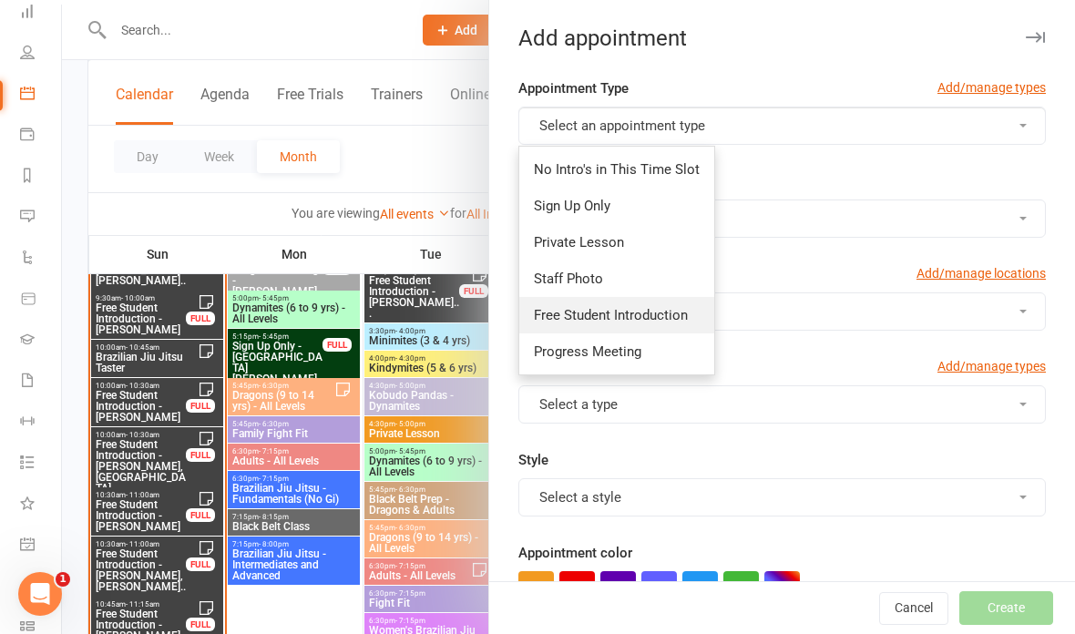
click at [637, 307] on span "Free Student Introduction" at bounding box center [611, 315] width 154 height 16
type input "1:45pm"
checkbox input "true"
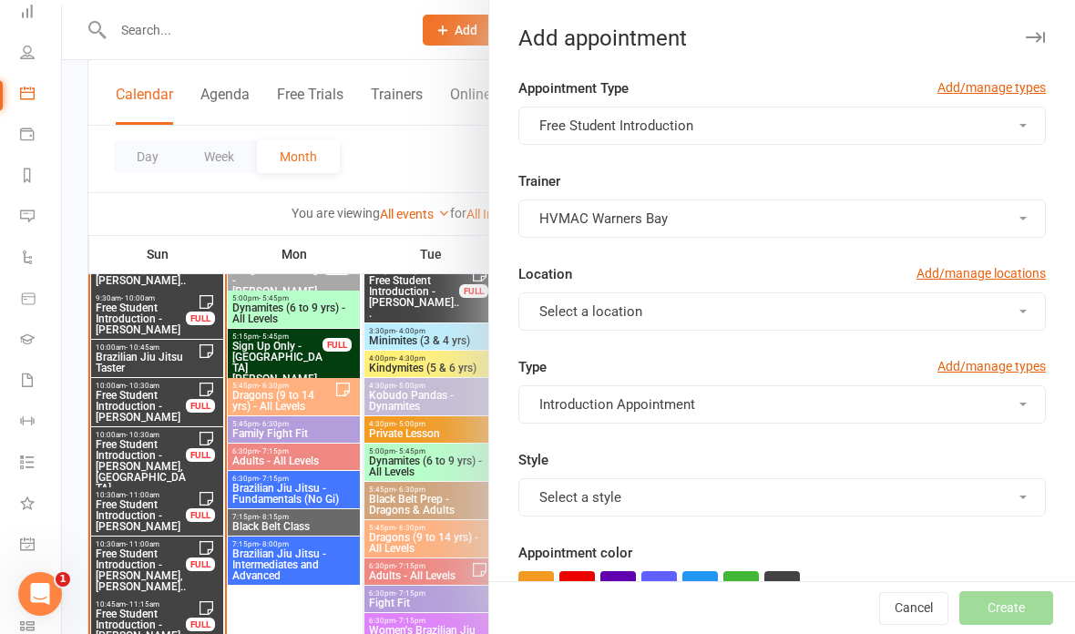
click at [772, 316] on button "Select a location" at bounding box center [783, 312] width 528 height 38
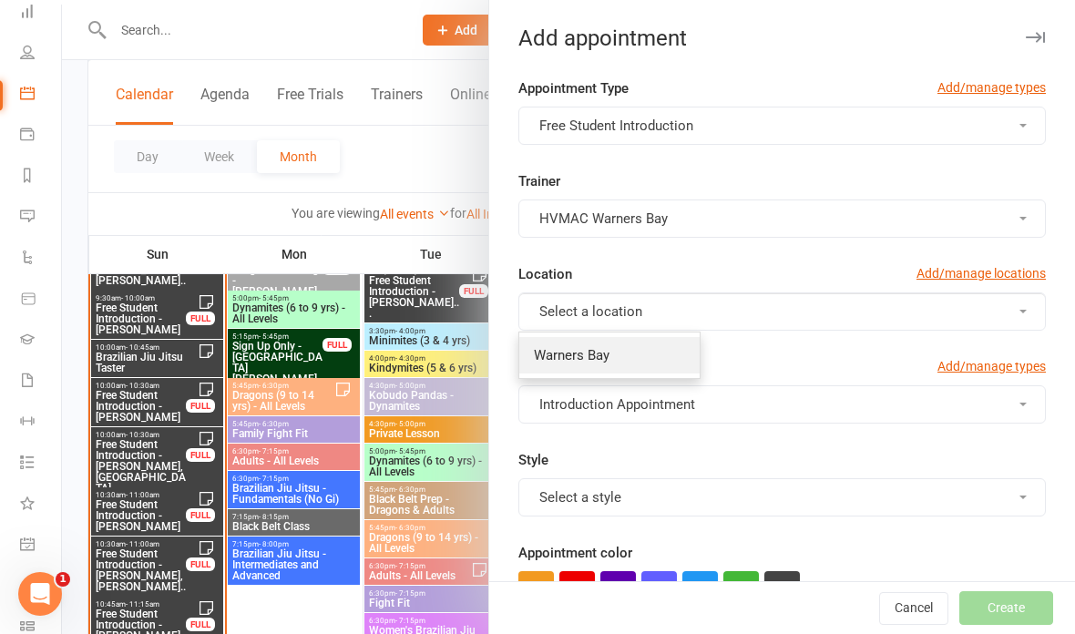
click at [625, 355] on link "Warners Bay" at bounding box center [610, 355] width 180 height 36
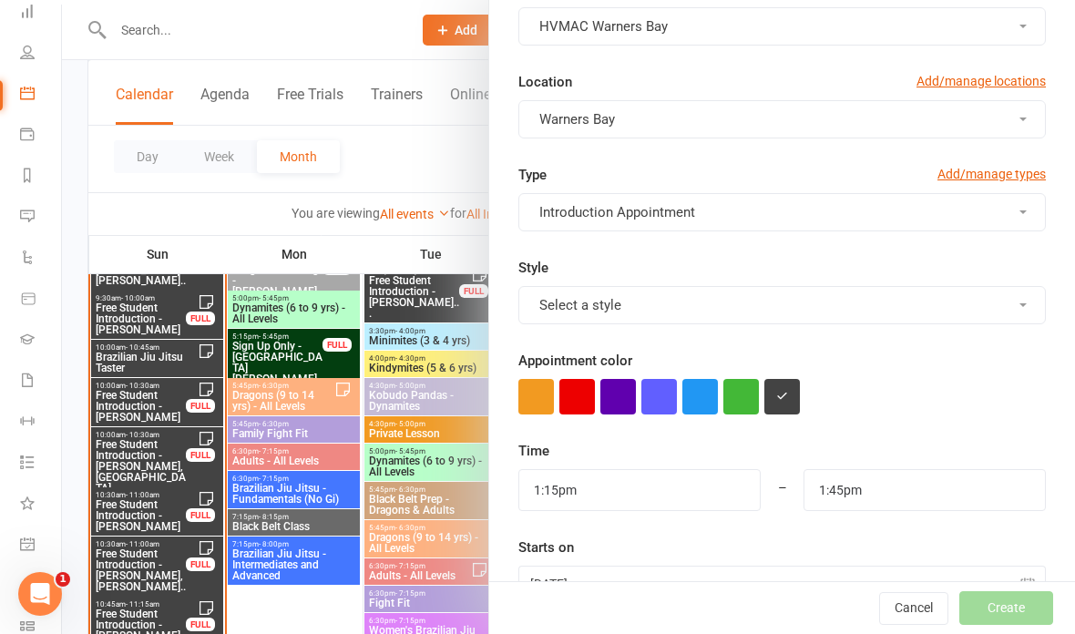
scroll to position [248, 0]
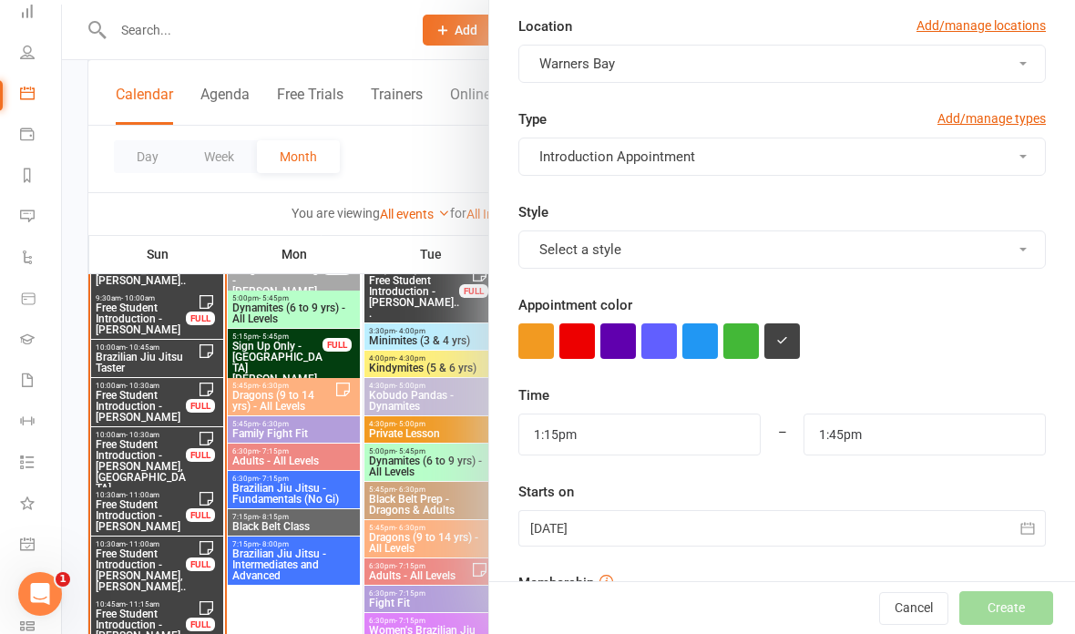
click at [742, 250] on button "Select a style" at bounding box center [783, 250] width 528 height 38
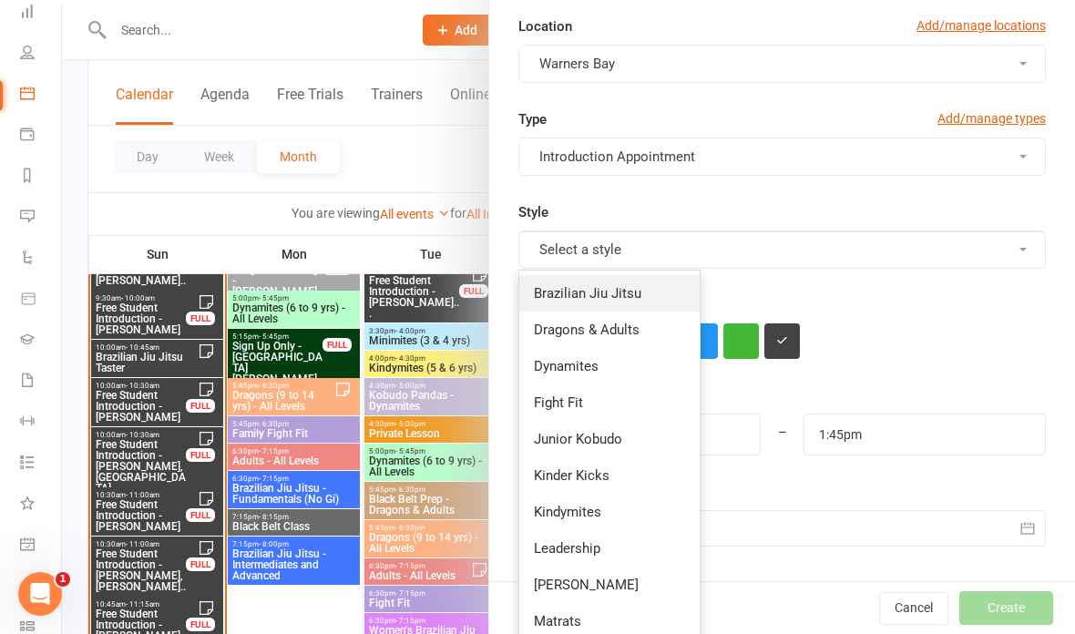
click at [621, 282] on link "Brazilian Jiu Jitsu" at bounding box center [610, 293] width 180 height 36
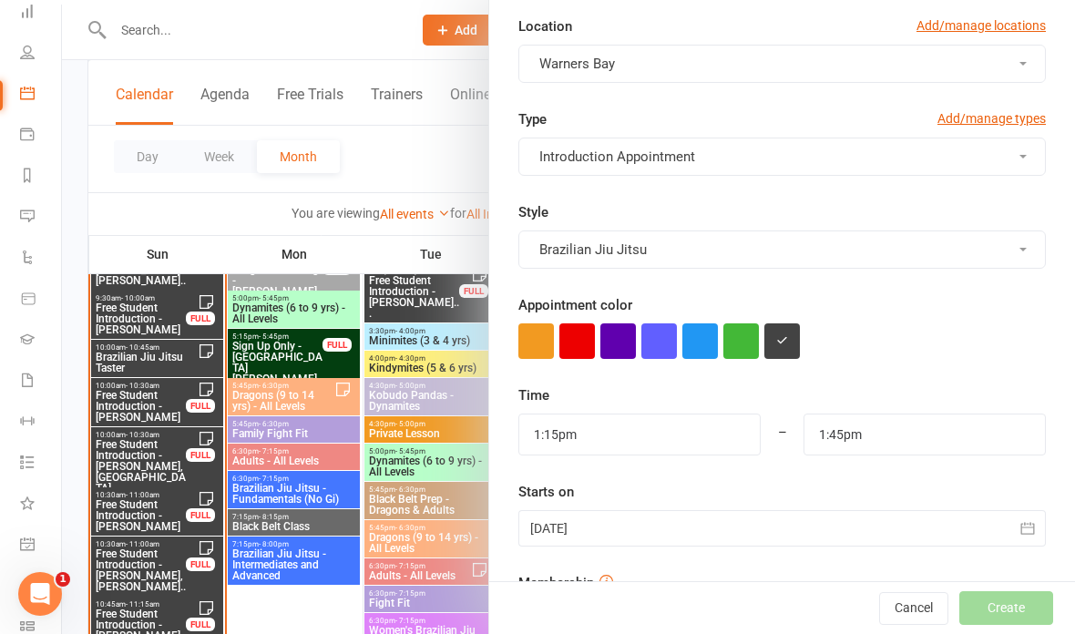
scroll to position [407, 0]
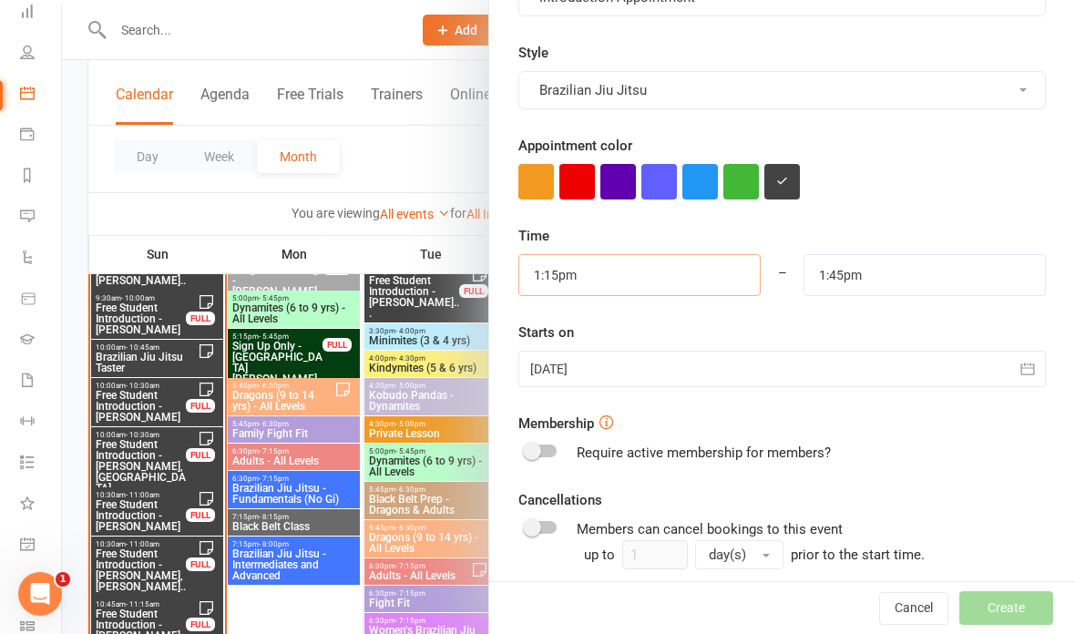
click at [695, 273] on input "1:15pm" at bounding box center [640, 275] width 242 height 42
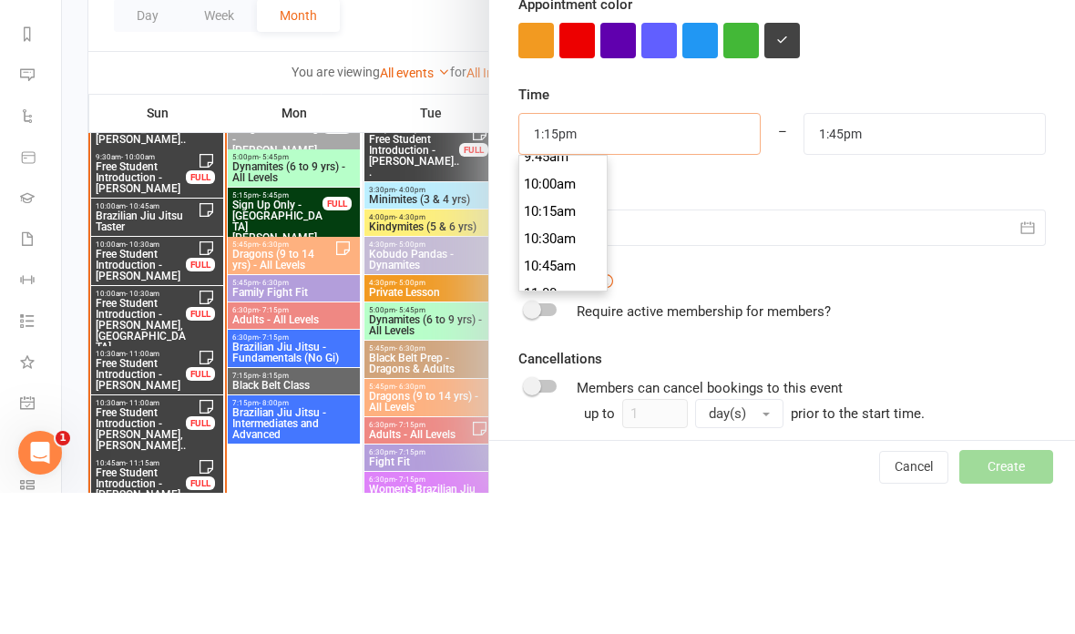
scroll to position [1077, 0]
click at [559, 314] on li "10:00am" at bounding box center [563, 327] width 87 height 27
type input "10:00am"
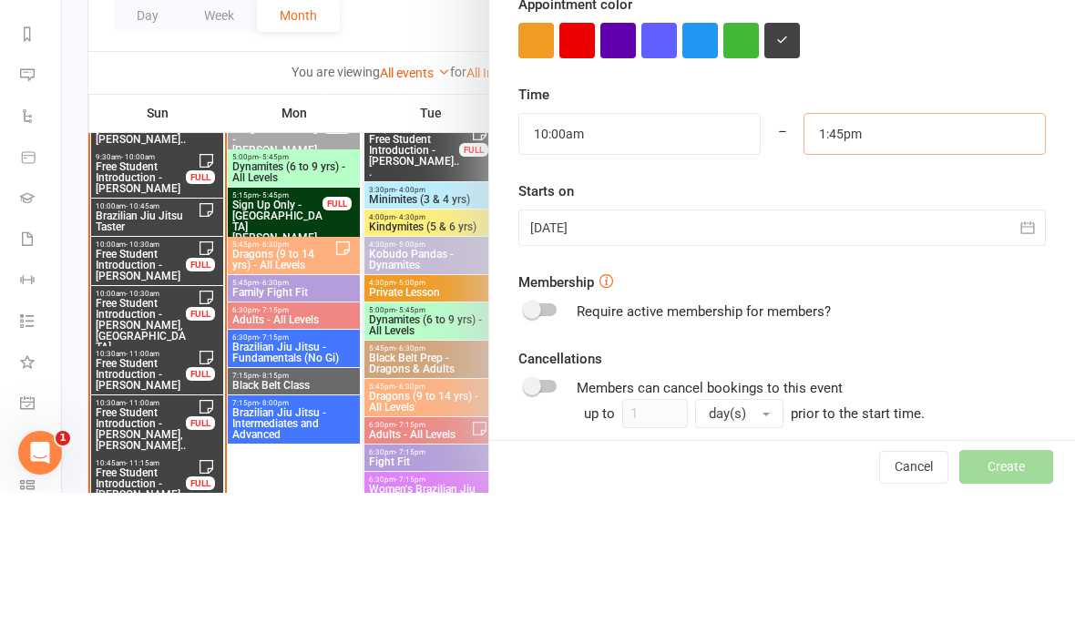
click at [914, 254] on input "1:45pm" at bounding box center [925, 275] width 242 height 42
click at [840, 369] on li "10:30am" at bounding box center [848, 382] width 87 height 27
type input "10:30am"
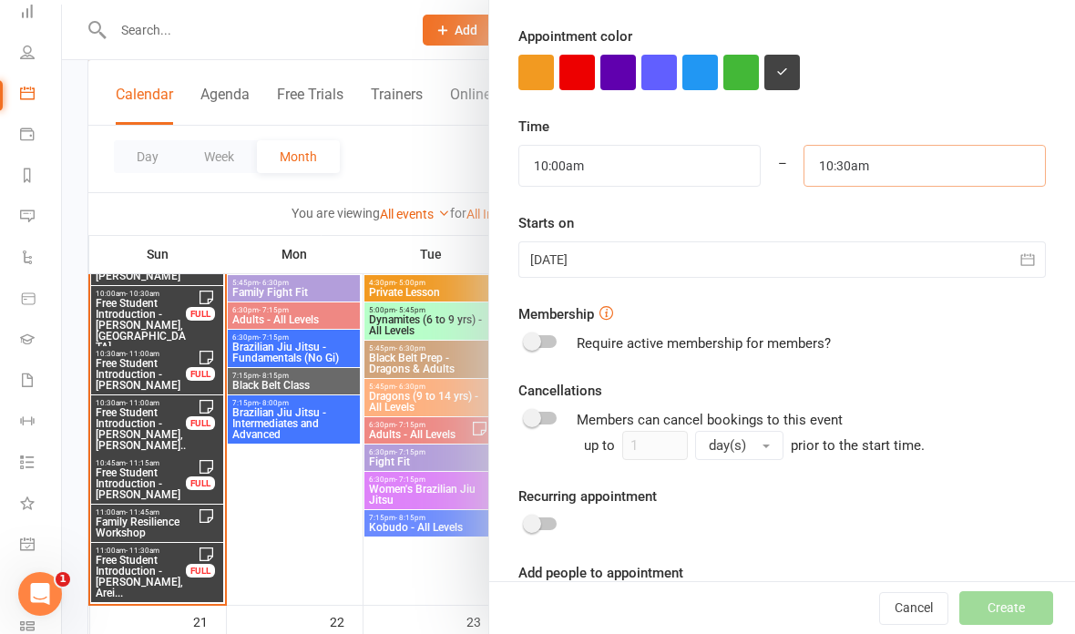
scroll to position [1121, 0]
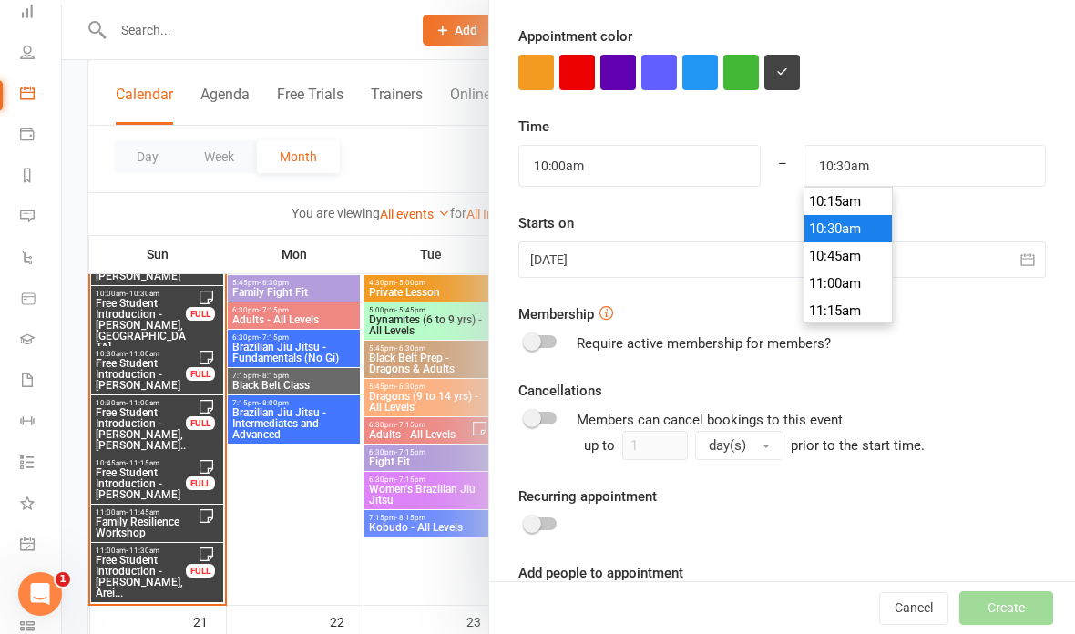
click at [602, 610] on input at bounding box center [783, 611] width 528 height 38
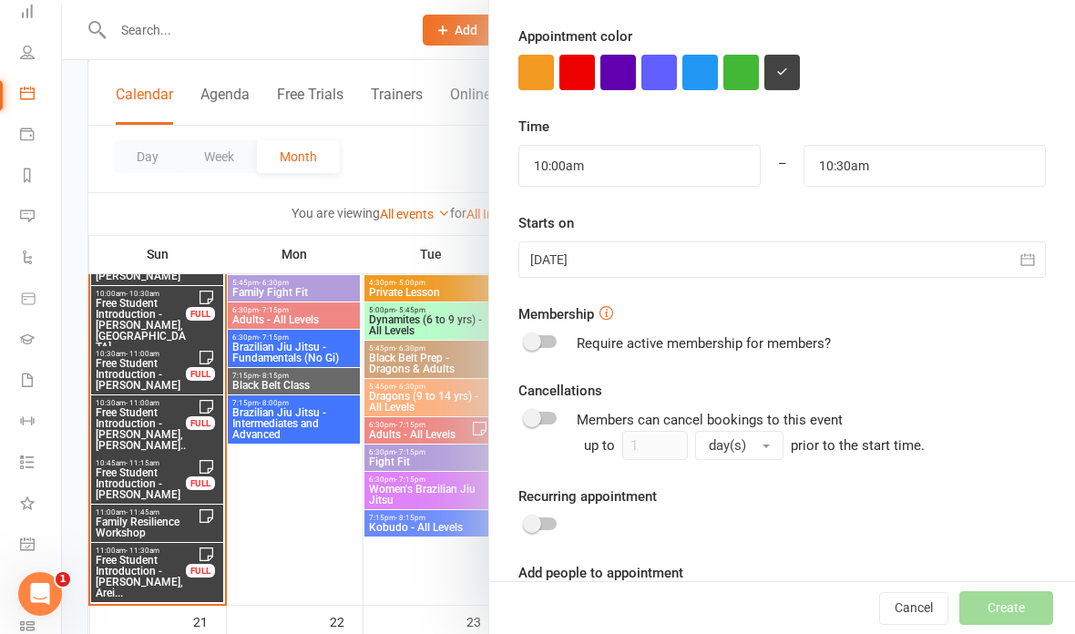
scroll to position [2296, 0]
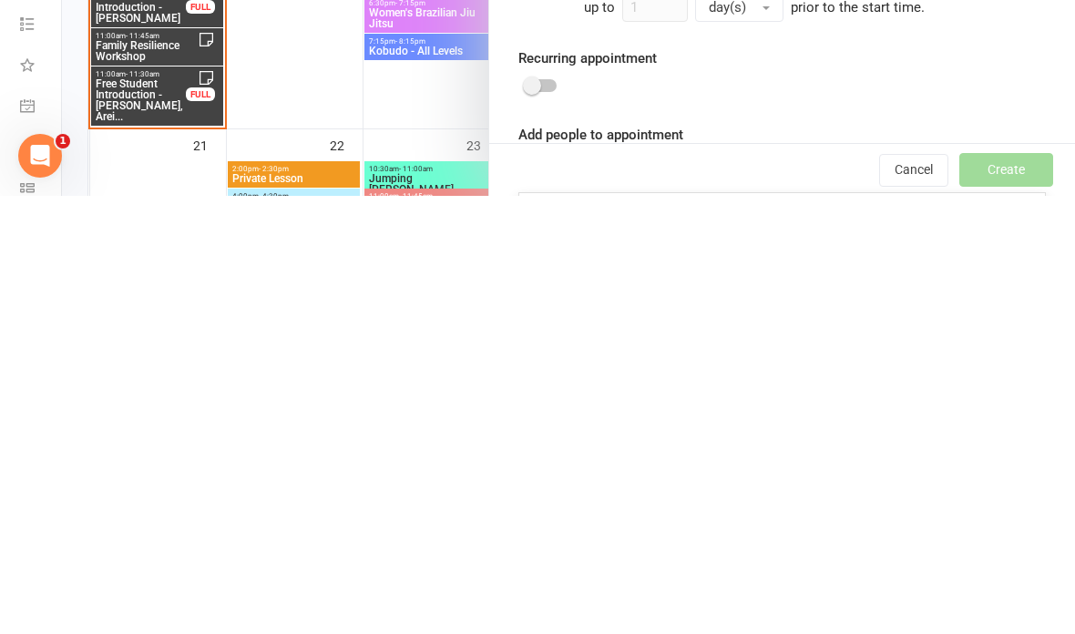
type input "[DEMOGRAPHIC_DATA]"
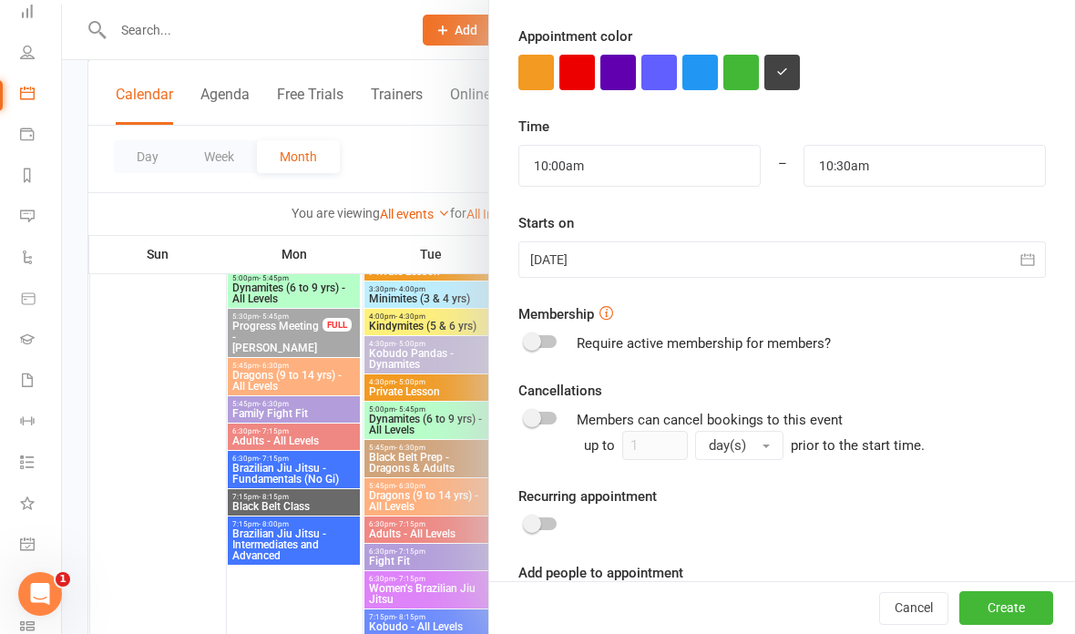
click at [572, 613] on input at bounding box center [783, 611] width 528 height 38
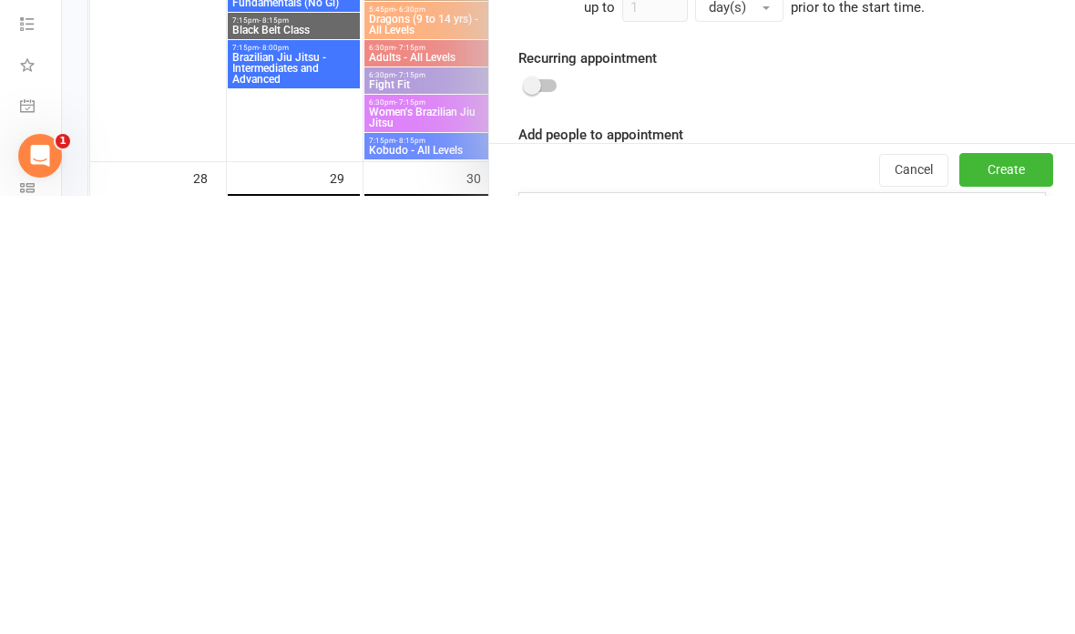
type input "[PERSON_NAME]"
click at [1020, 592] on button "Create" at bounding box center [1007, 608] width 94 height 33
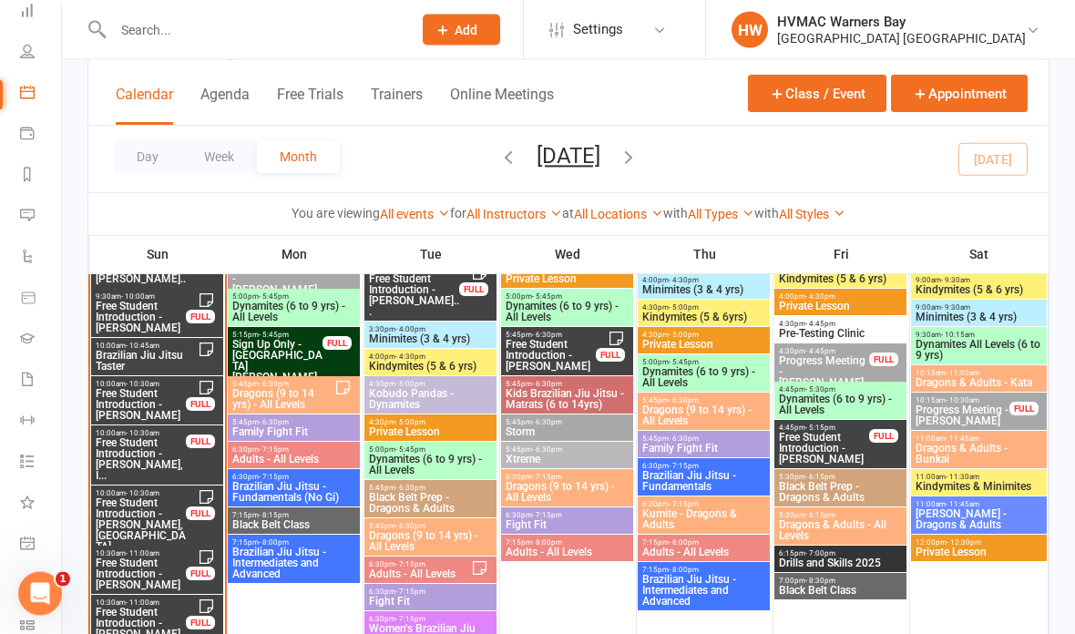
scroll to position [2119, 0]
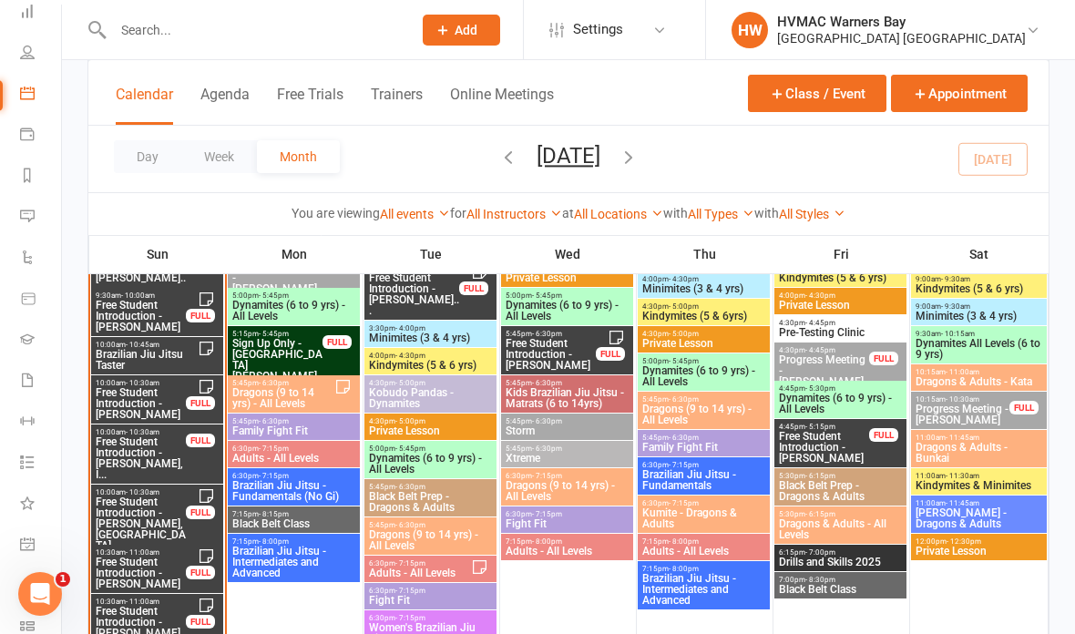
click at [118, 450] on span "Free Student Introduction - [PERSON_NAME], I..." at bounding box center [141, 459] width 92 height 44
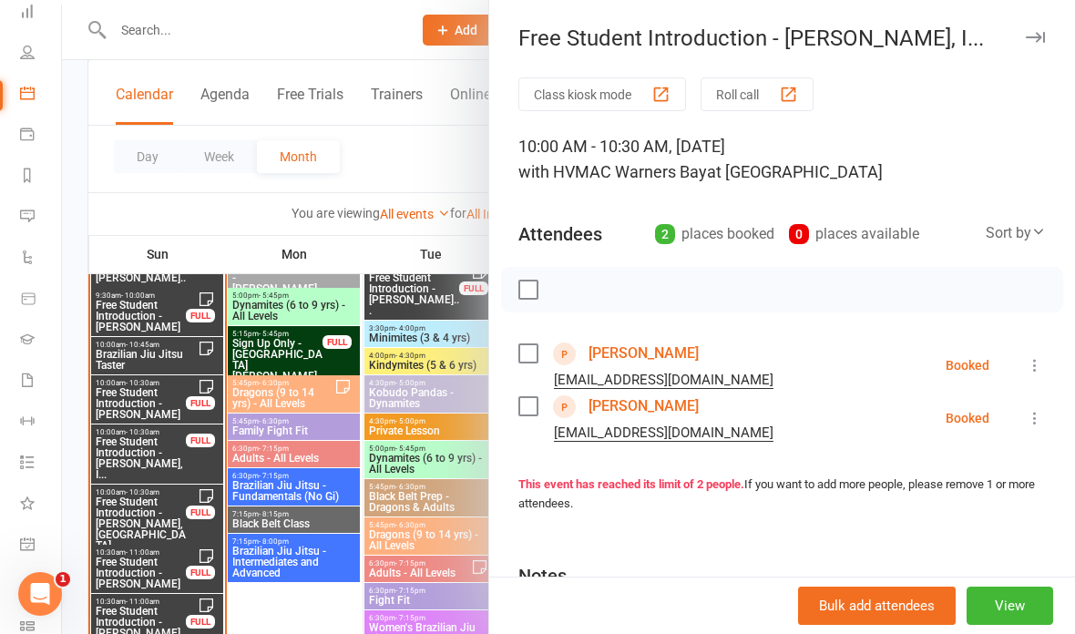
click at [523, 293] on label at bounding box center [528, 290] width 18 height 18
click at [563, 290] on icon "button" at bounding box center [569, 290] width 20 height 20
click at [1043, 37] on icon "button" at bounding box center [1035, 37] width 19 height 11
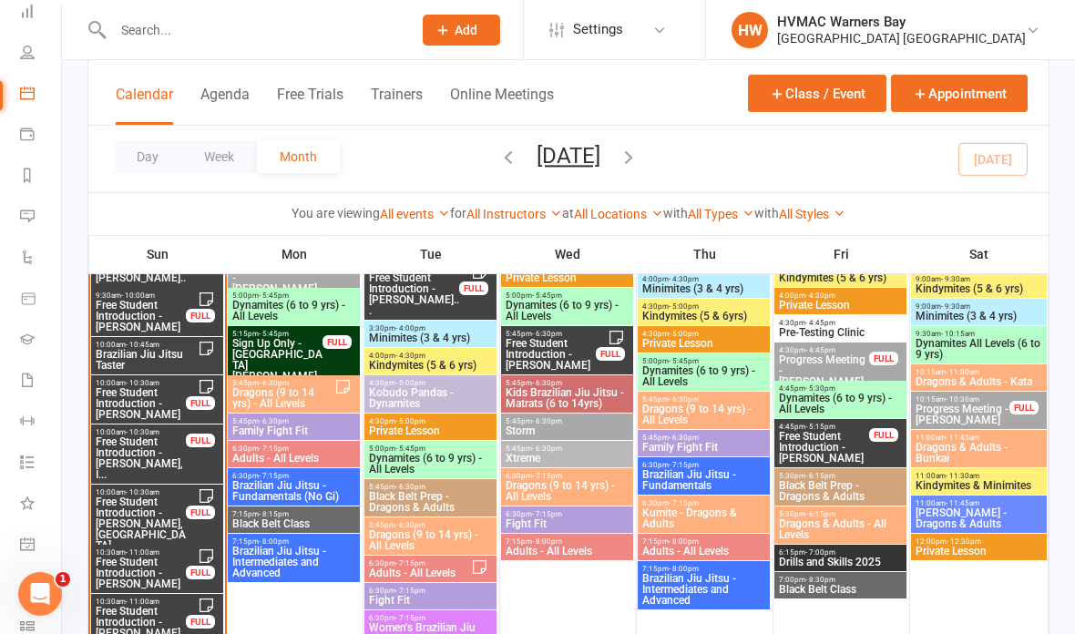
click at [953, 93] on button "Appointment" at bounding box center [959, 93] width 137 height 37
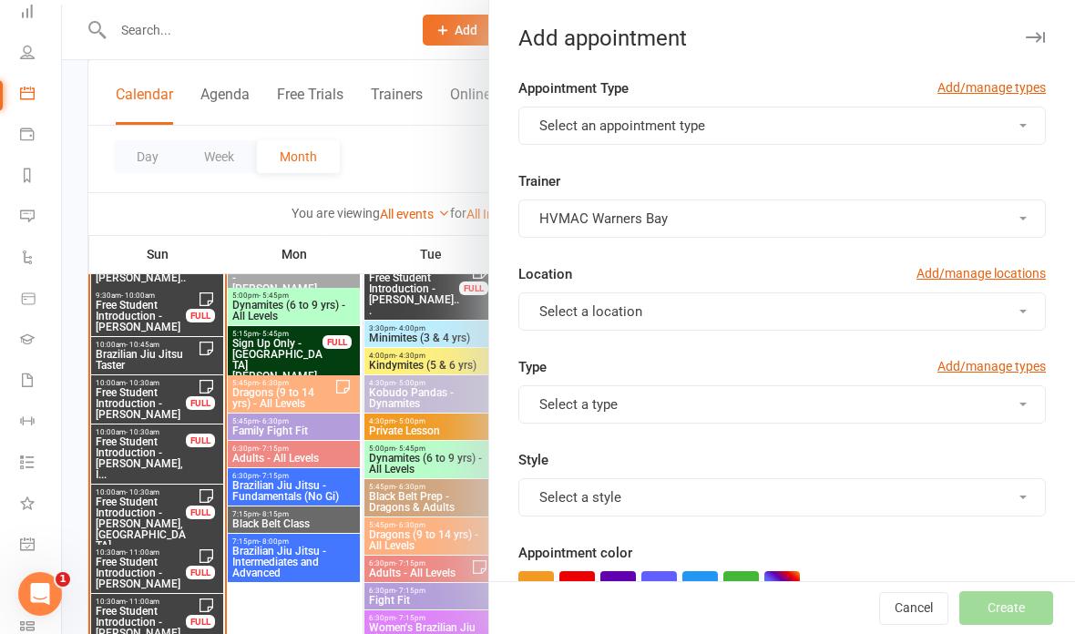
click at [812, 129] on button "Select an appointment type" at bounding box center [783, 126] width 528 height 38
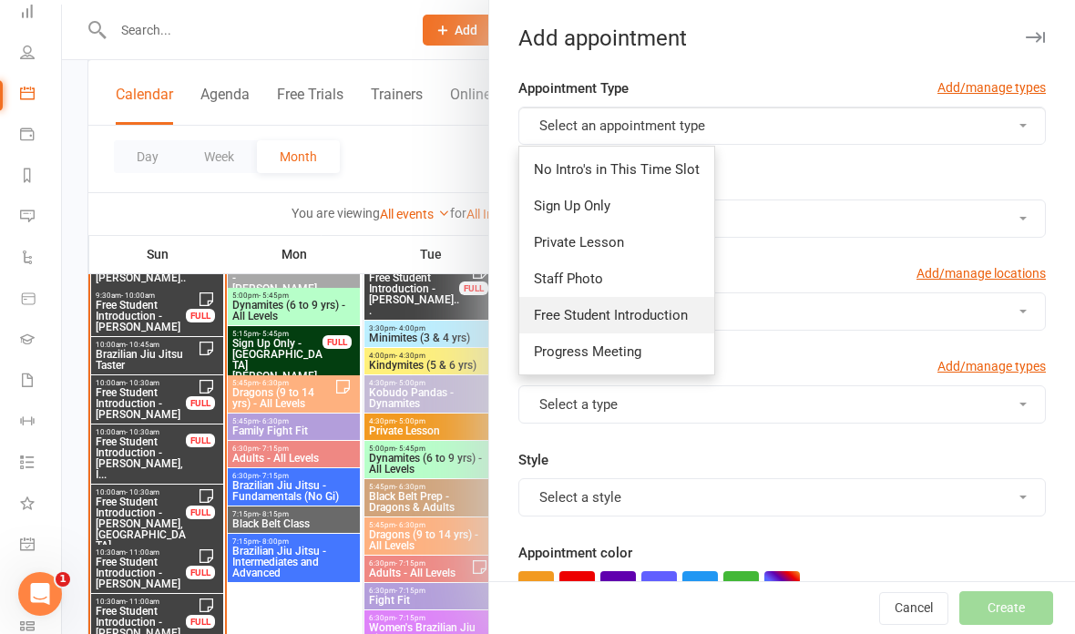
click at [649, 318] on span "Free Student Introduction" at bounding box center [611, 315] width 154 height 16
type input "2:00pm"
checkbox input "true"
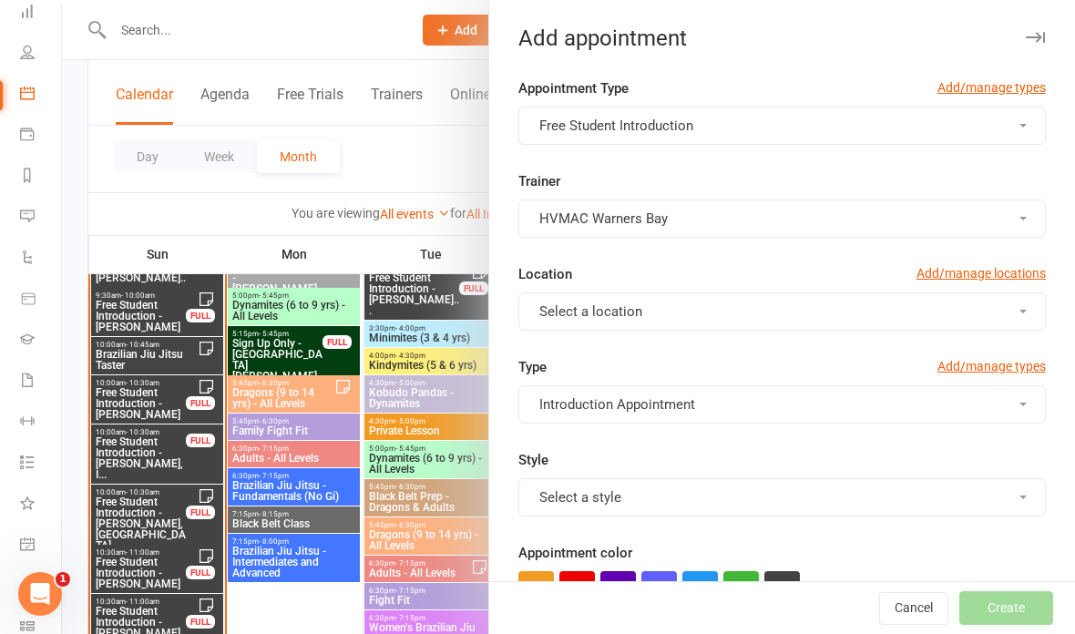
click at [940, 314] on button "Select a location" at bounding box center [783, 312] width 528 height 38
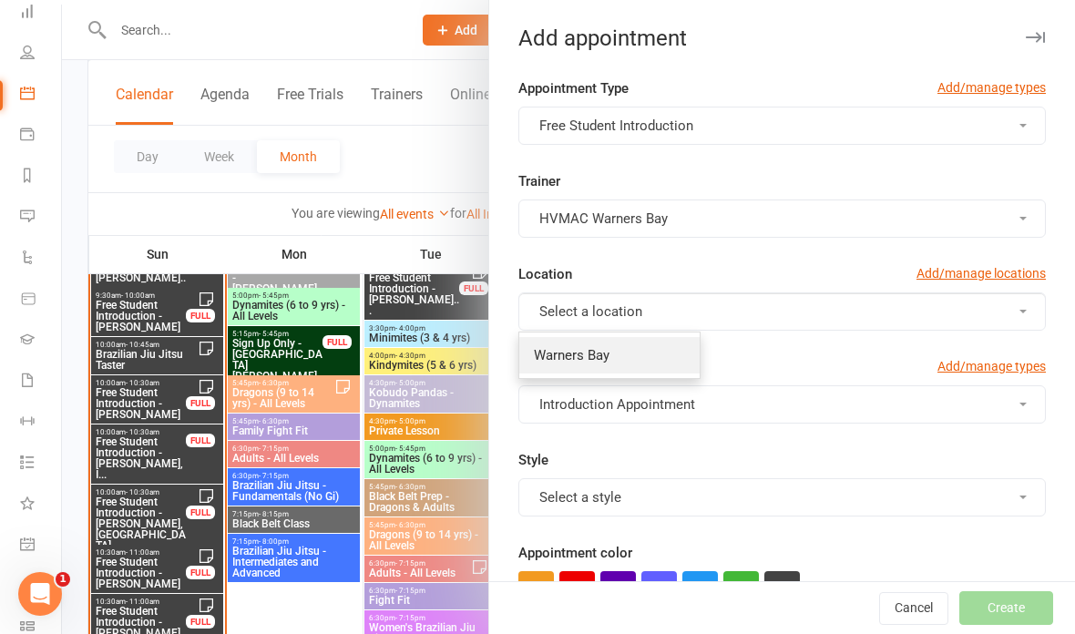
click at [638, 355] on link "Warners Bay" at bounding box center [610, 355] width 180 height 36
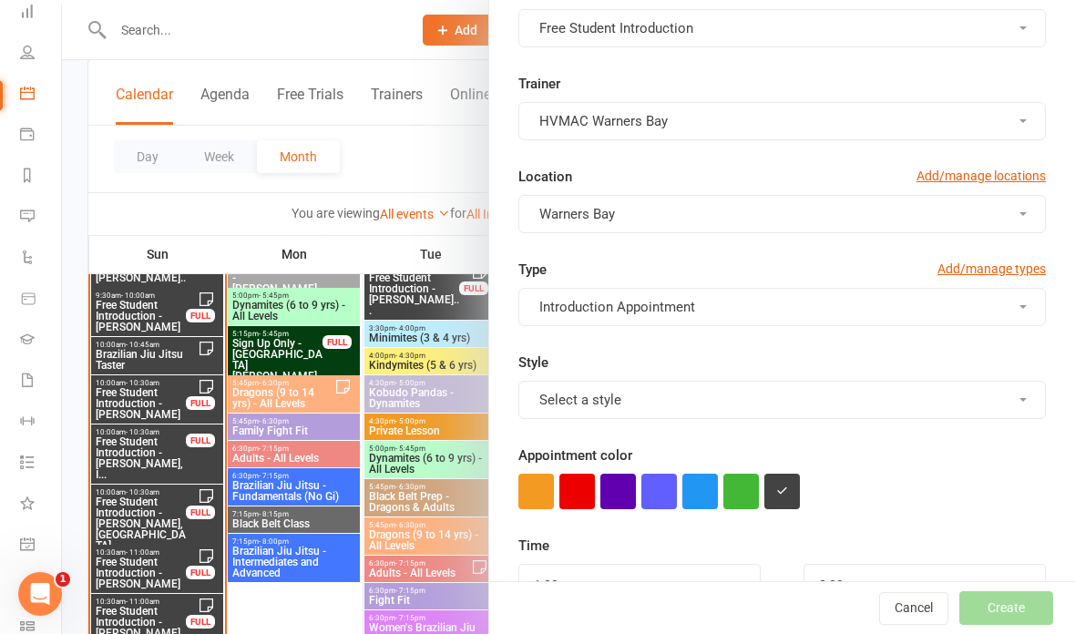
scroll to position [136, 0]
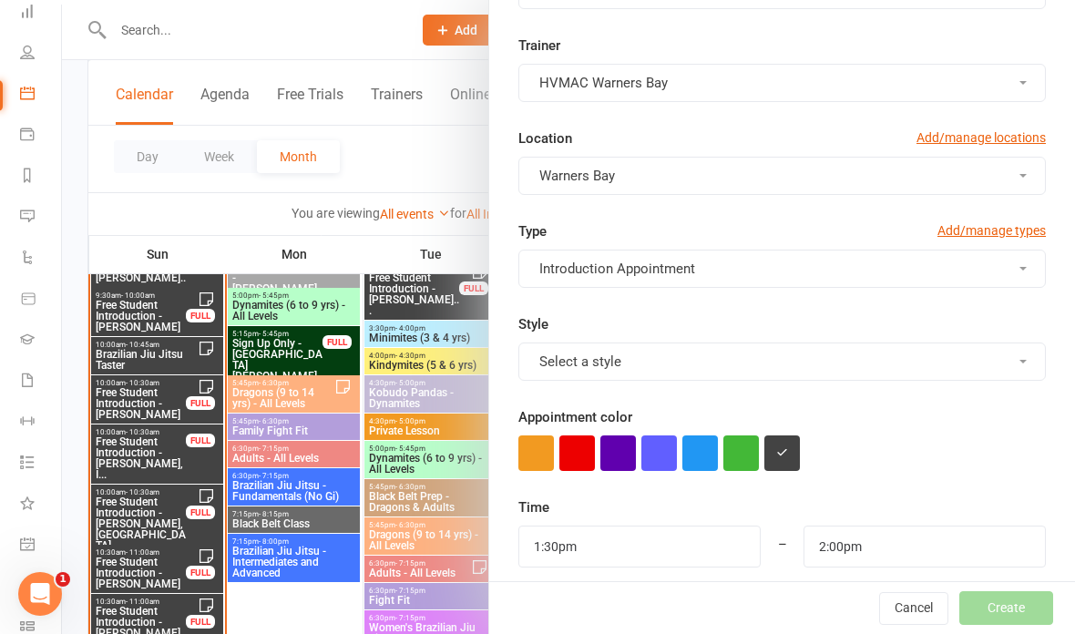
click at [787, 365] on button "Select a style" at bounding box center [783, 362] width 528 height 38
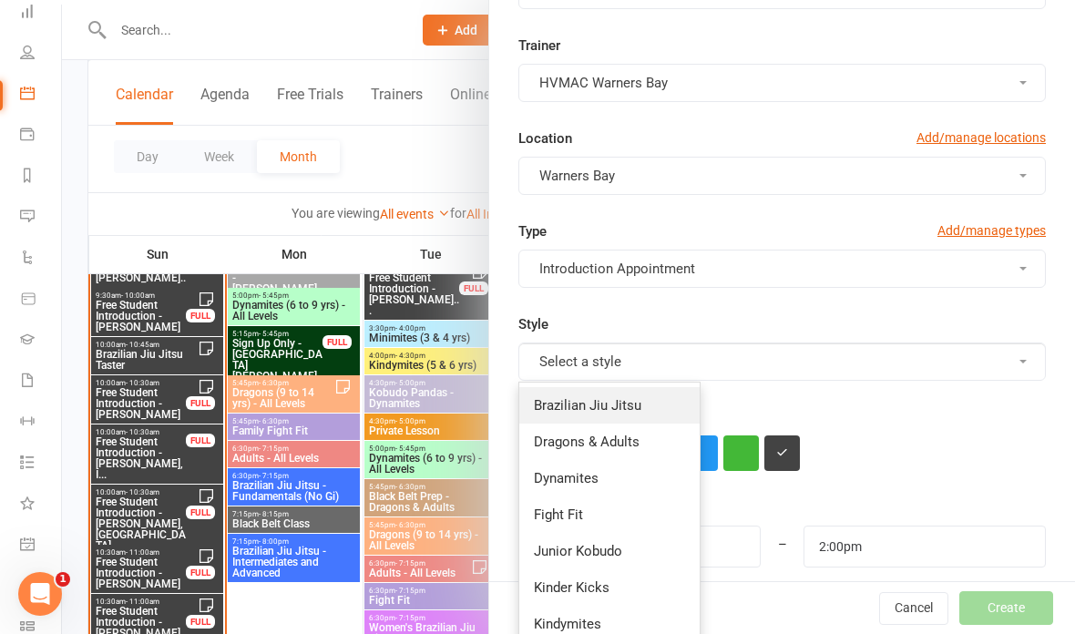
click at [620, 411] on span "Brazilian Jiu Jitsu" at bounding box center [588, 405] width 108 height 16
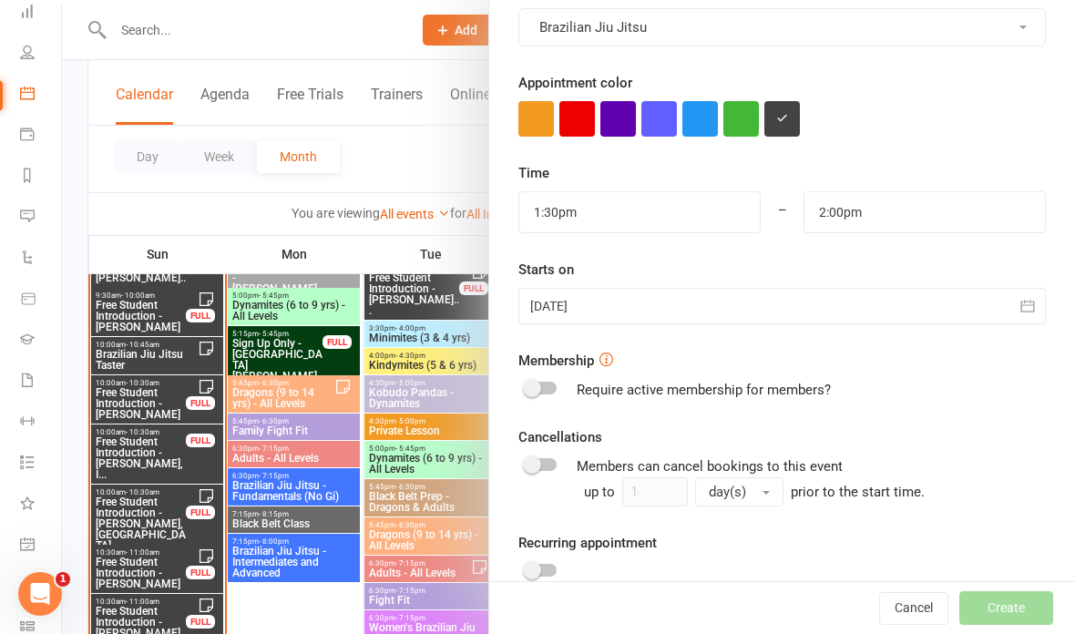
scroll to position [503, 0]
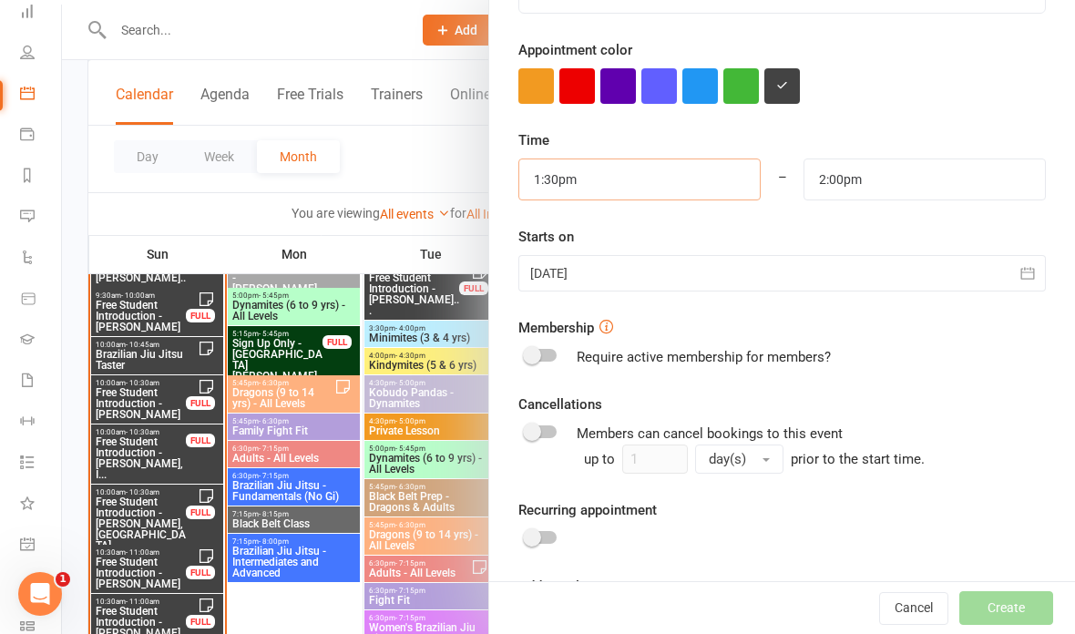
click at [681, 181] on input "1:30pm" at bounding box center [640, 180] width 242 height 42
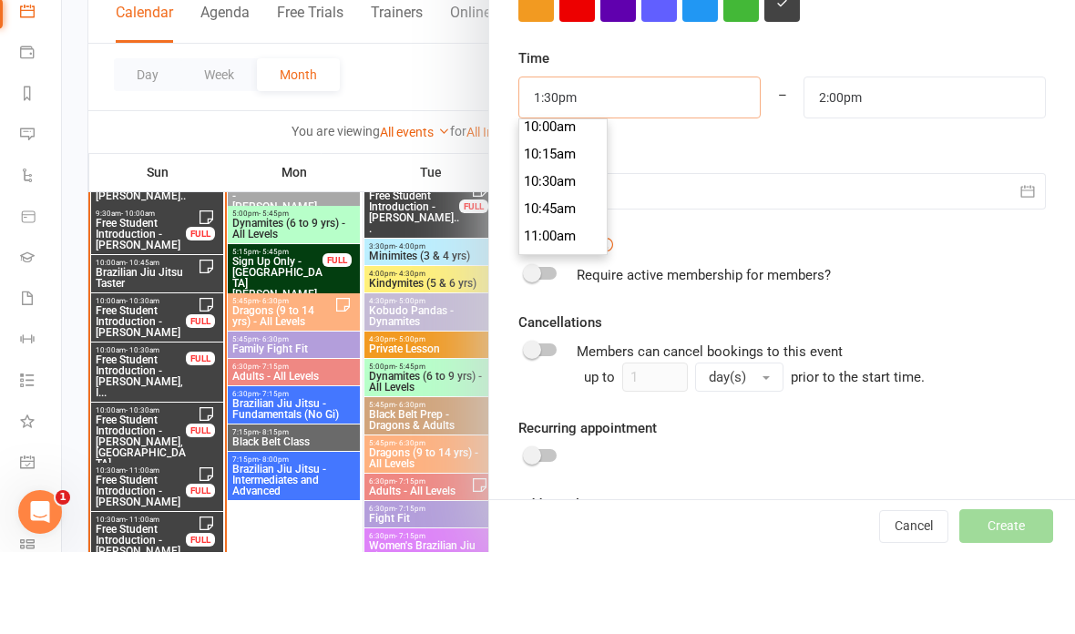
scroll to position [1097, 0]
click at [560, 198] on li "10:00am" at bounding box center [563, 211] width 87 height 27
type input "10:00am"
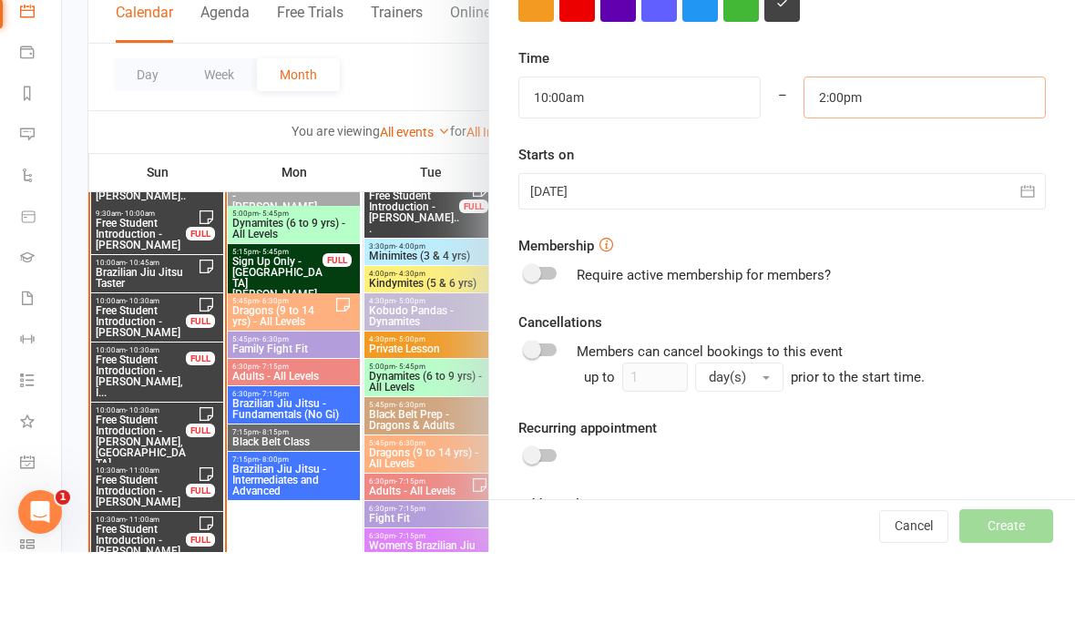
click at [901, 159] on input "2:00pm" at bounding box center [925, 180] width 242 height 42
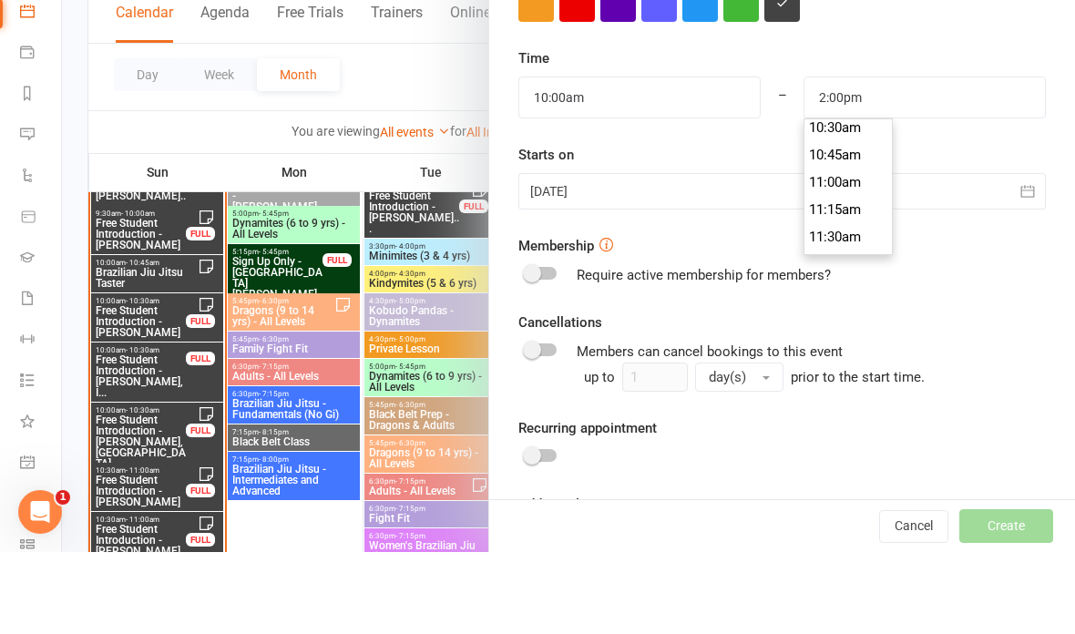
click at [848, 196] on li "10:30am" at bounding box center [848, 209] width 87 height 27
type input "10:30am"
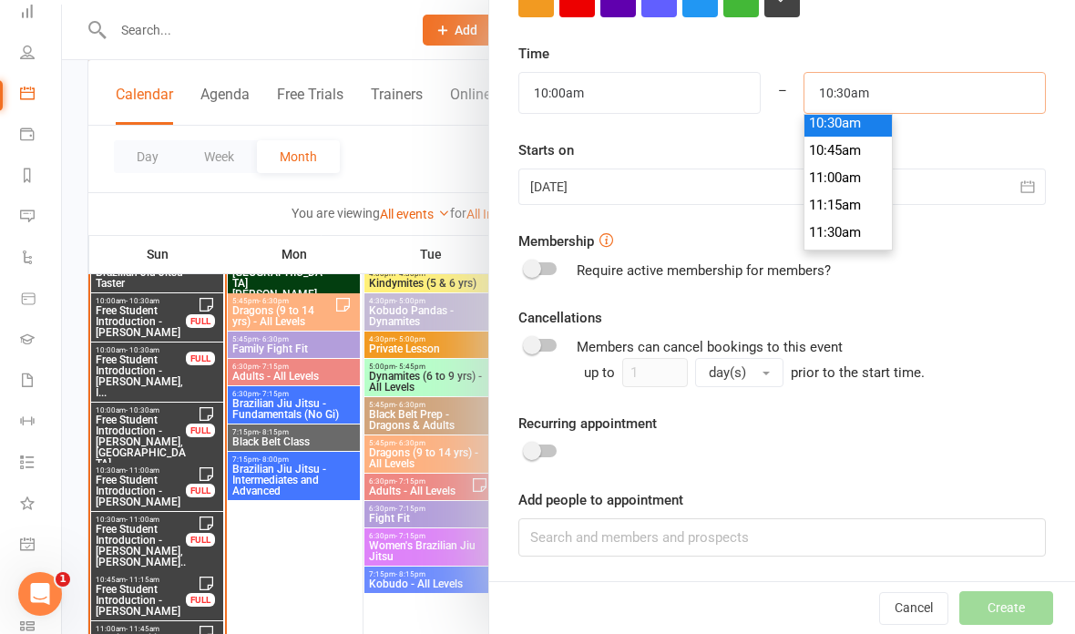
scroll to position [1121, 0]
click at [859, 151] on li "10:30am" at bounding box center [848, 155] width 87 height 27
click at [559, 540] on input at bounding box center [783, 538] width 528 height 38
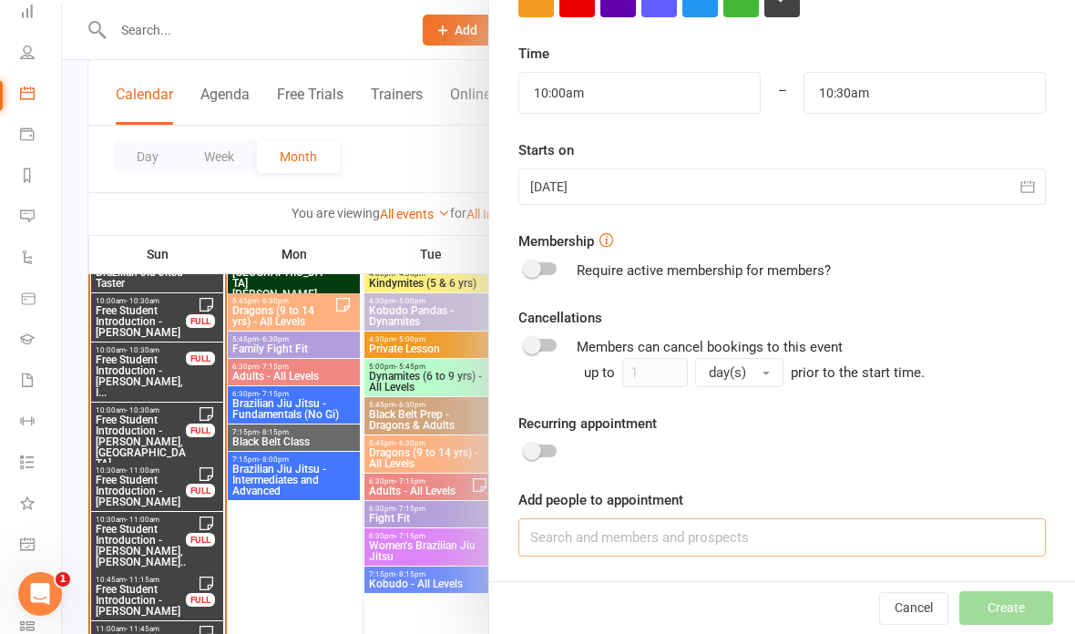
scroll to position [2203, 0]
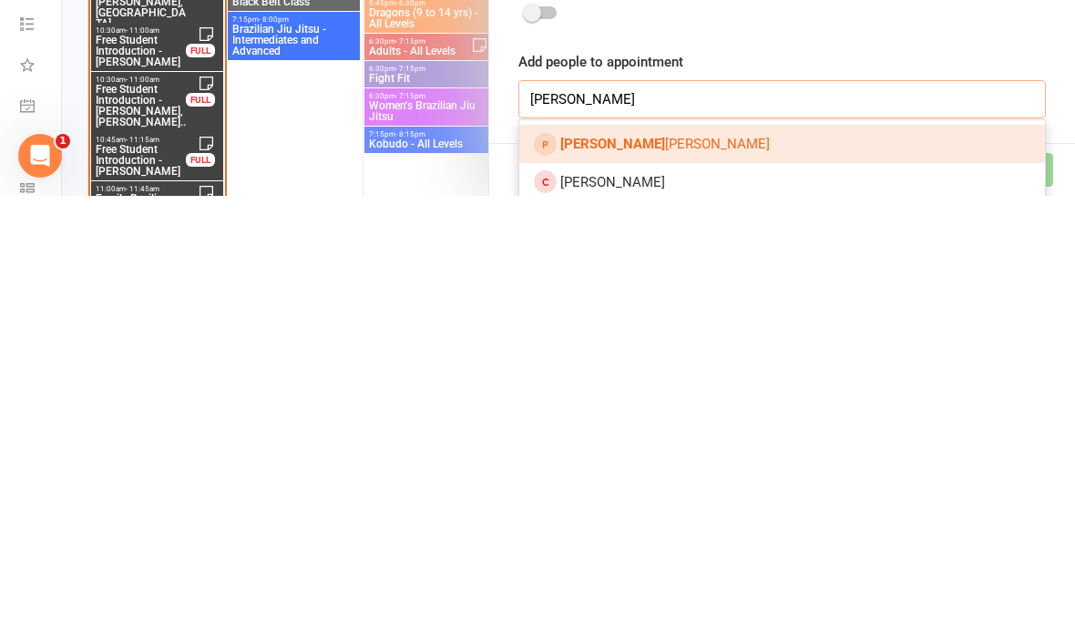
type input "[PERSON_NAME]"
click at [725, 563] on link "[PERSON_NAME]" at bounding box center [783, 582] width 526 height 38
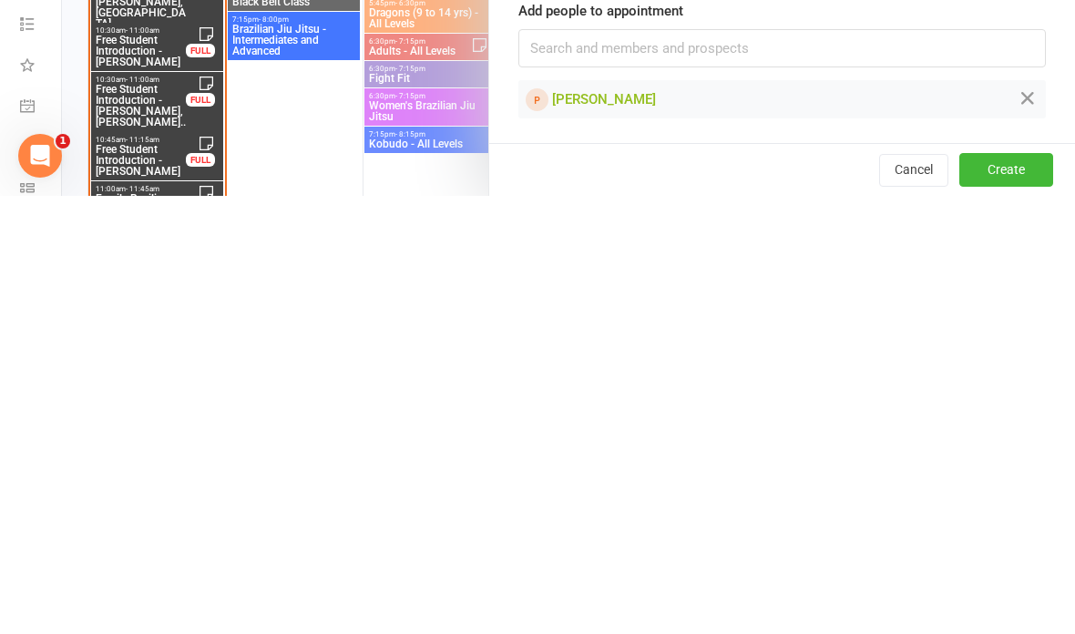
click at [1024, 525] on icon at bounding box center [1028, 536] width 22 height 23
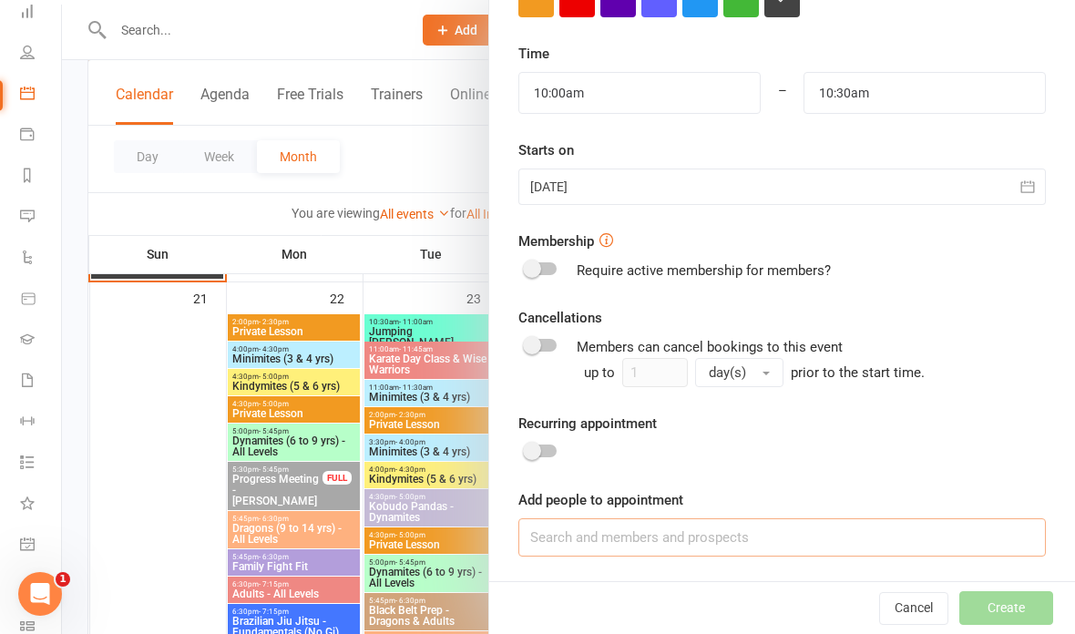
click at [574, 527] on input at bounding box center [783, 538] width 528 height 38
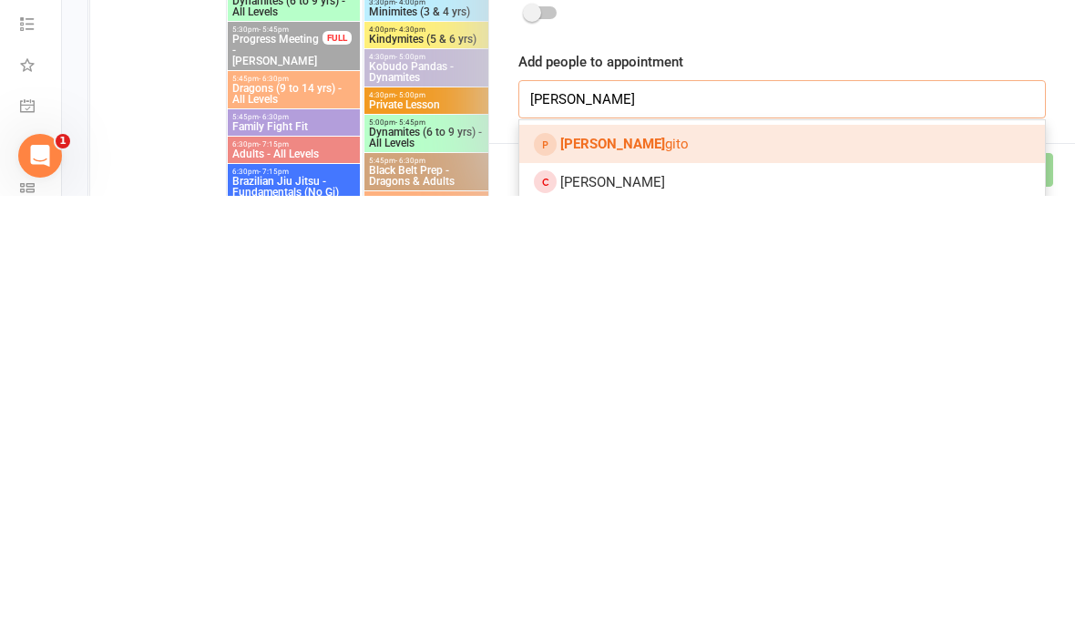
type input "[PERSON_NAME]"
click at [772, 563] on link "[PERSON_NAME] gito" at bounding box center [783, 582] width 526 height 38
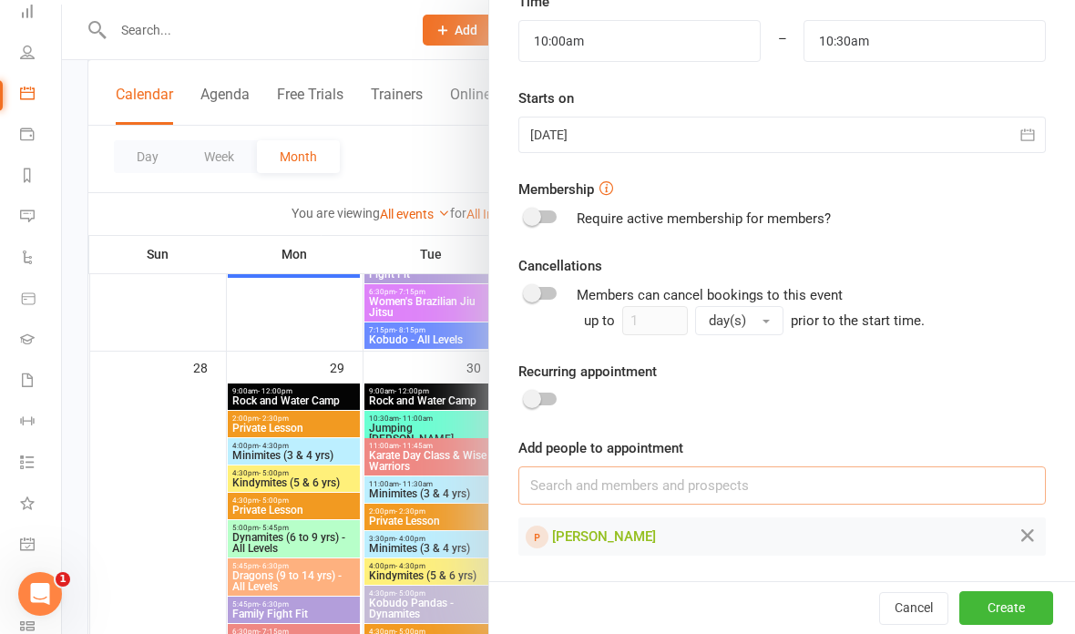
scroll to position [641, 0]
click at [610, 488] on input at bounding box center [783, 487] width 528 height 38
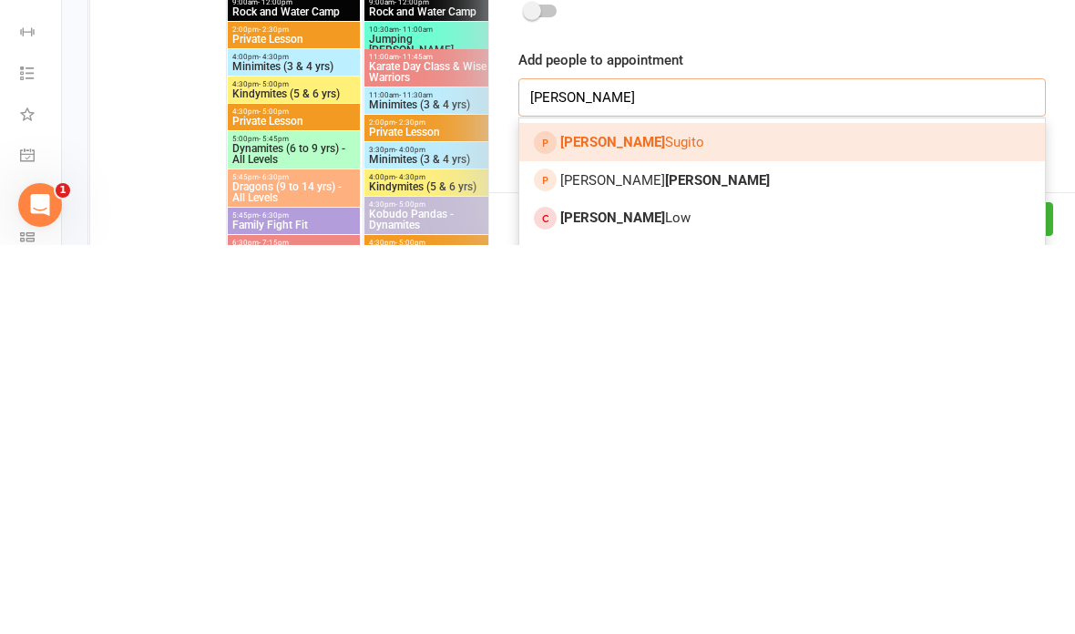
type input "[PERSON_NAME]"
click at [722, 512] on link "[PERSON_NAME]" at bounding box center [783, 531] width 526 height 38
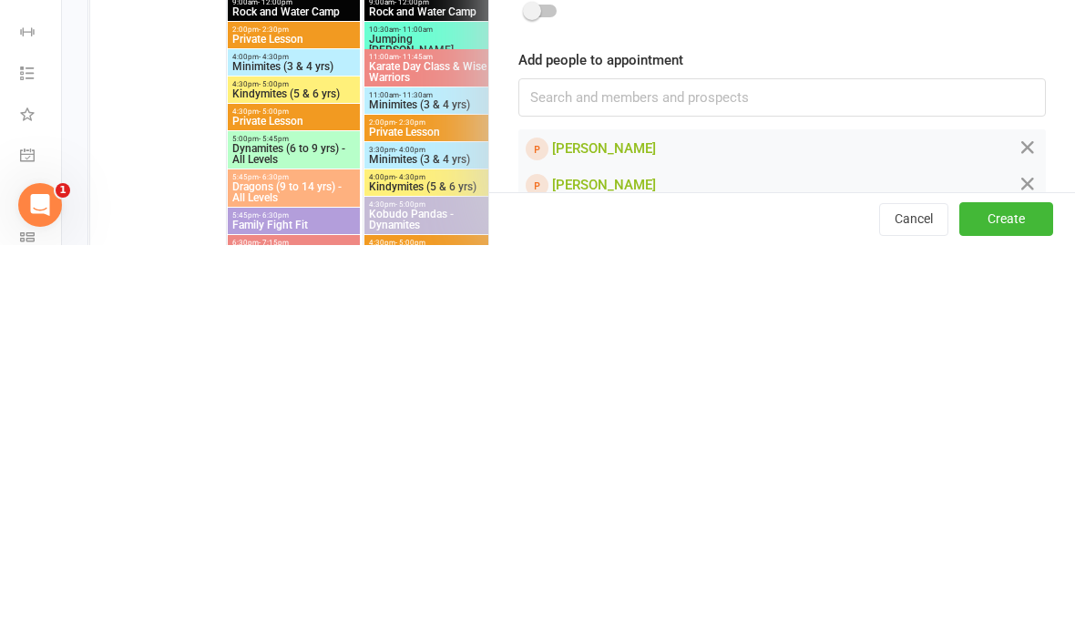
scroll to position [3471, 0]
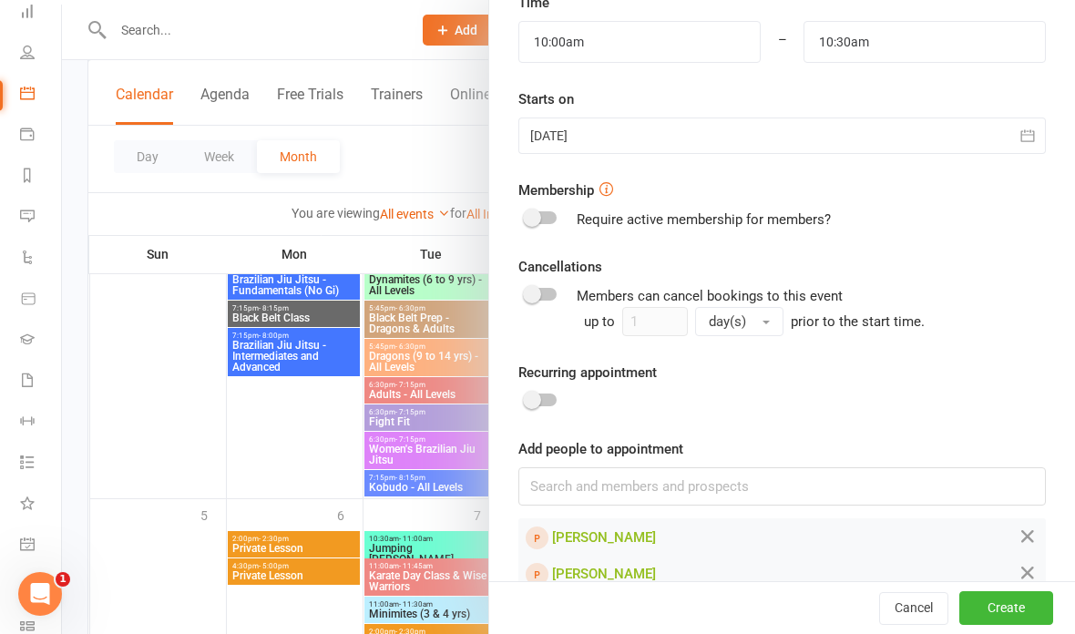
click at [993, 608] on button "Create" at bounding box center [1007, 608] width 94 height 33
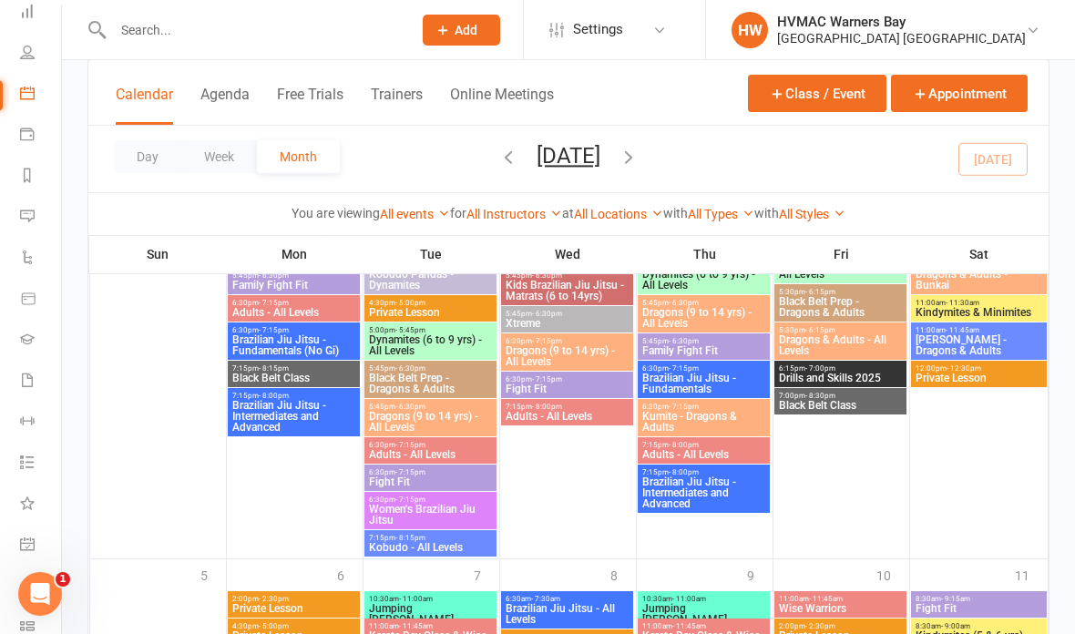
click at [202, 26] on input "text" at bounding box center [254, 30] width 292 height 26
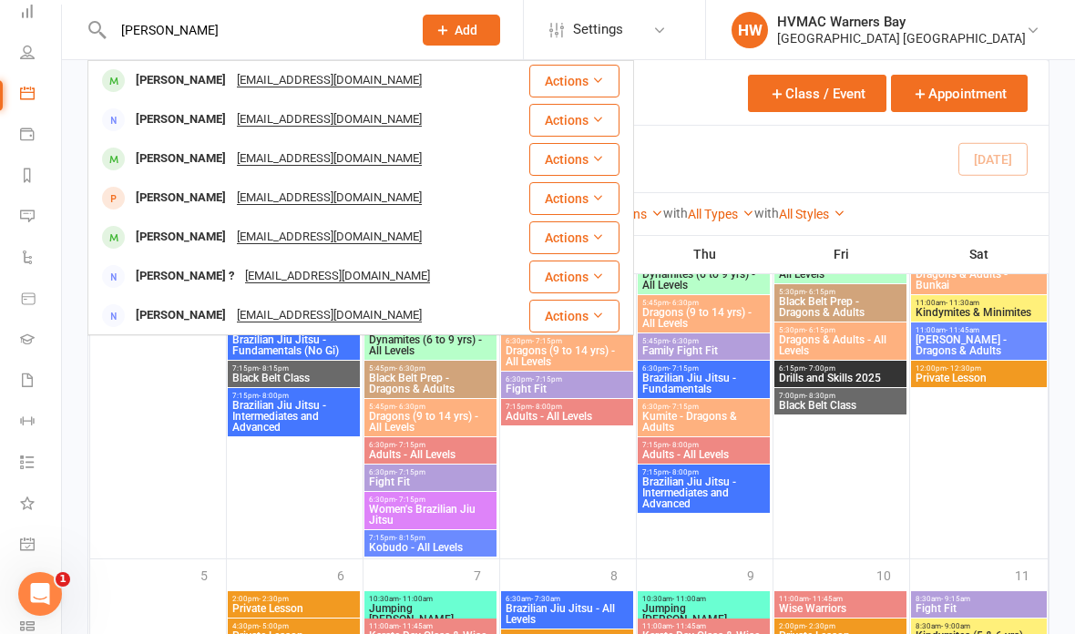
type input "[PERSON_NAME]"
click at [275, 82] on div "[EMAIL_ADDRESS][DOMAIN_NAME]" at bounding box center [330, 80] width 196 height 26
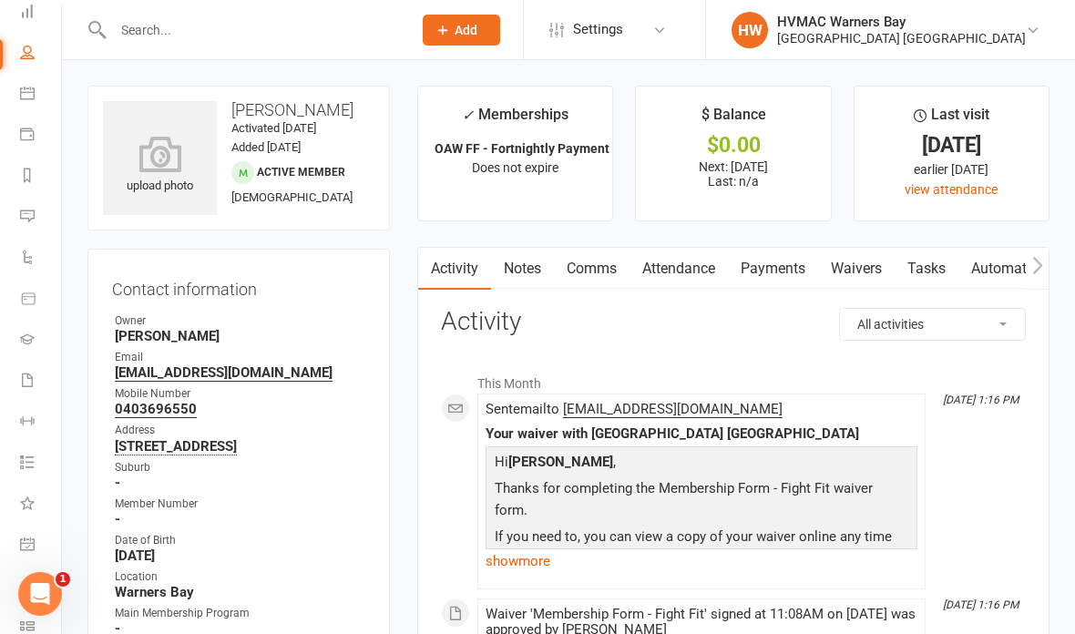
scroll to position [29, 0]
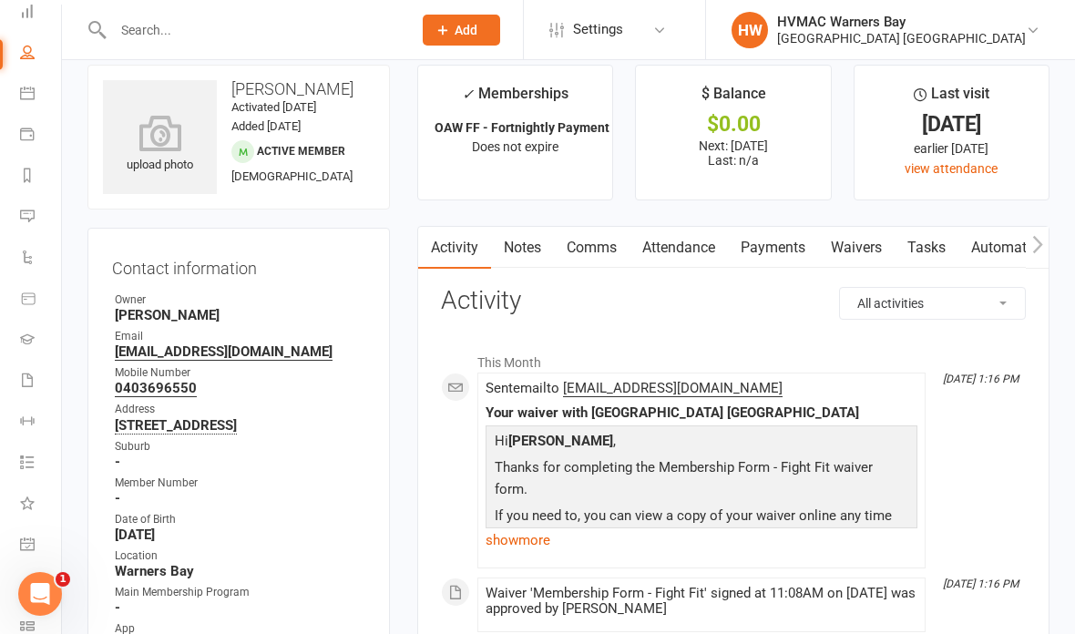
scroll to position [23, 0]
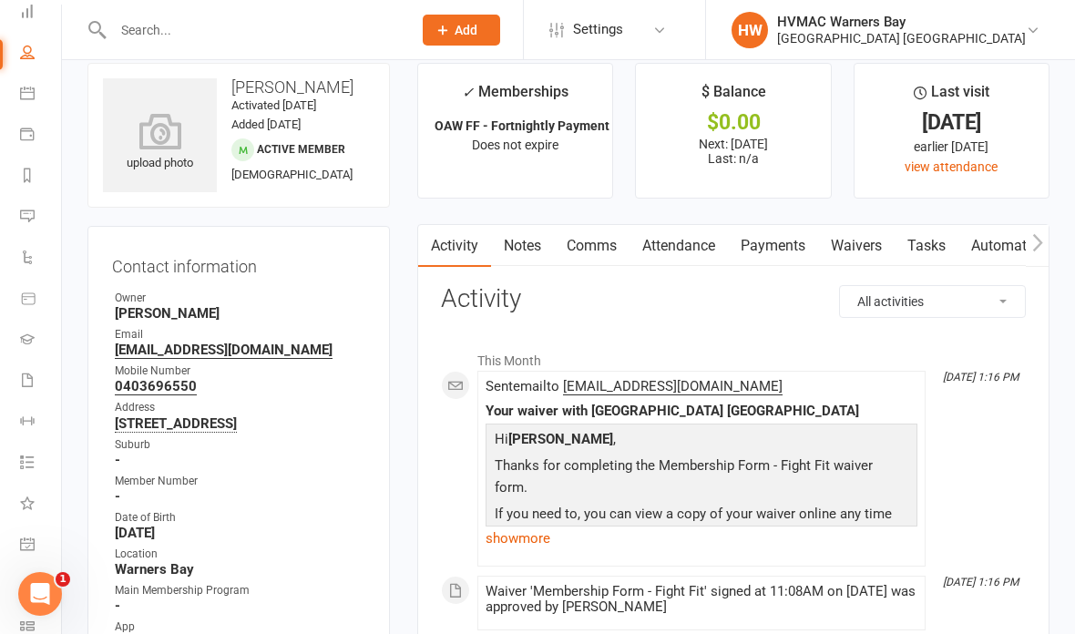
click at [986, 378] on icon "[DATE] 1:16 PM" at bounding box center [981, 377] width 76 height 13
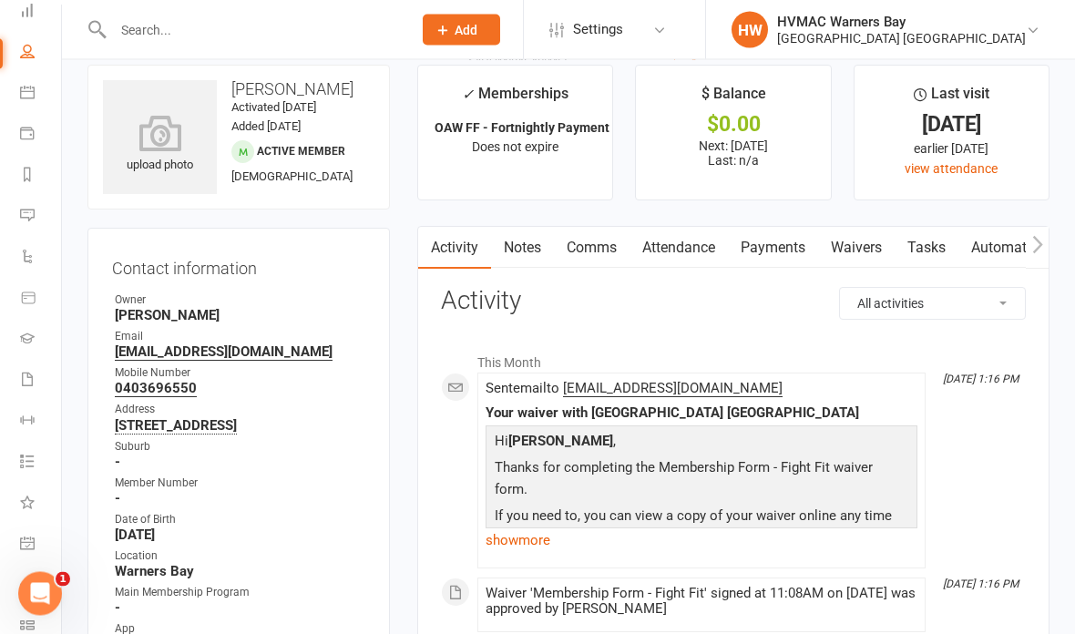
scroll to position [21, 0]
click at [202, 40] on input "text" at bounding box center [254, 30] width 292 height 26
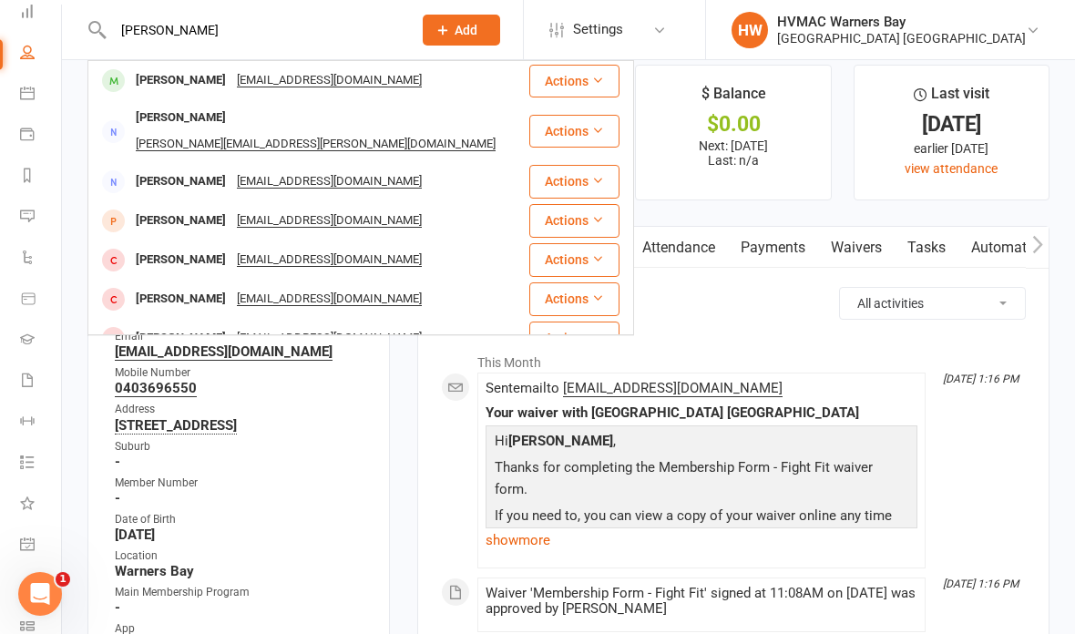
type input "[PERSON_NAME]"
click at [171, 98] on div "[PERSON_NAME] [EMAIL_ADDRESS][DOMAIN_NAME]" at bounding box center [308, 80] width 438 height 37
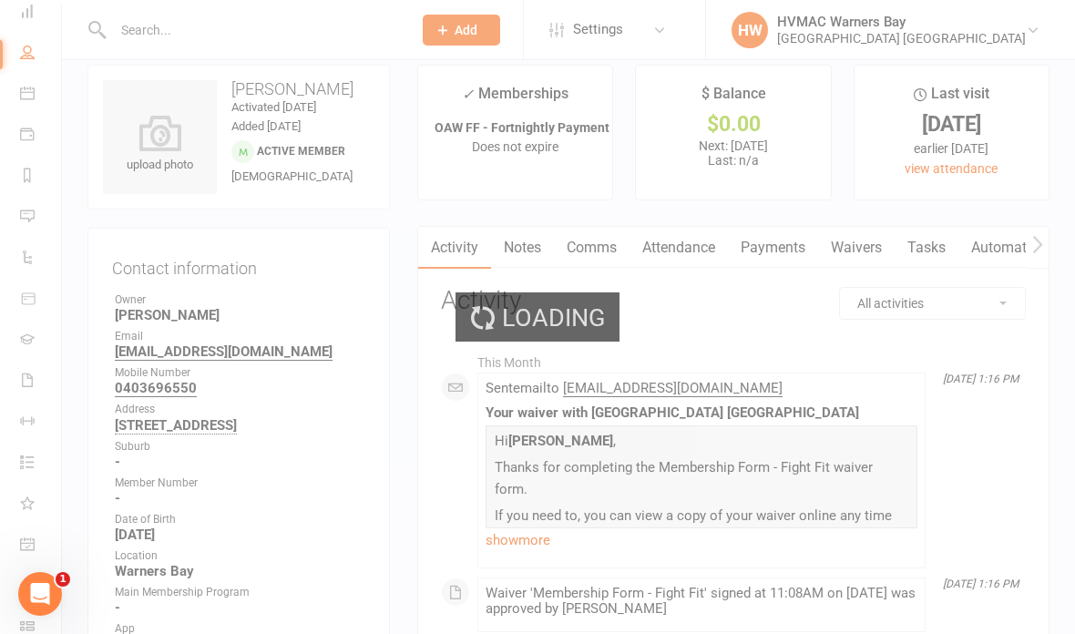
click at [163, 83] on div "Loading" at bounding box center [537, 317] width 1075 height 634
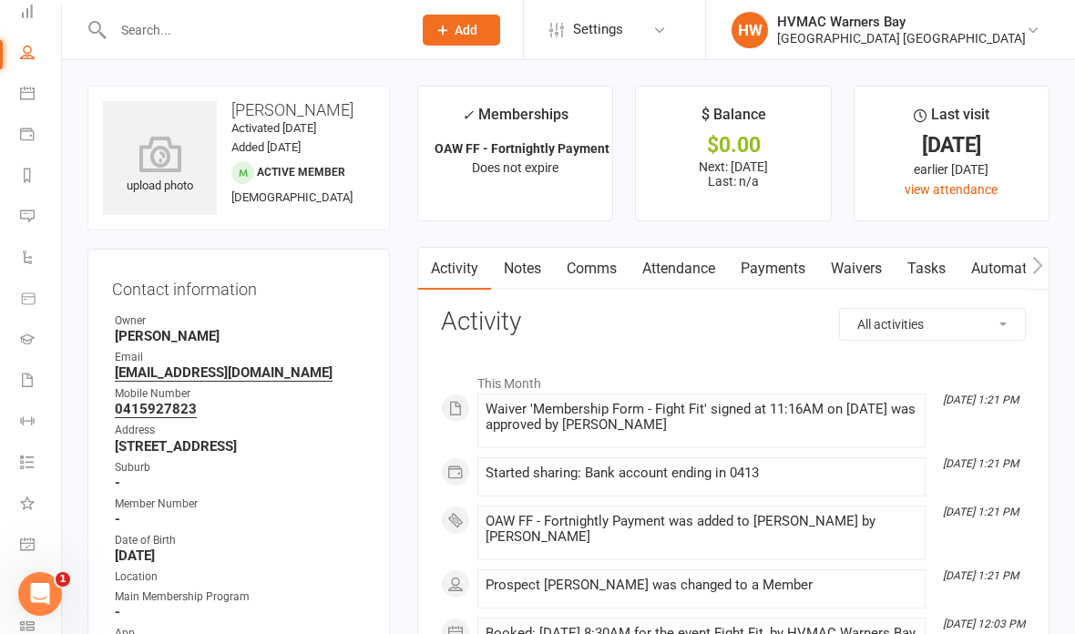
click at [172, 36] on input "text" at bounding box center [254, 30] width 292 height 26
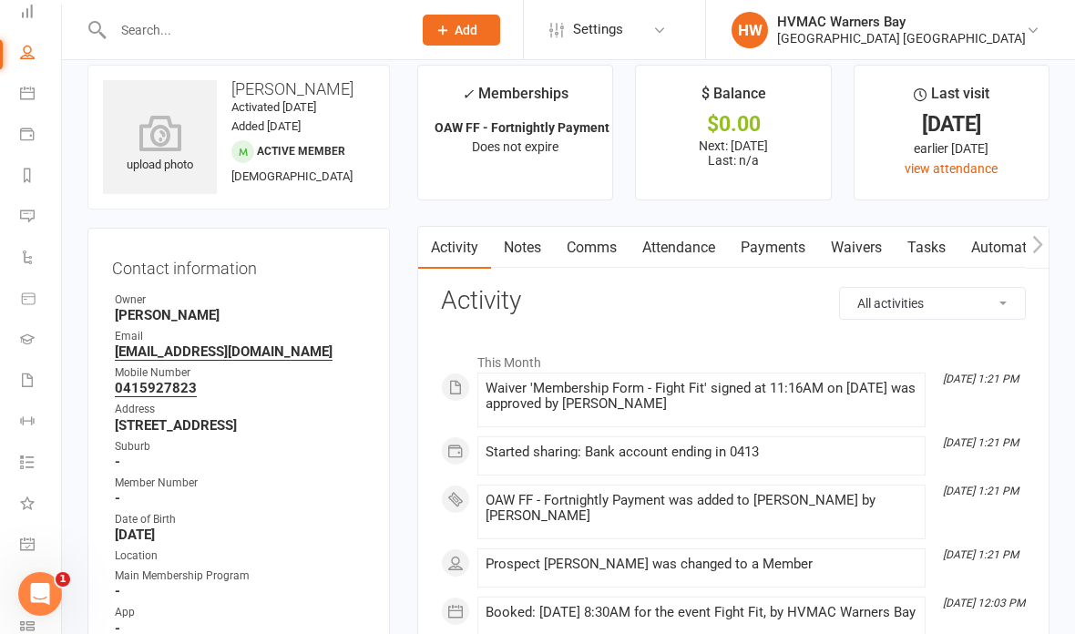
click at [154, 5] on div at bounding box center [243, 29] width 312 height 59
click at [131, 24] on input "text" at bounding box center [254, 30] width 292 height 26
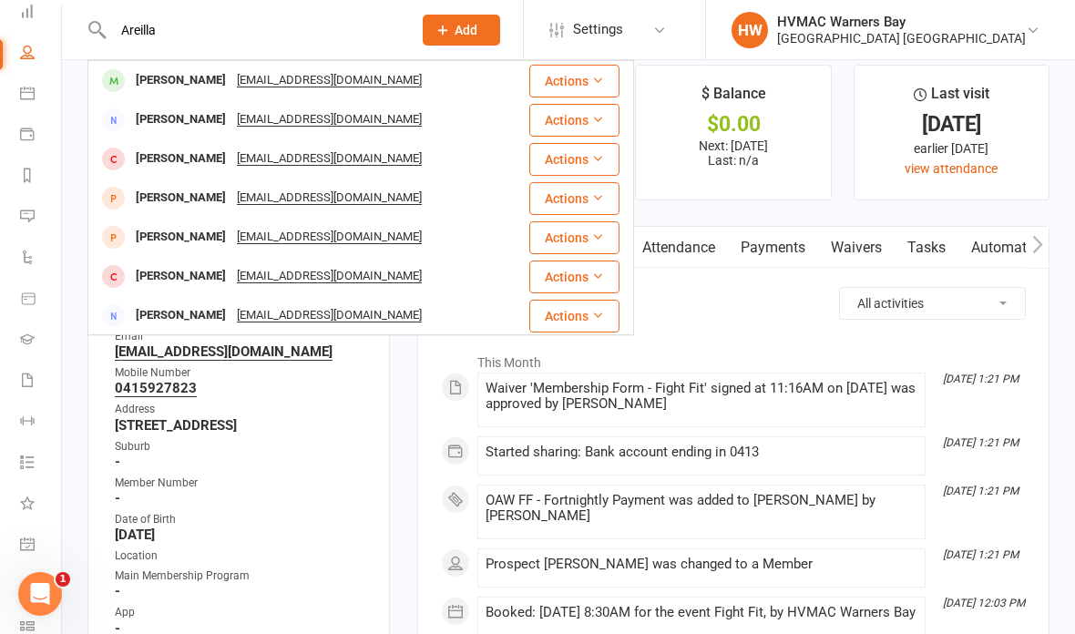
type input "Areilla"
click at [273, 70] on div "[EMAIL_ADDRESS][DOMAIN_NAME]" at bounding box center [330, 80] width 196 height 26
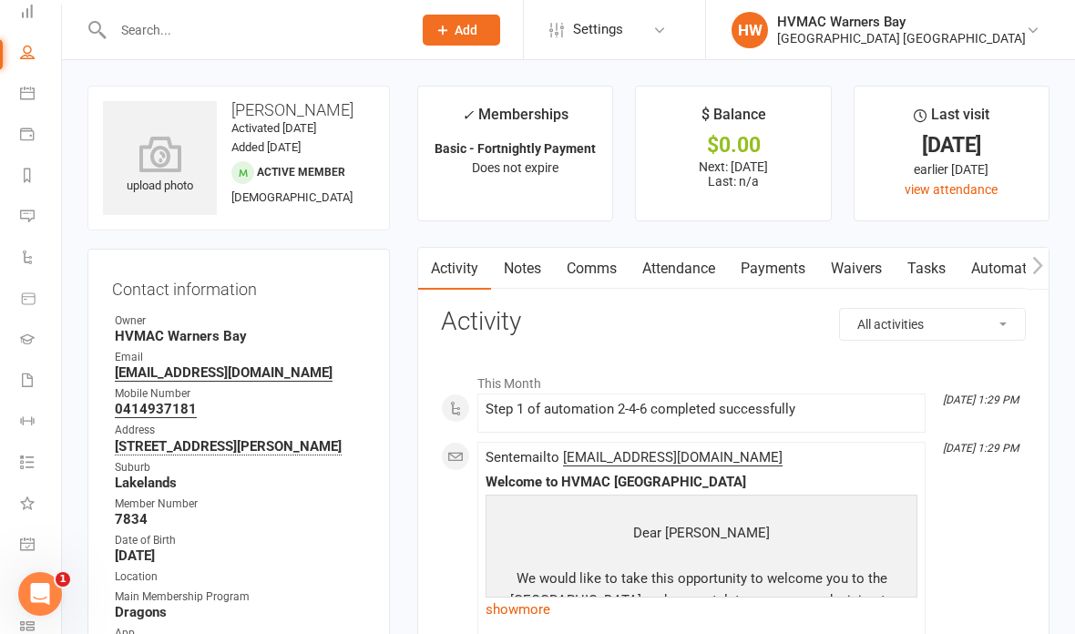
click at [154, 40] on input "text" at bounding box center [254, 30] width 292 height 26
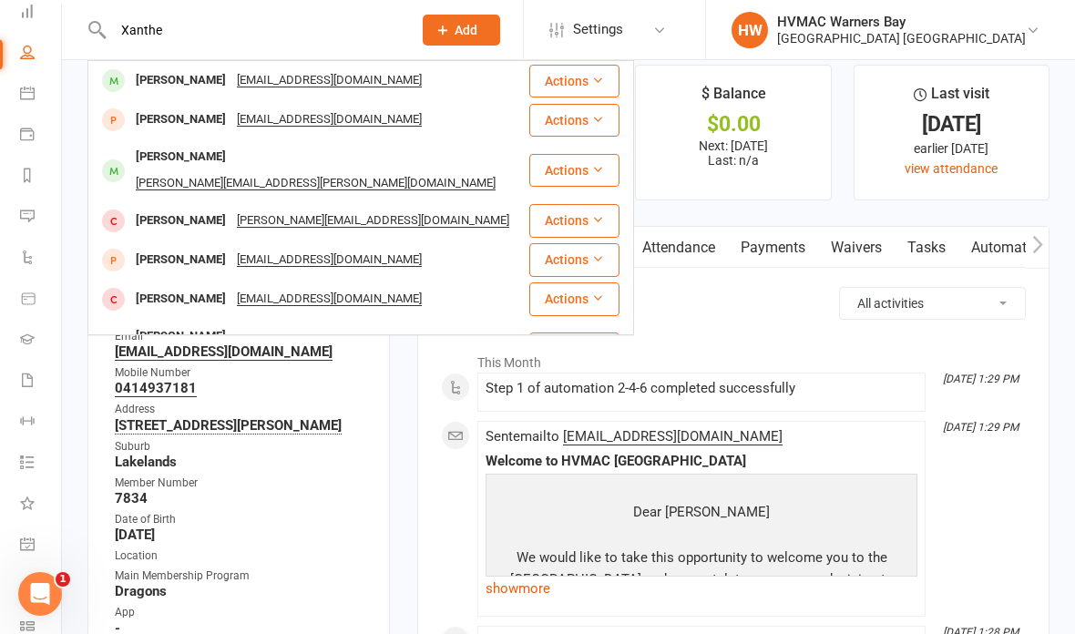
type input "Xanthe"
click at [197, 81] on div "[PERSON_NAME]" at bounding box center [180, 80] width 101 height 26
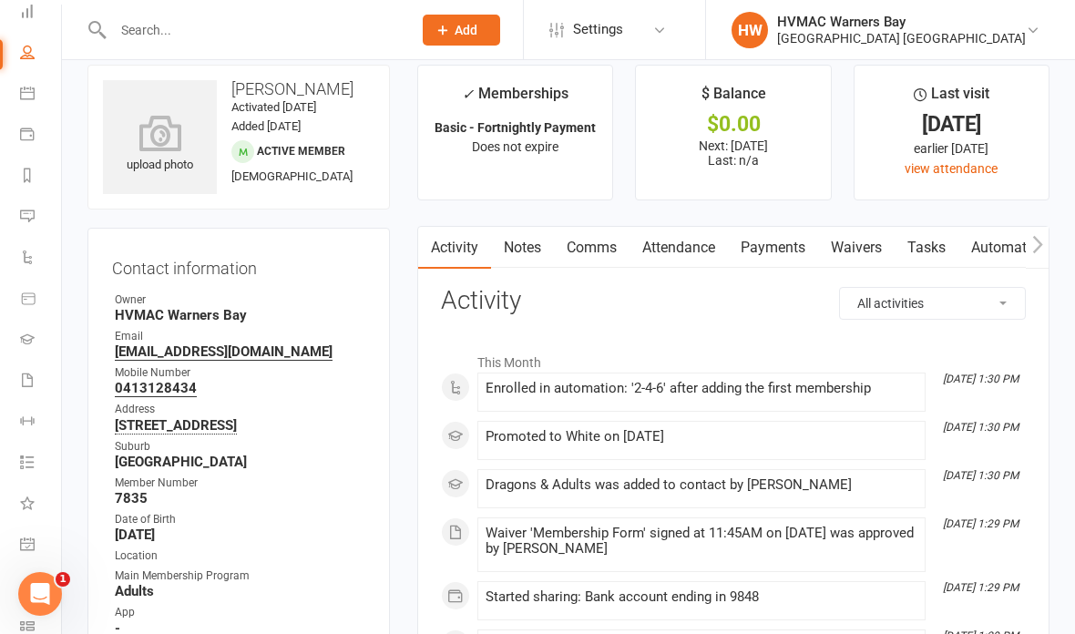
scroll to position [1, 0]
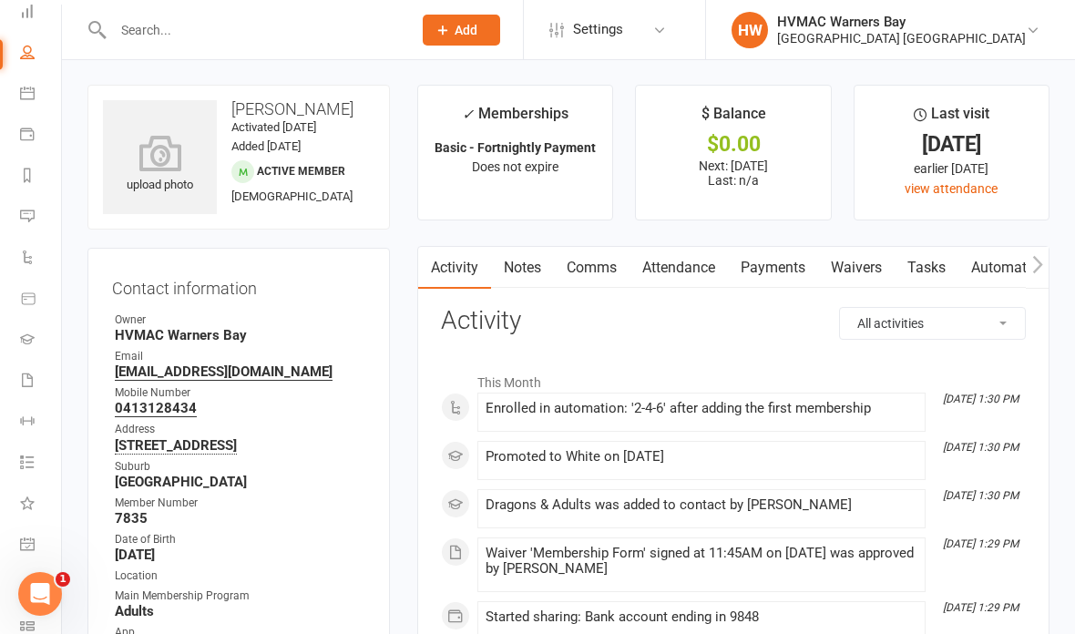
click at [182, 42] on input "text" at bounding box center [254, 30] width 292 height 26
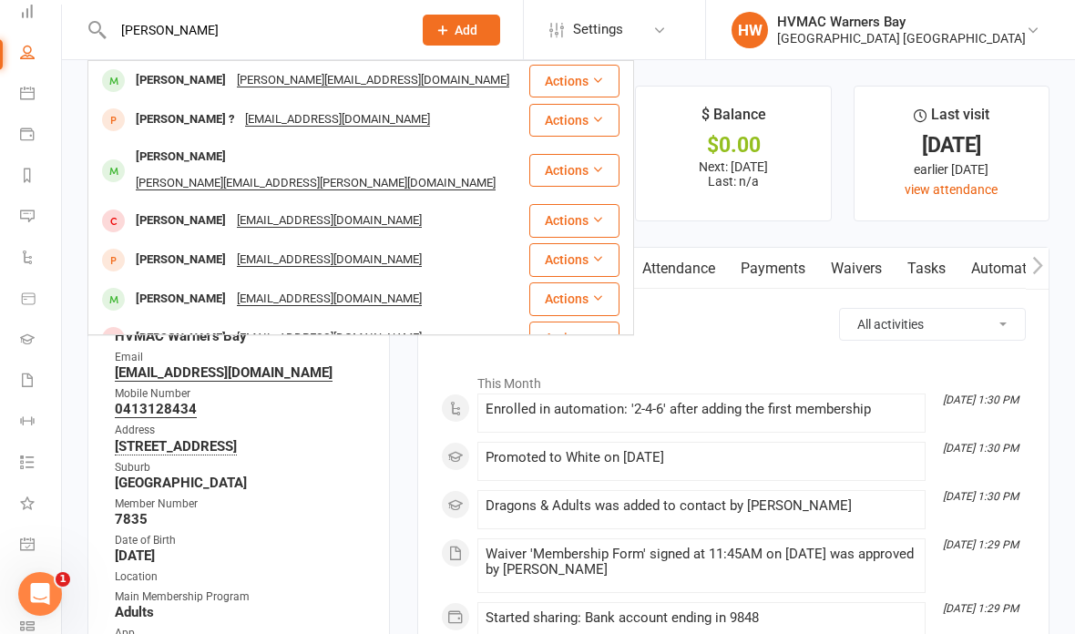
type input "[PERSON_NAME]"
click at [280, 81] on div "[PERSON_NAME][EMAIL_ADDRESS][DOMAIN_NAME]" at bounding box center [373, 80] width 283 height 26
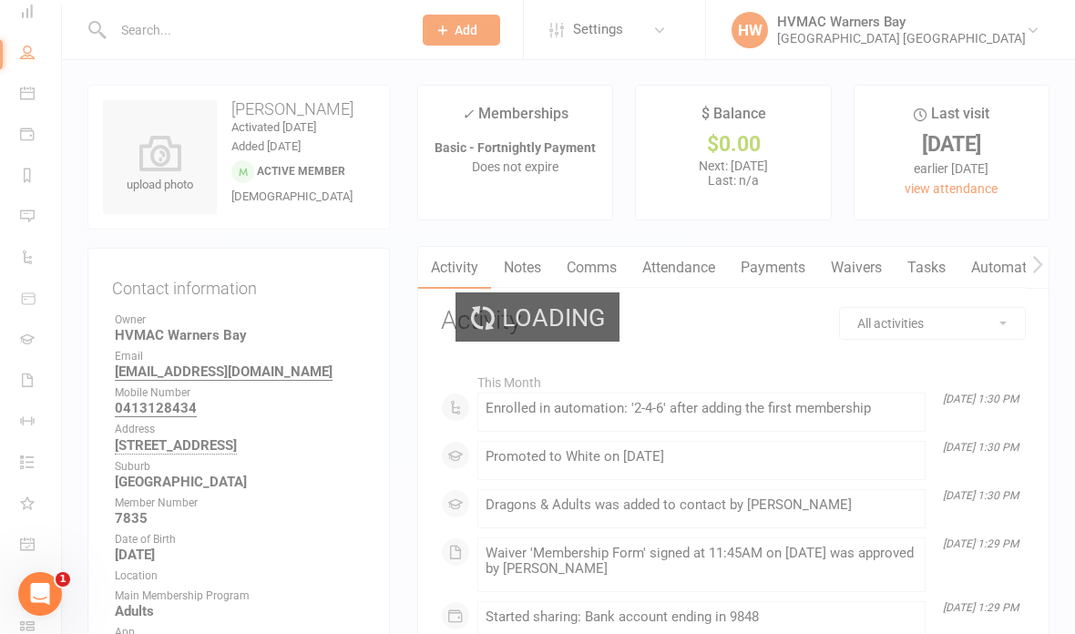
scroll to position [74, 0]
